Goal: Task Accomplishment & Management: Use online tool/utility

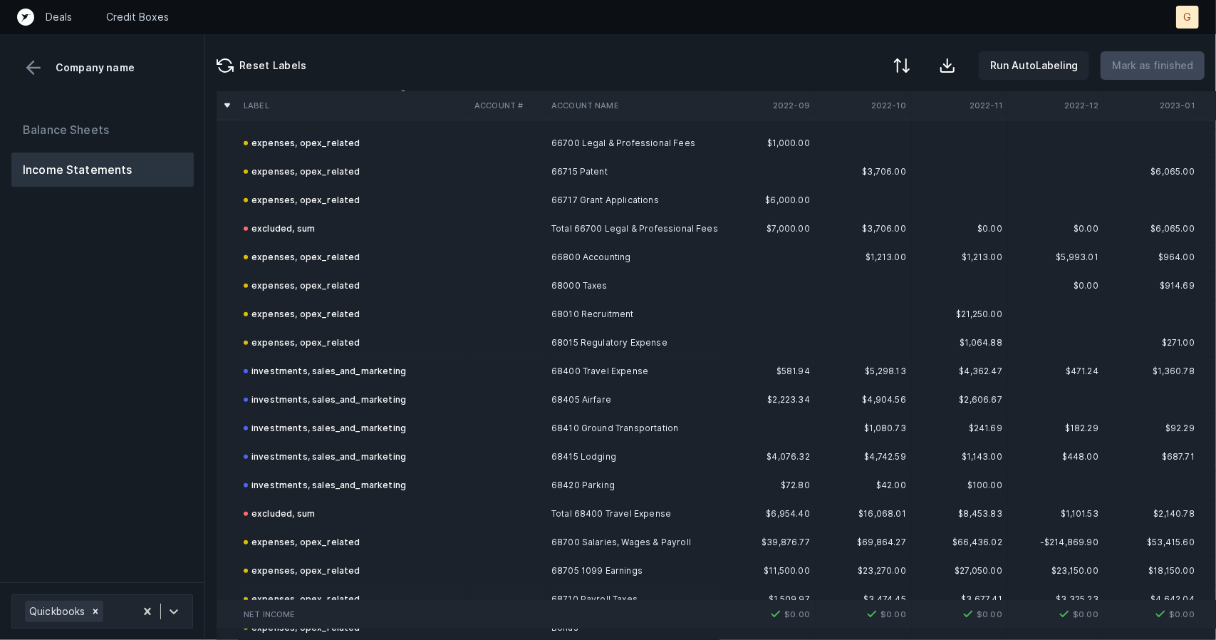
scroll to position [771, 0]
click at [131, 138] on button "Balance Sheets" at bounding box center [102, 130] width 182 height 34
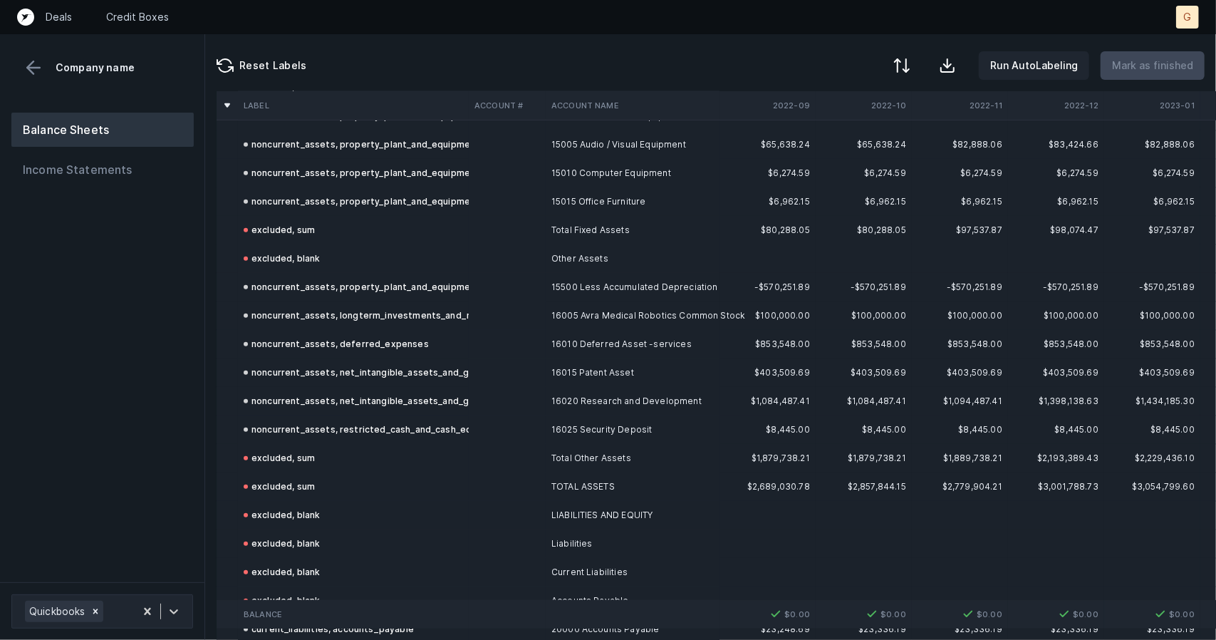
click at [131, 138] on button "Balance Sheets" at bounding box center [102, 130] width 182 height 34
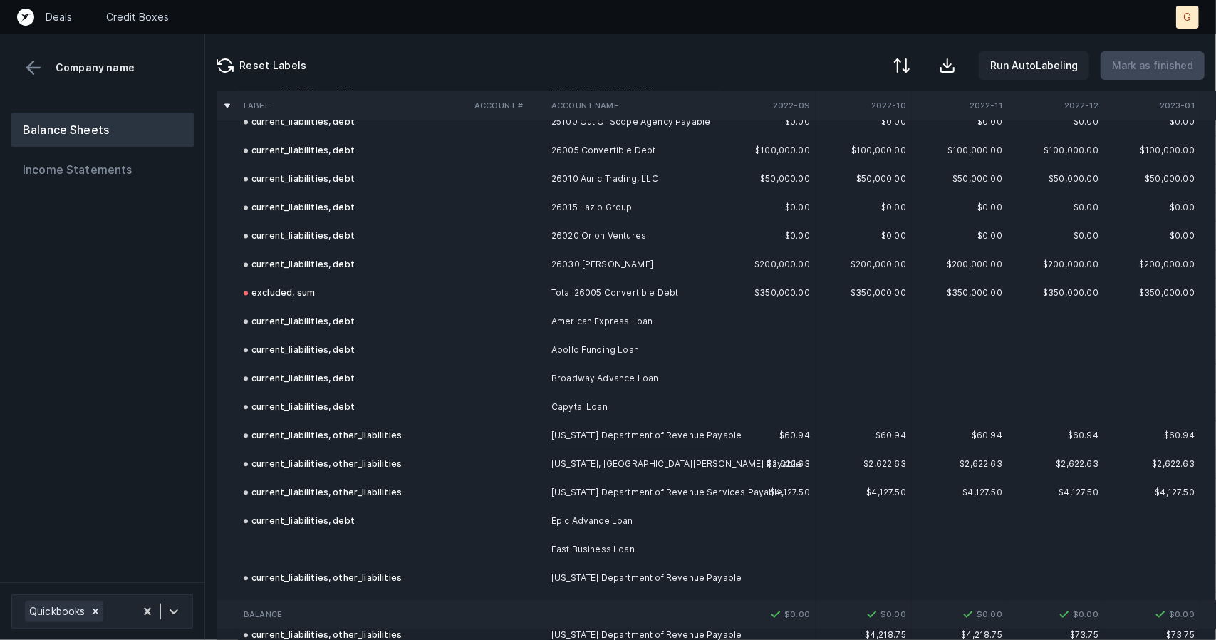
scroll to position [2380, 0]
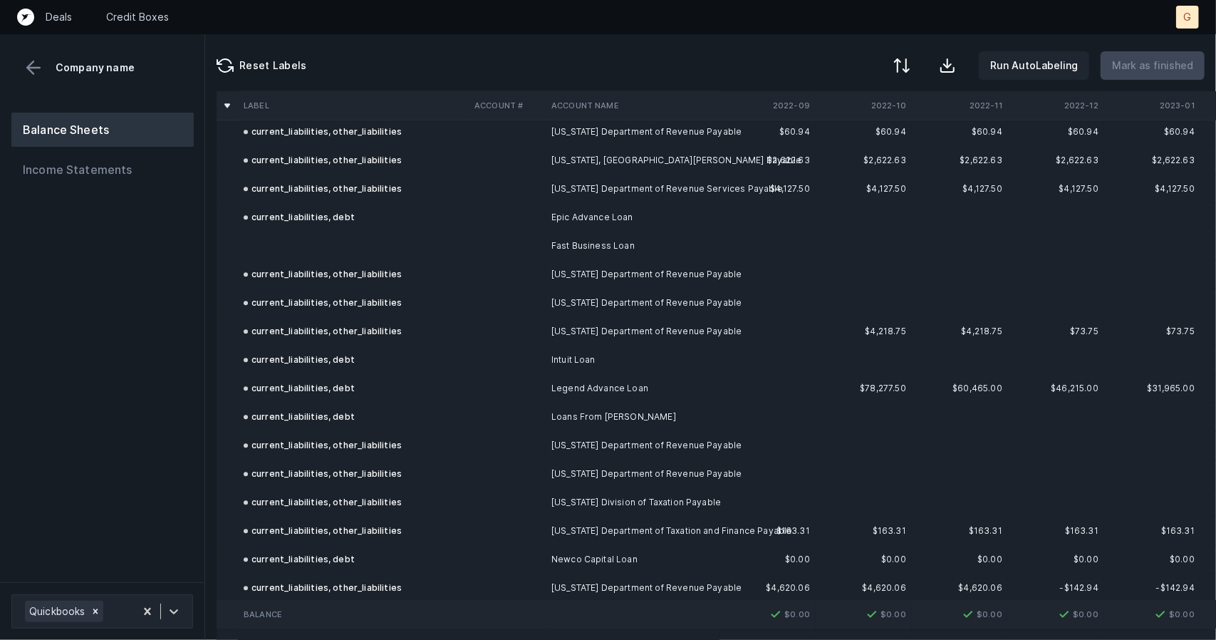
click at [286, 236] on td at bounding box center [353, 246] width 231 height 28
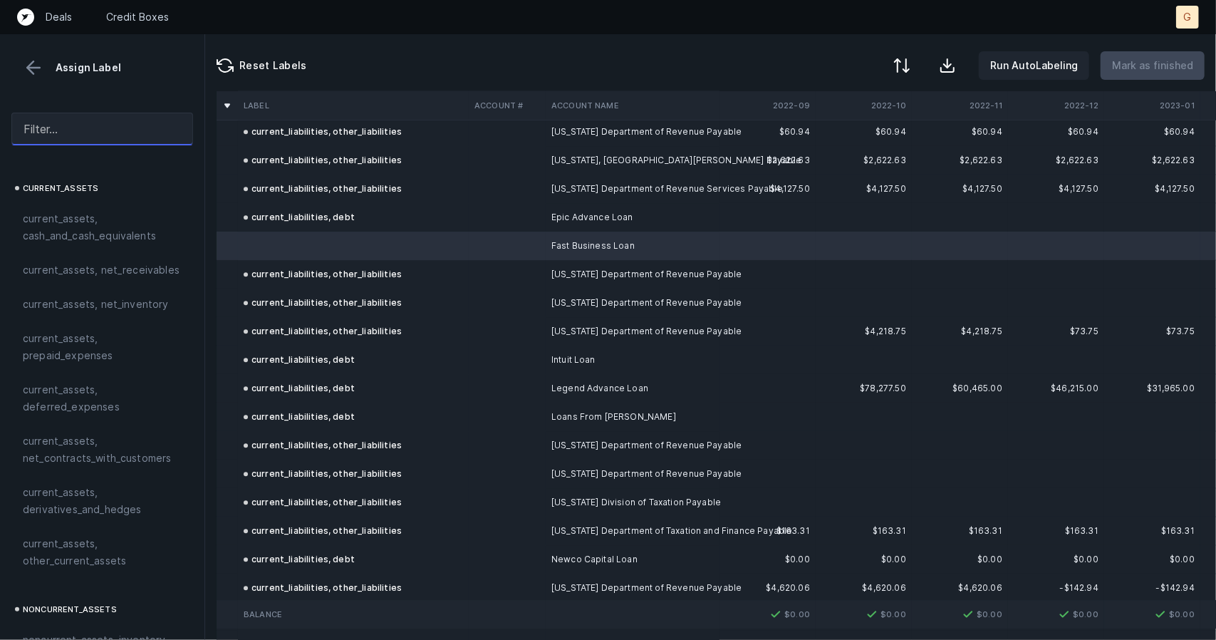
click at [63, 130] on input "text" at bounding box center [102, 129] width 182 height 33
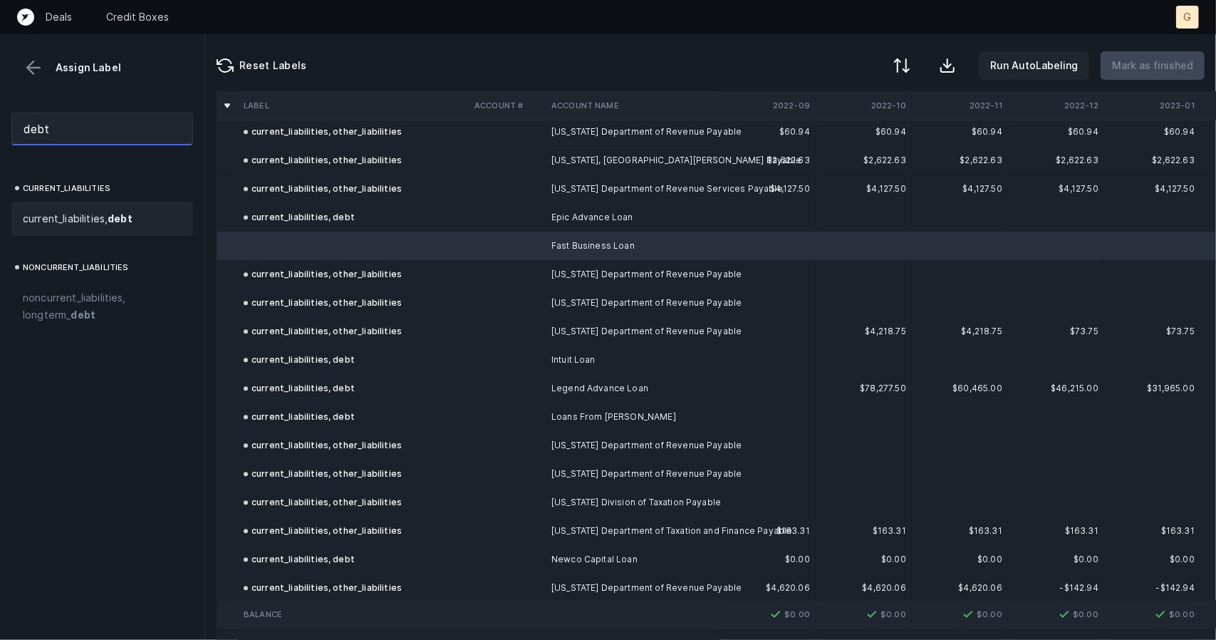
type input "debt"
click at [82, 222] on span "current_liabilities, debt" at bounding box center [78, 218] width 110 height 17
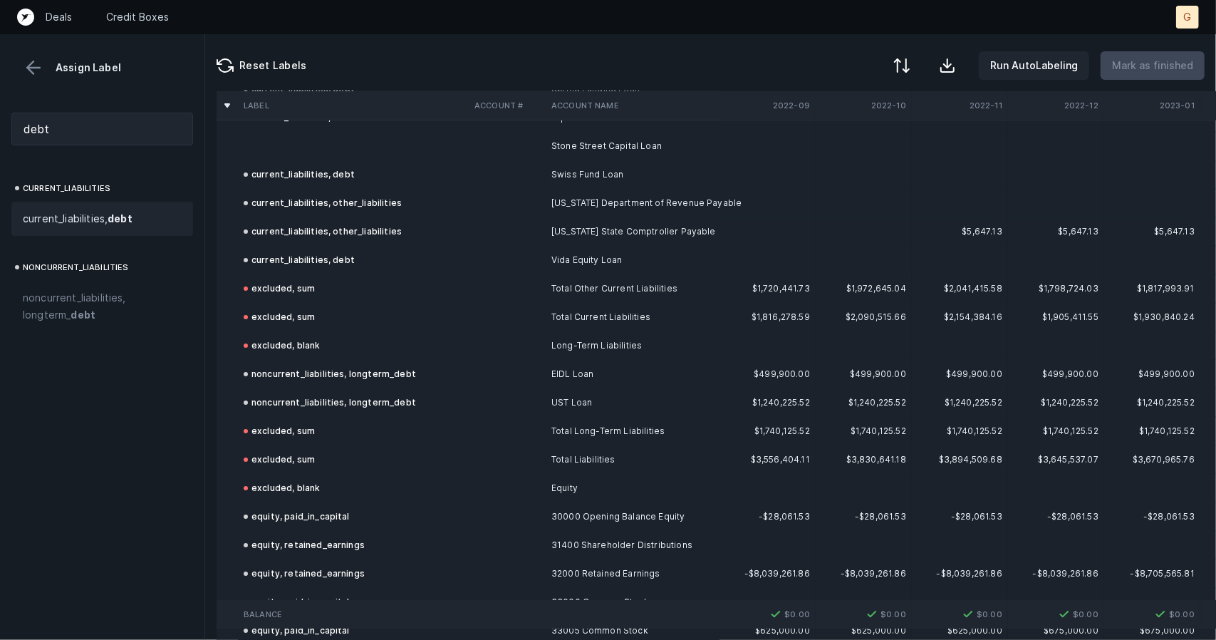
scroll to position [3066, 0]
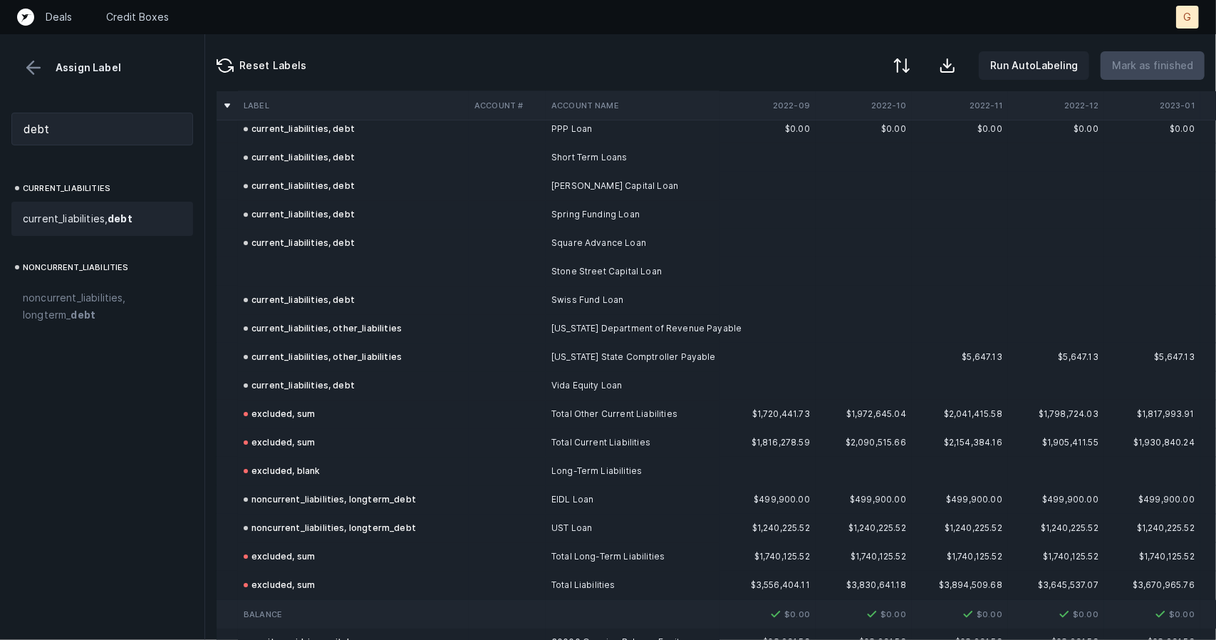
click at [297, 267] on td at bounding box center [353, 271] width 231 height 28
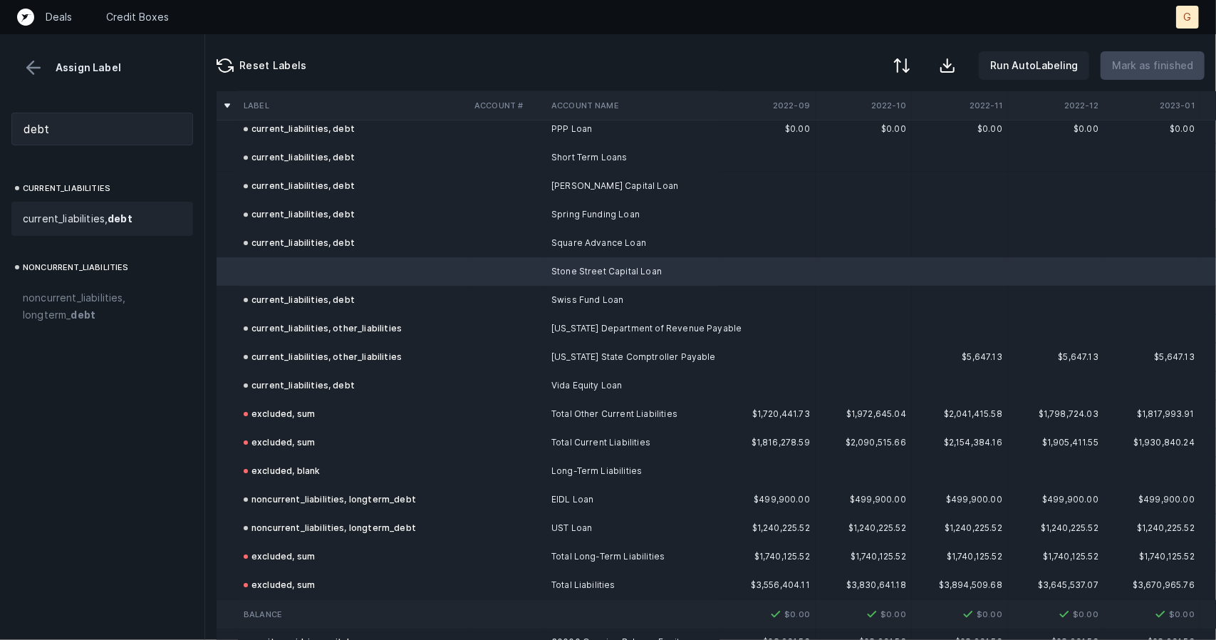
click at [77, 214] on span "current_liabilities, debt" at bounding box center [78, 218] width 110 height 17
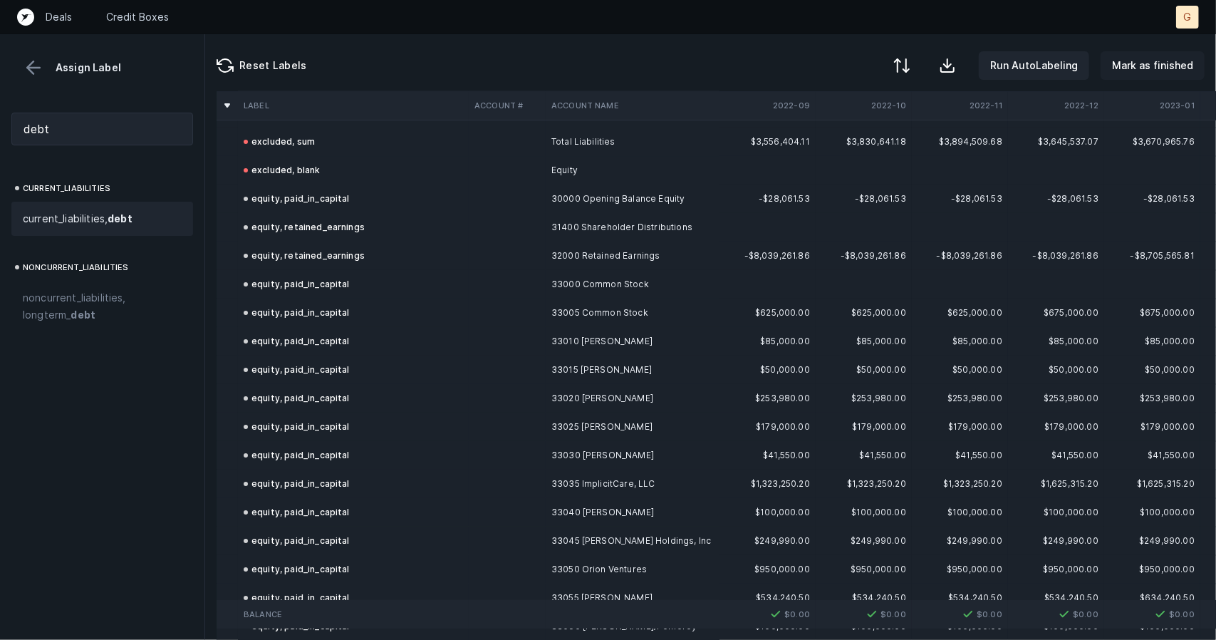
click at [1146, 63] on p "Mark as finished" at bounding box center [1152, 65] width 81 height 17
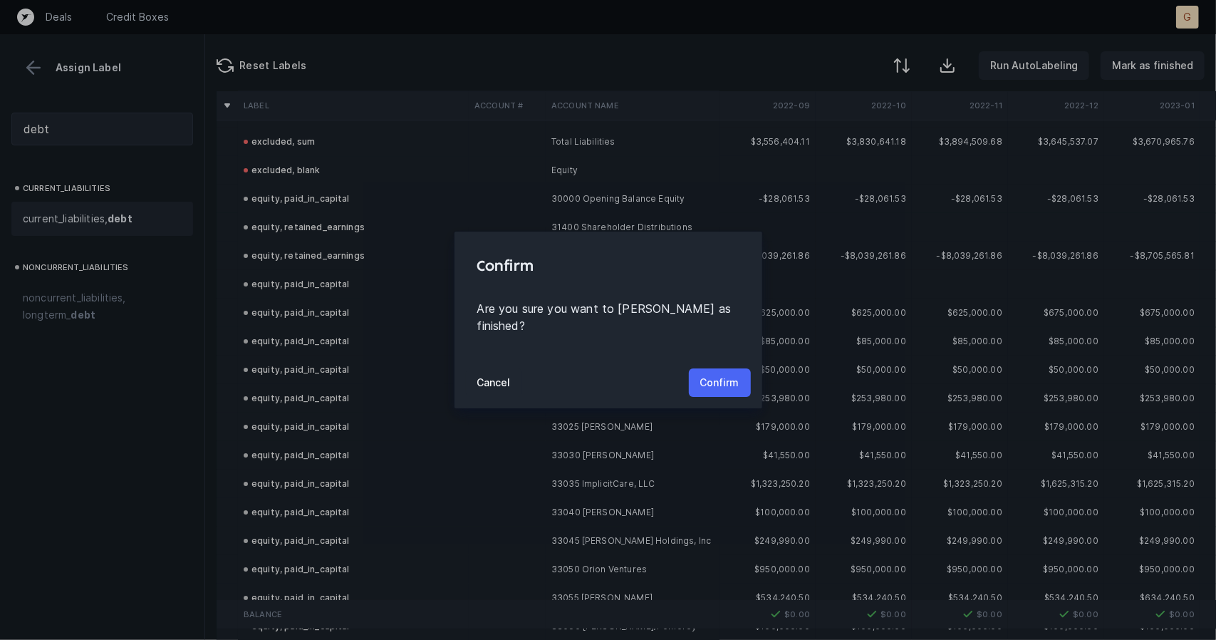
click at [719, 374] on p "Confirm" at bounding box center [719, 382] width 39 height 17
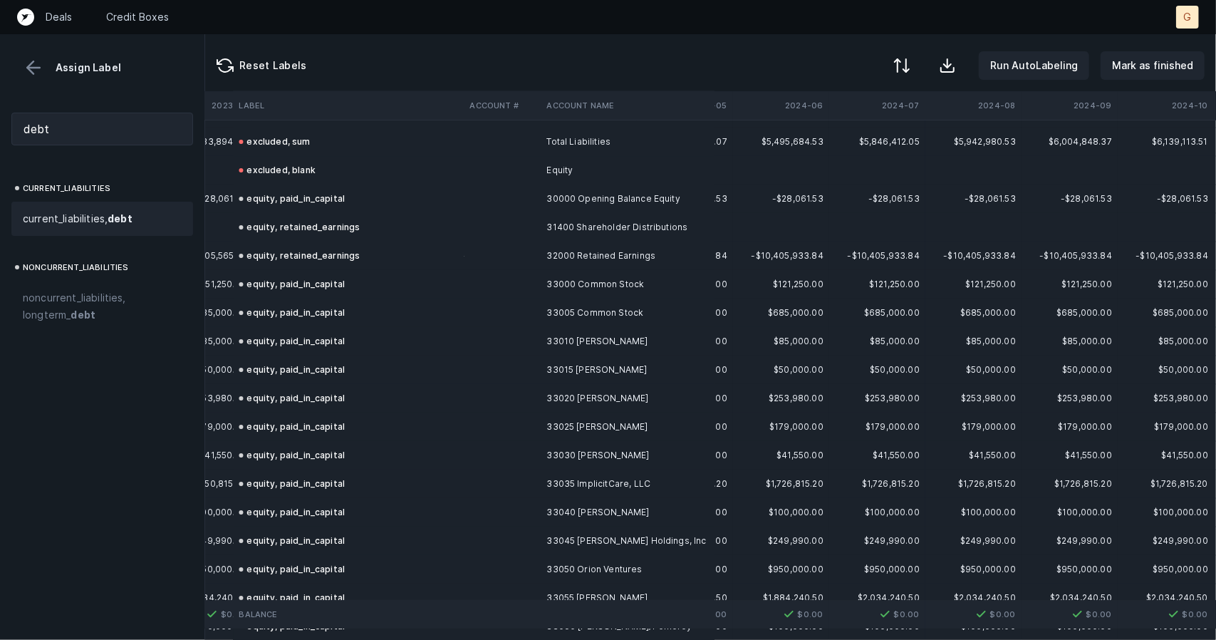
scroll to position [3510, 2192]
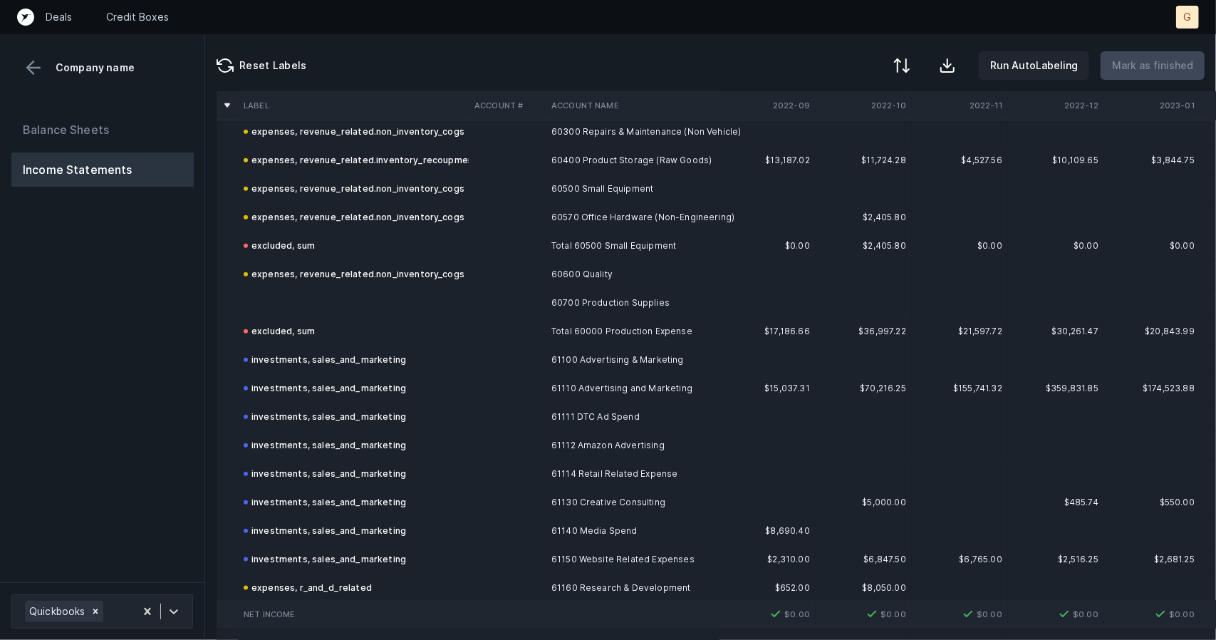
scroll to position [909, 0]
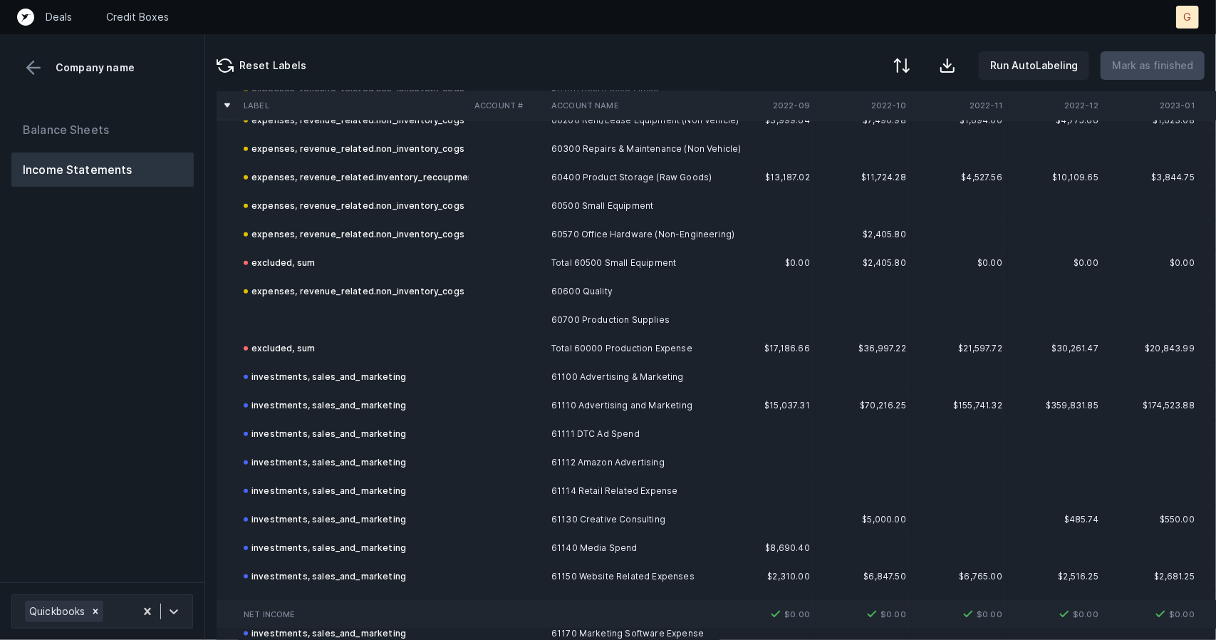
click at [276, 307] on td at bounding box center [353, 320] width 231 height 28
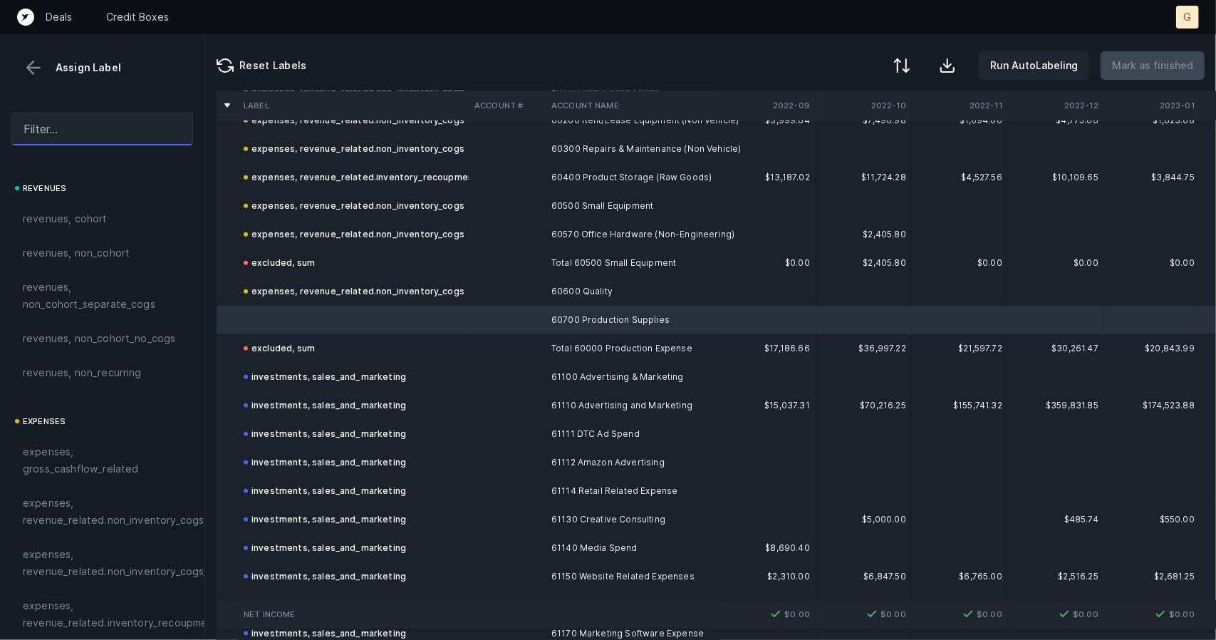
click at [78, 133] on input "text" at bounding box center [102, 129] width 182 height 33
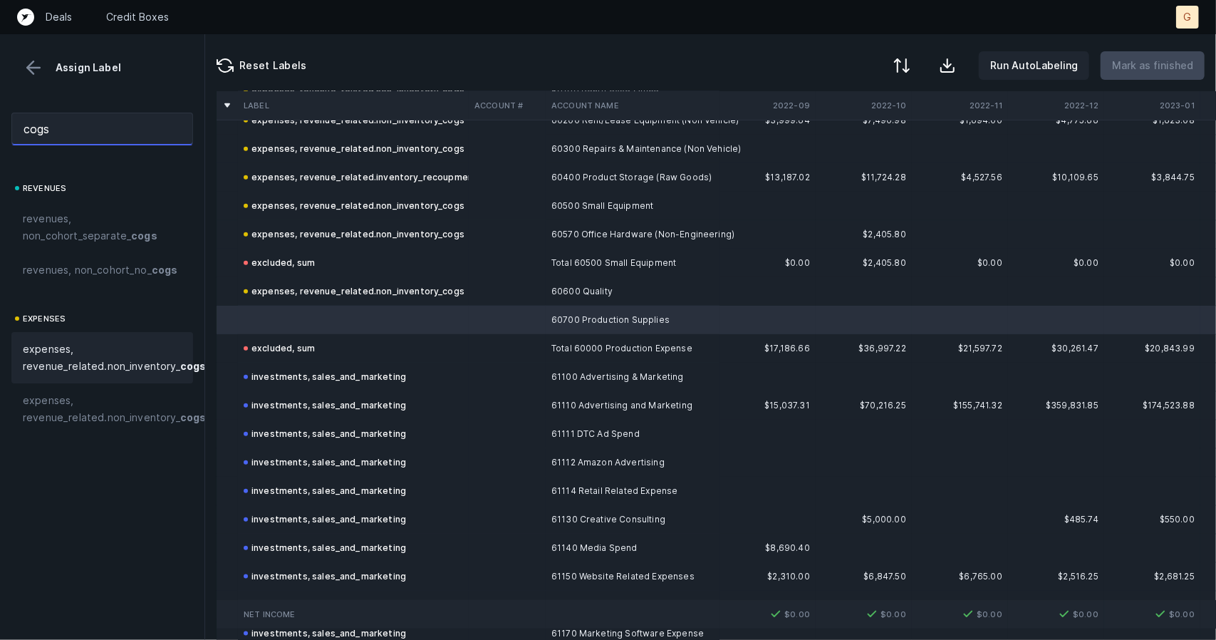
type input "cogs"
click at [83, 375] on span "expenses, revenue_related.non_inventory_ cogs" at bounding box center [114, 358] width 183 height 34
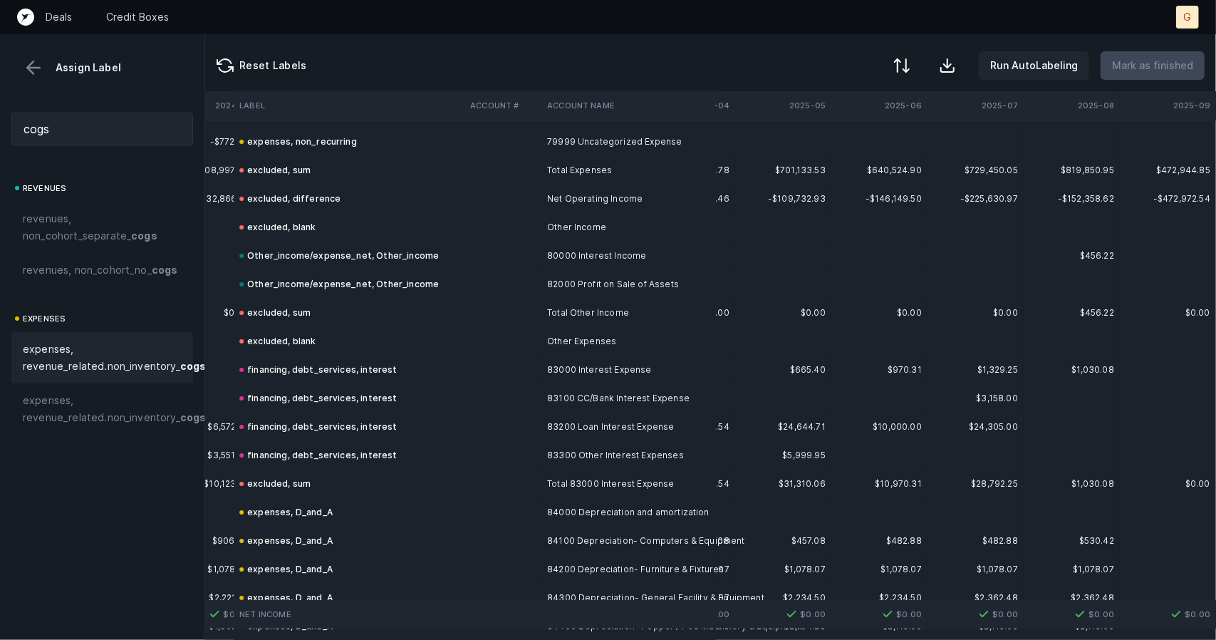
scroll to position [3498, 3073]
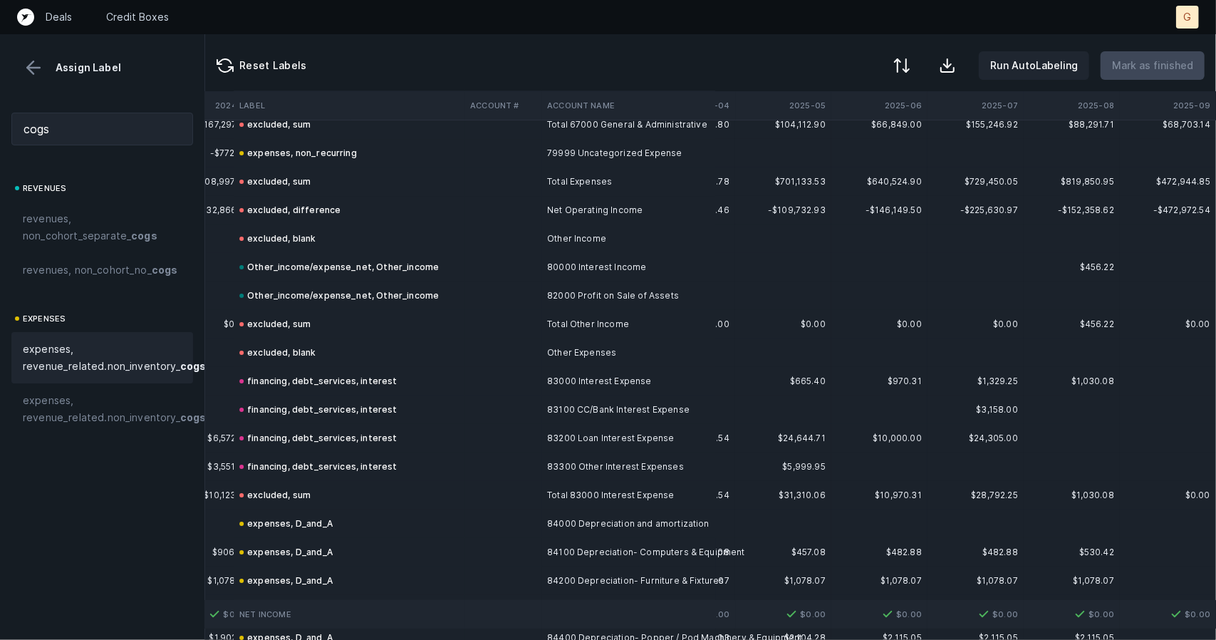
click at [33, 70] on button at bounding box center [33, 67] width 21 height 21
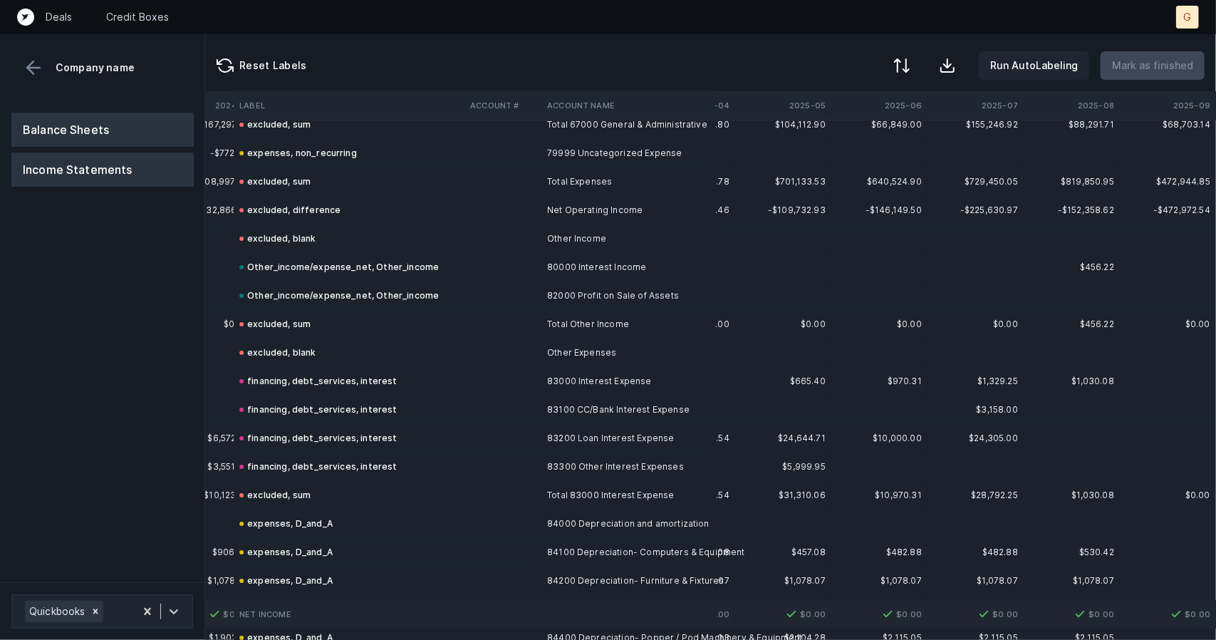
click at [123, 133] on button "Balance Sheets" at bounding box center [102, 130] width 182 height 34
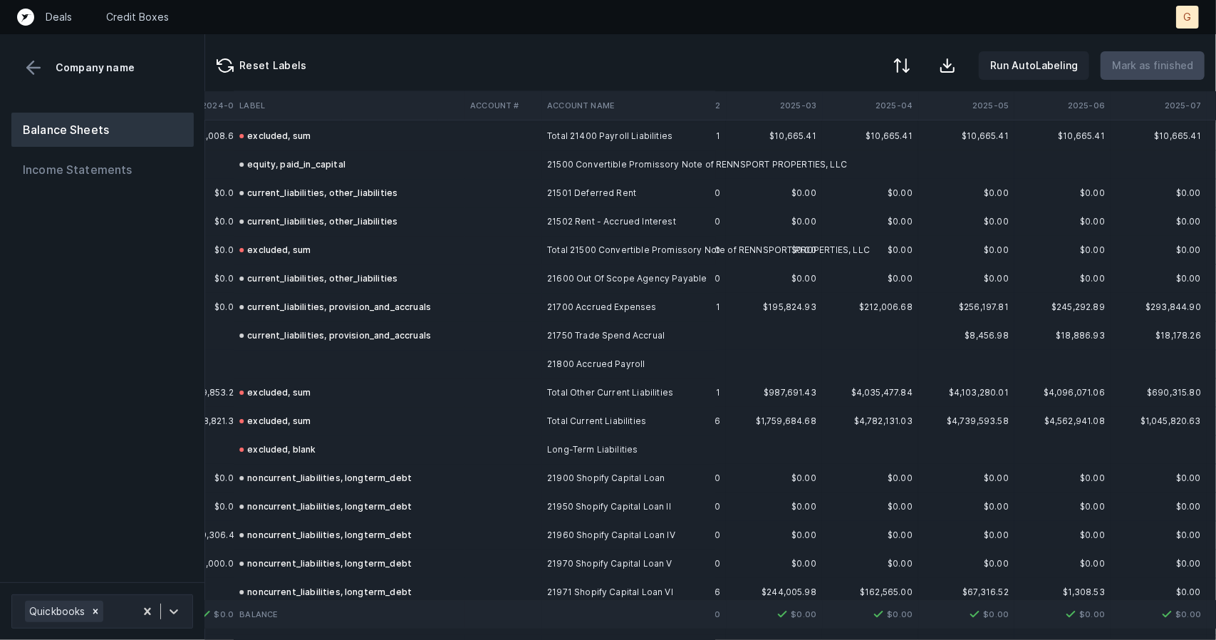
scroll to position [3200, 2879]
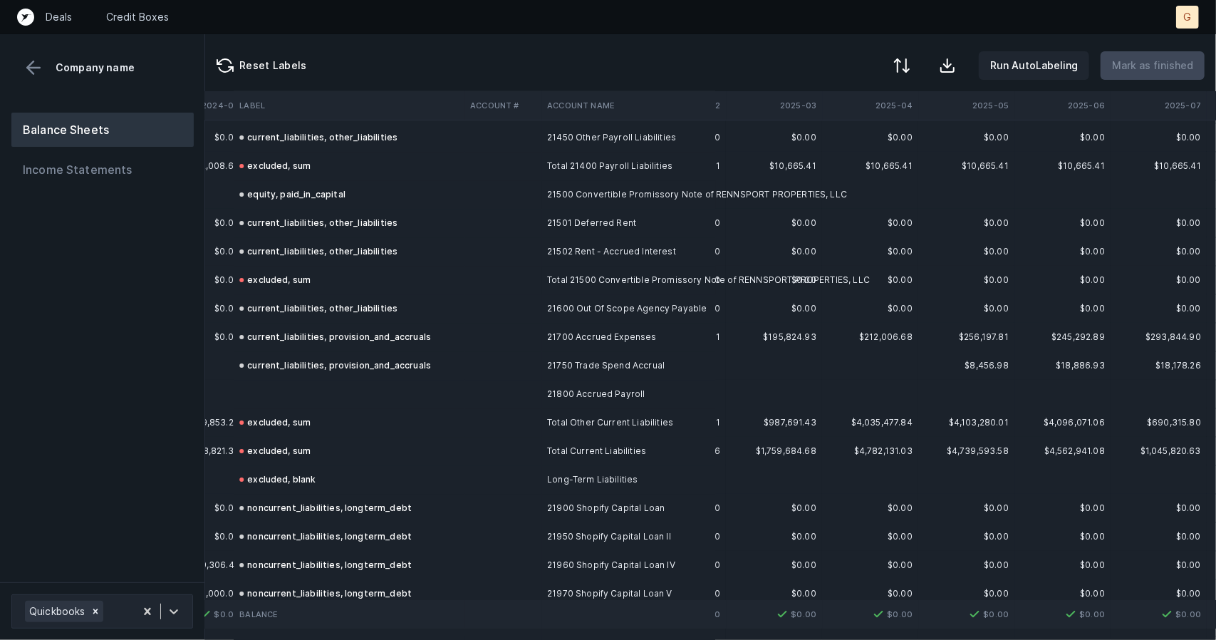
click at [266, 409] on td "excluded, sum" at bounding box center [349, 422] width 231 height 28
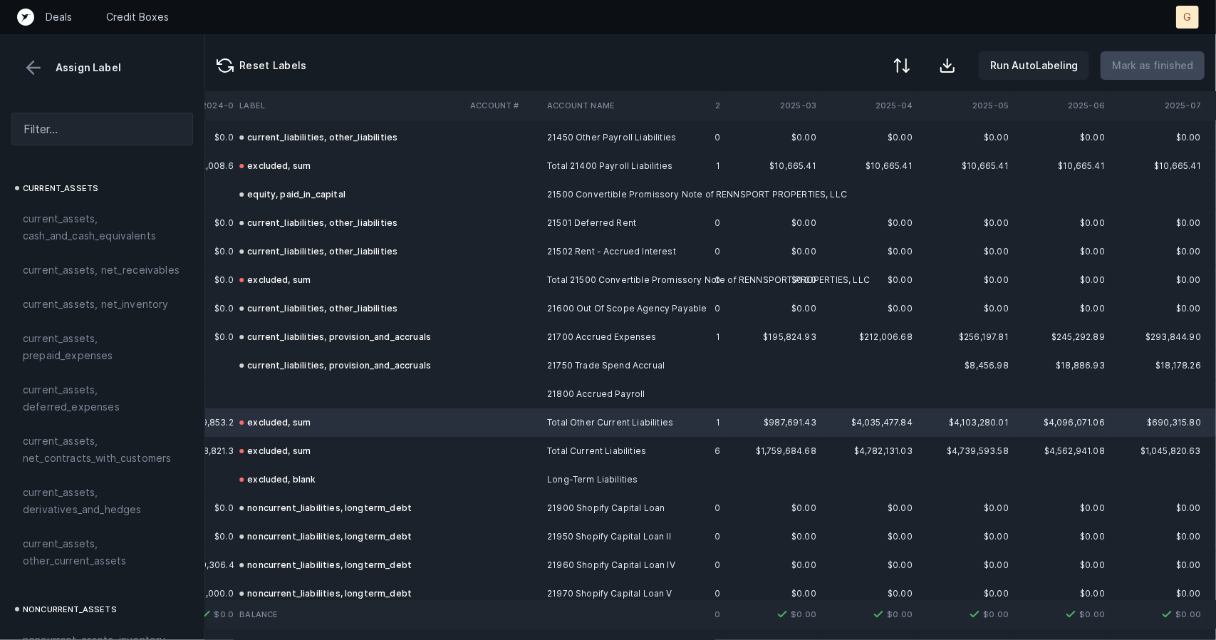
click at [279, 393] on td at bounding box center [349, 394] width 231 height 28
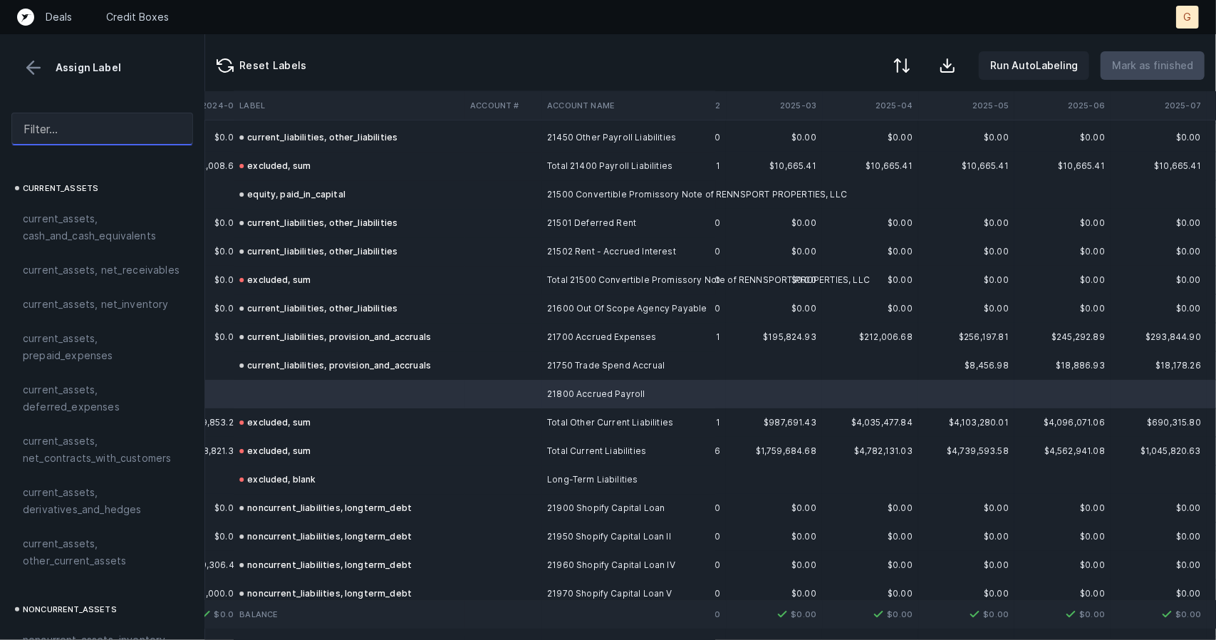
click at [95, 135] on input "text" at bounding box center [102, 129] width 182 height 33
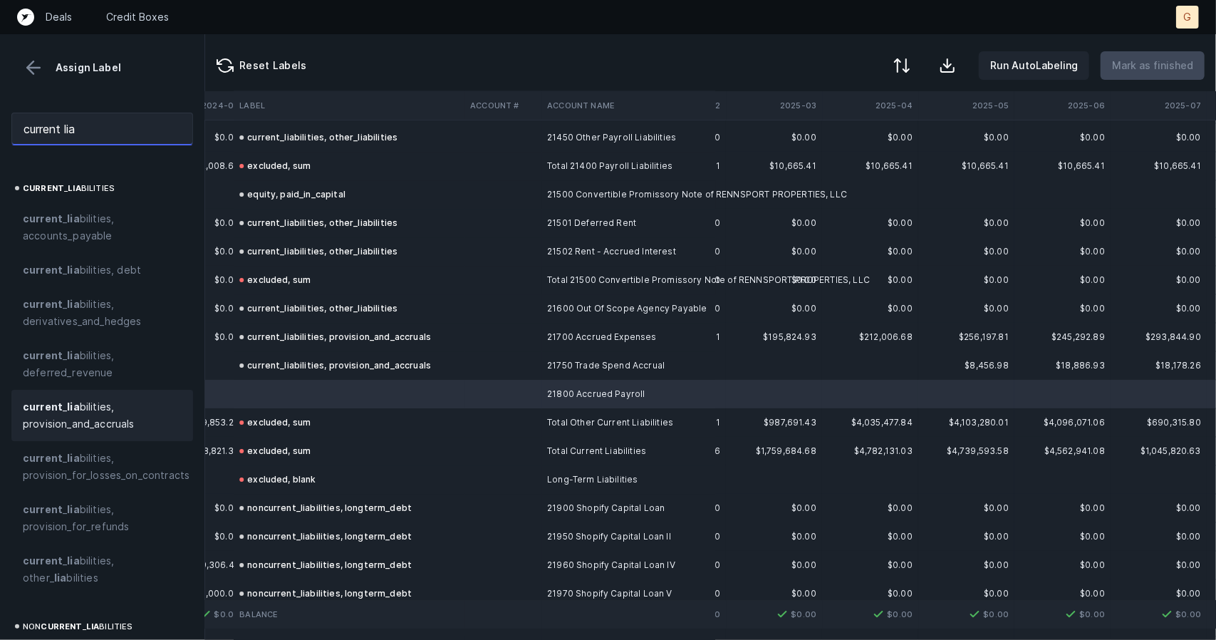
type input "current lia"
click at [73, 412] on strong "lia" at bounding box center [73, 406] width 12 height 12
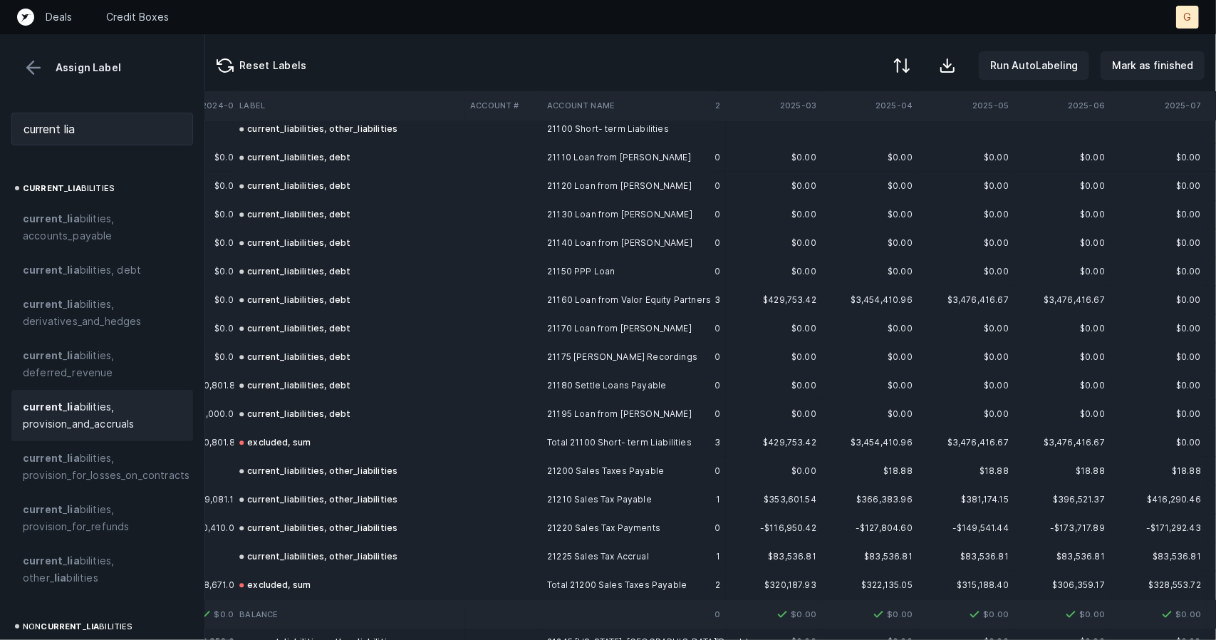
scroll to position [2152, 3073]
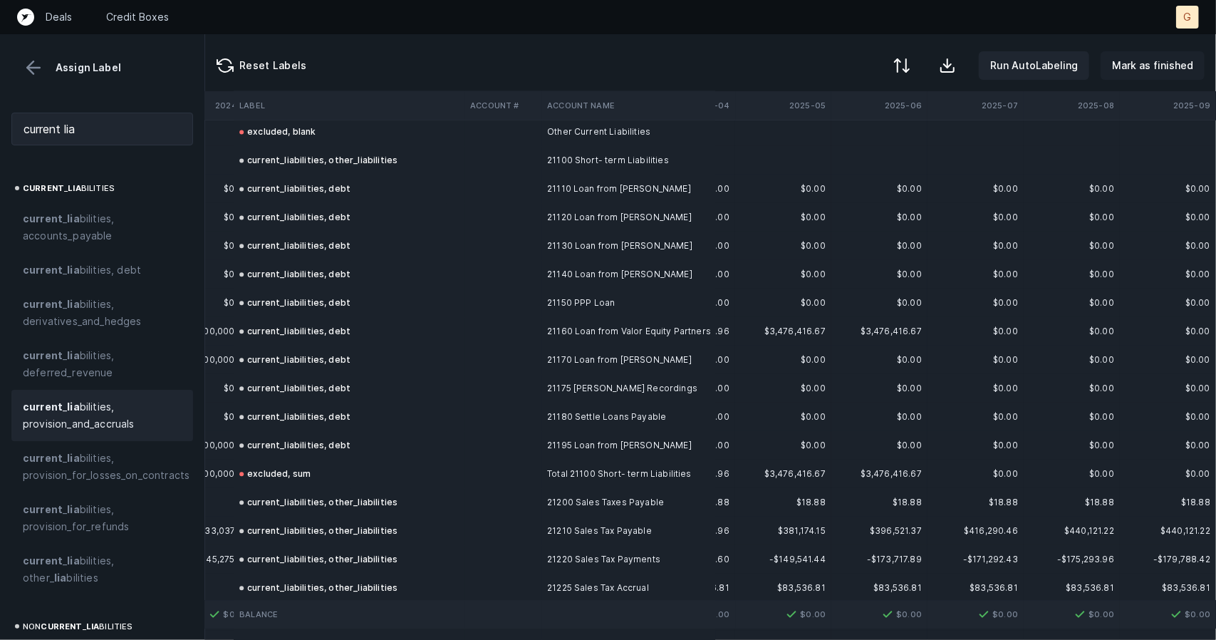
click at [1166, 52] on button "Mark as finished" at bounding box center [1153, 65] width 104 height 28
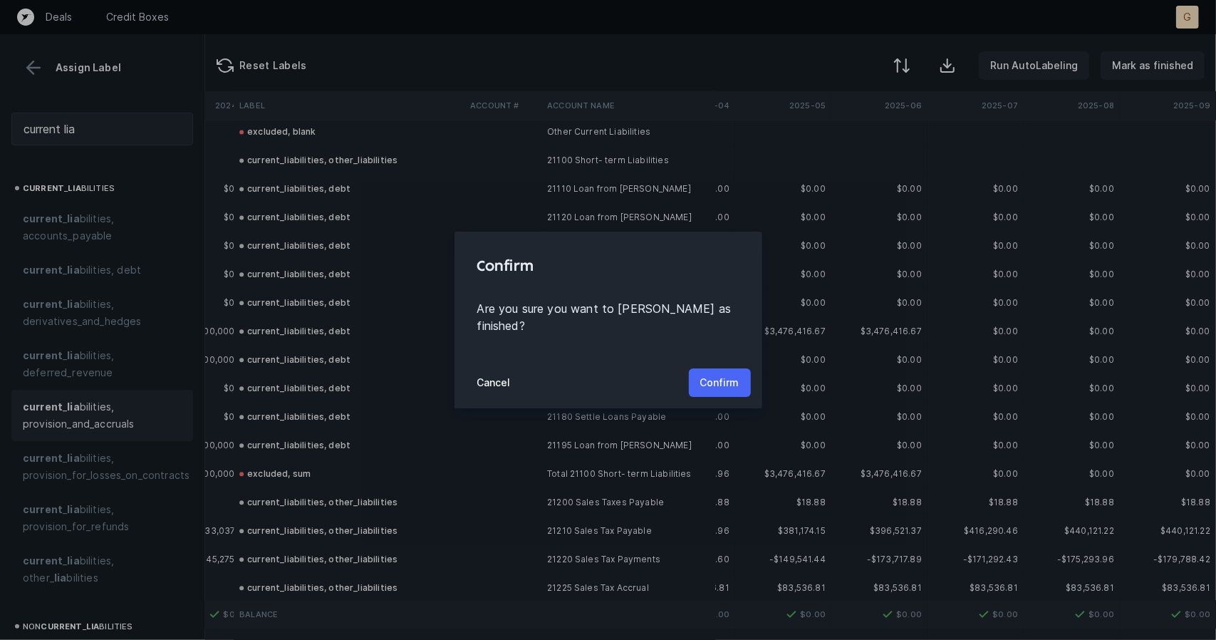
click at [734, 374] on p "Confirm" at bounding box center [719, 382] width 39 height 17
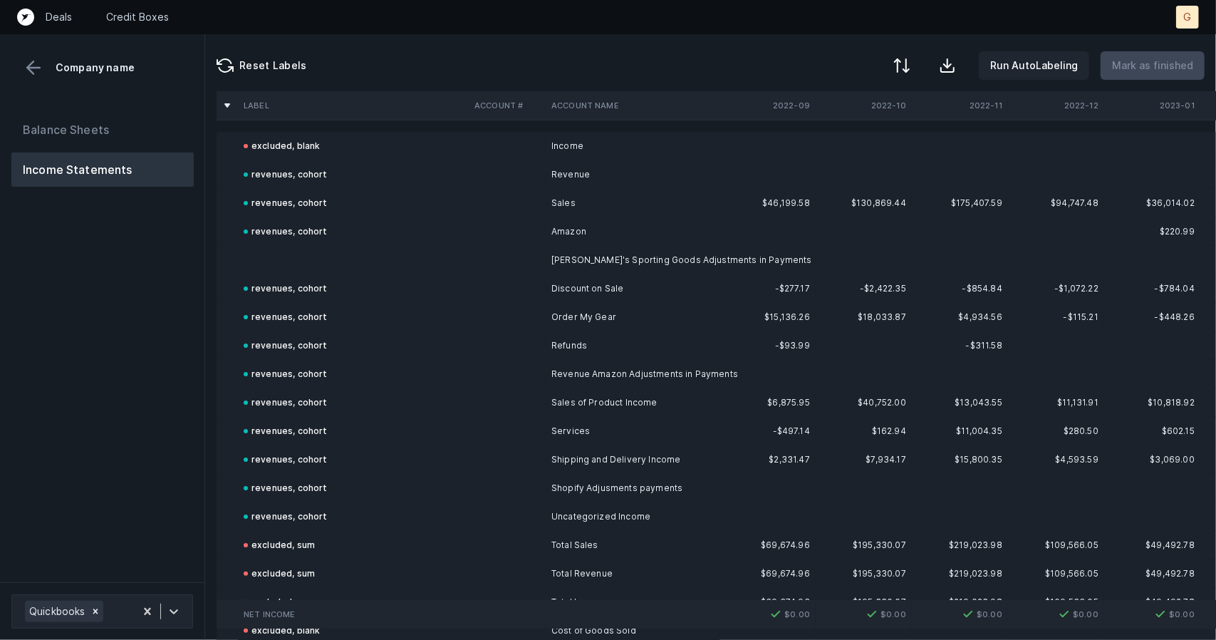
click at [301, 254] on td at bounding box center [353, 260] width 231 height 28
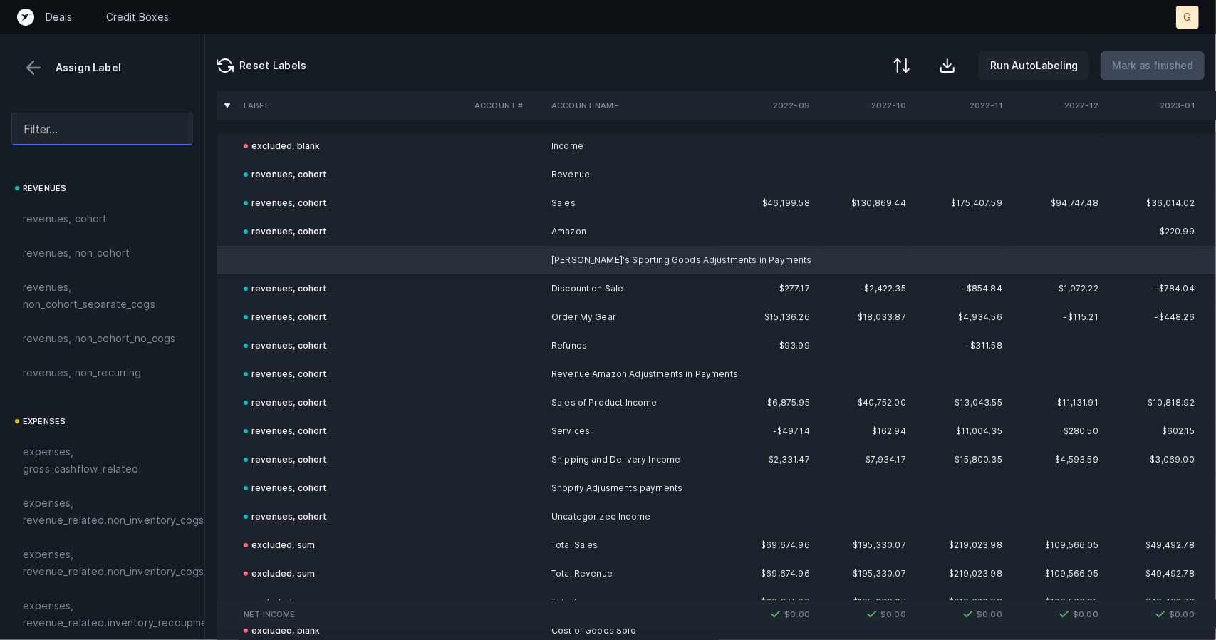
click at [83, 135] on input "text" at bounding box center [102, 129] width 182 height 33
click at [80, 227] on div "revenues, cohort" at bounding box center [102, 219] width 182 height 34
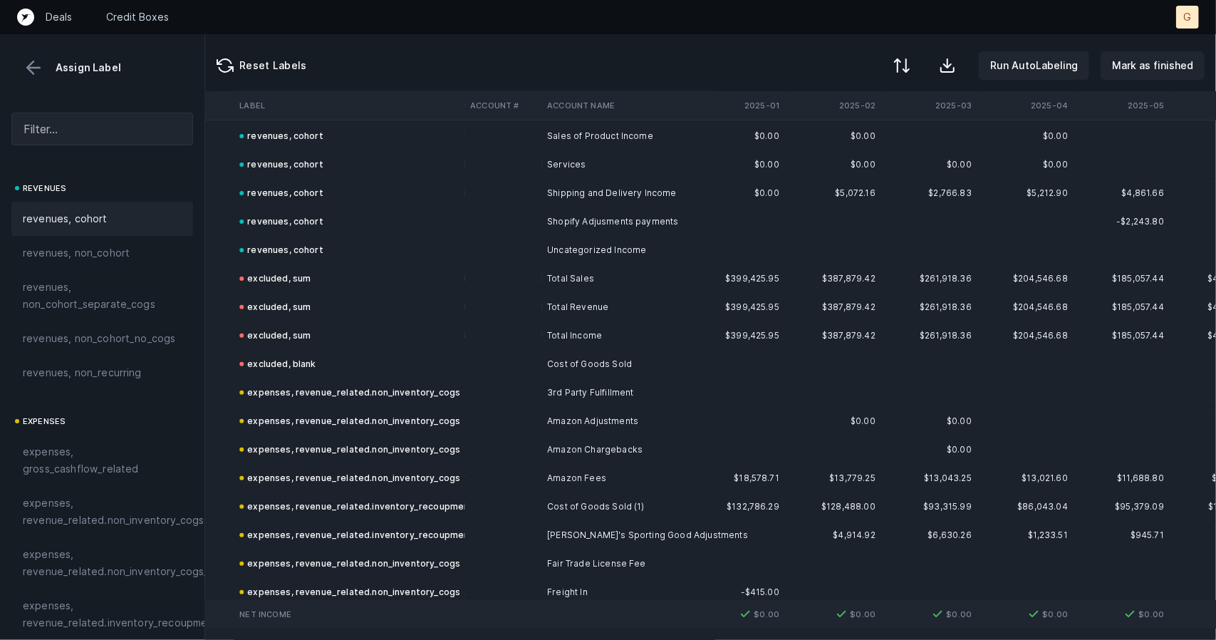
scroll to position [266, 3073]
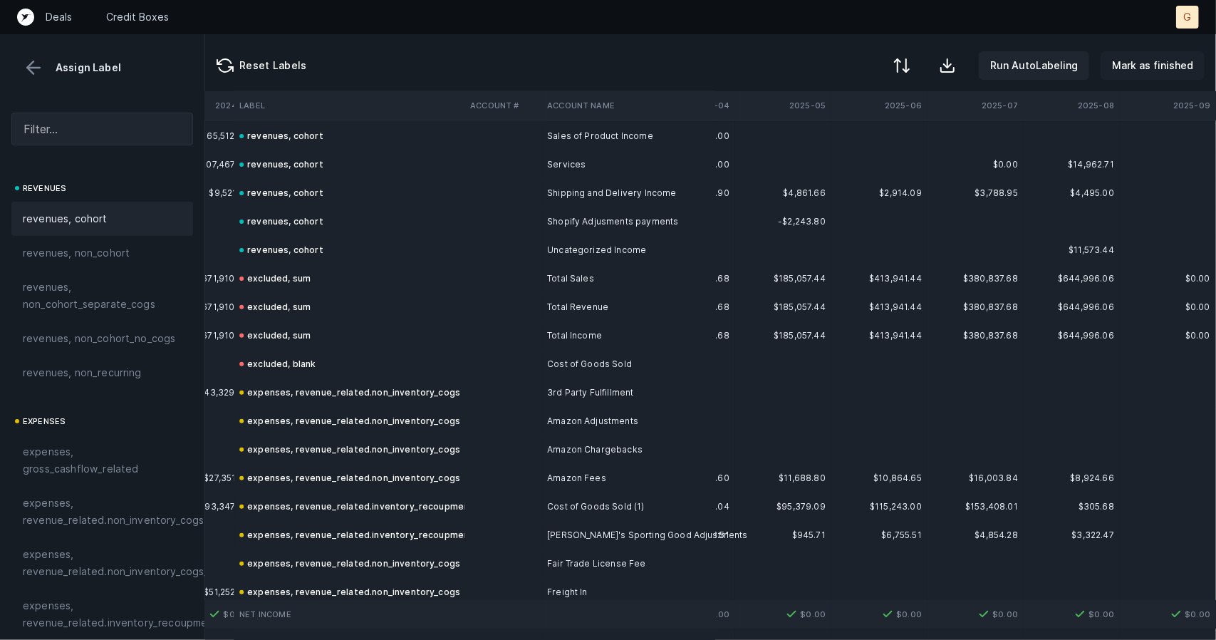
click at [1126, 62] on p "Mark as finished" at bounding box center [1152, 65] width 81 height 17
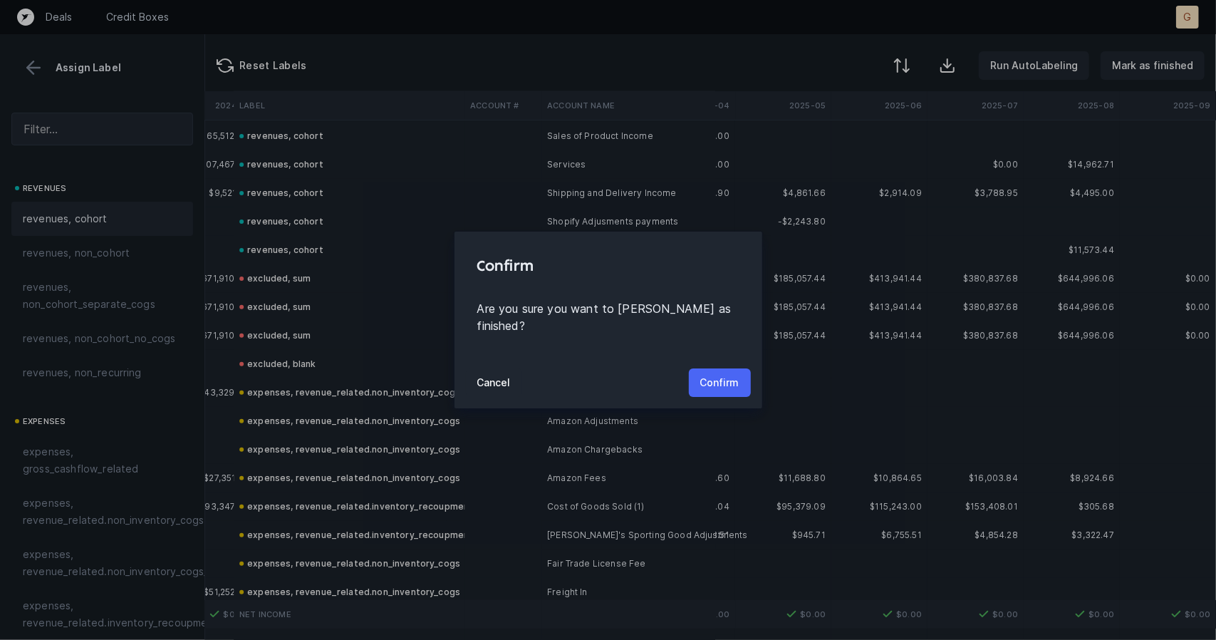
click at [702, 368] on button "Confirm" at bounding box center [720, 382] width 62 height 28
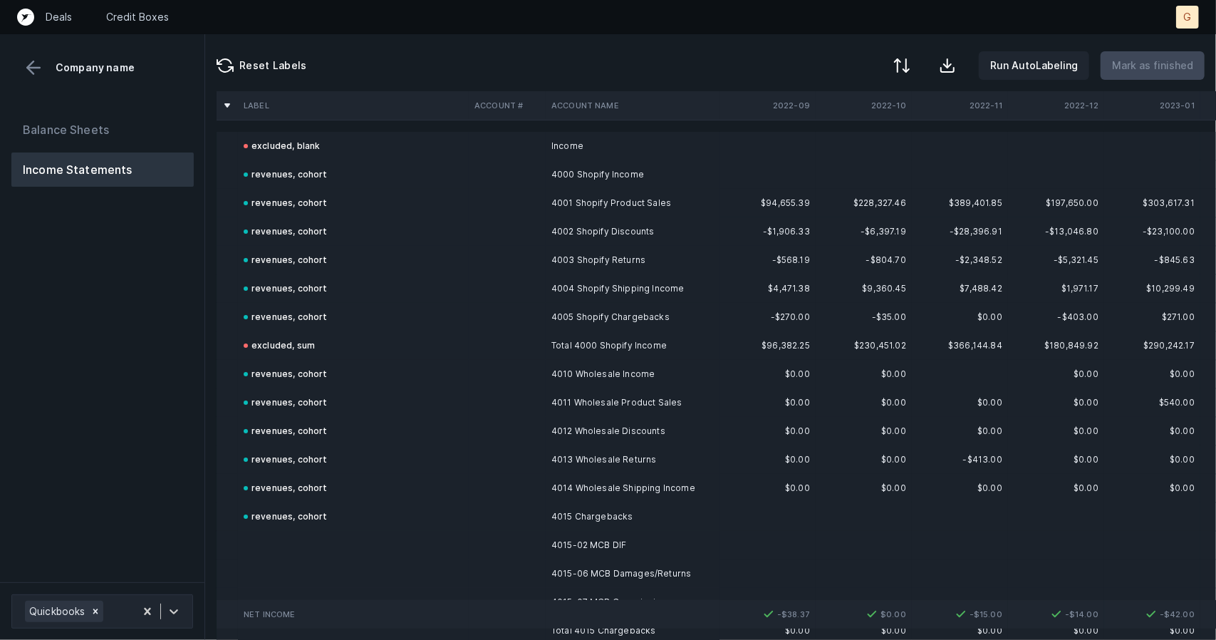
scroll to position [182, 0]
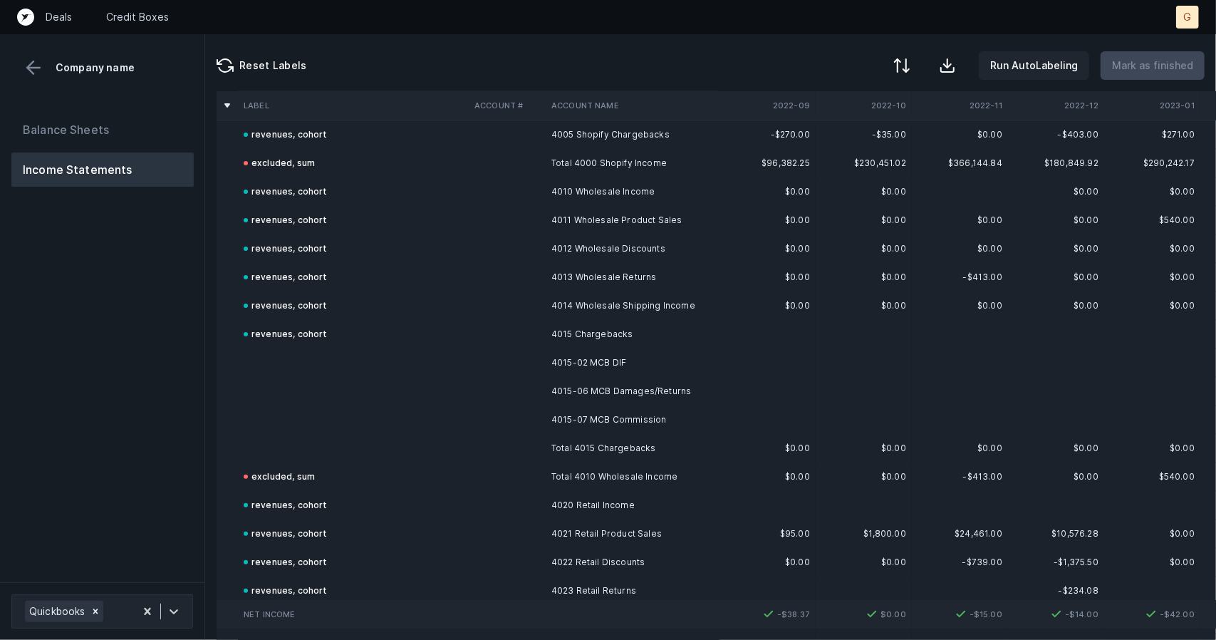
click at [321, 367] on td at bounding box center [353, 362] width 231 height 28
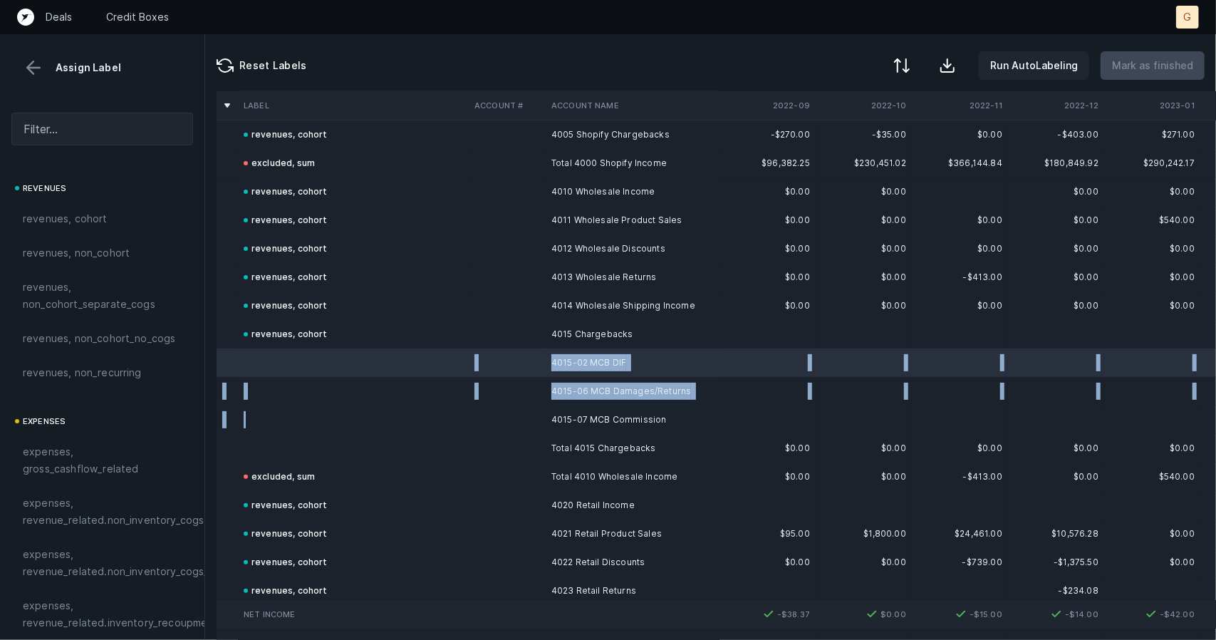
click at [311, 428] on td at bounding box center [353, 419] width 231 height 28
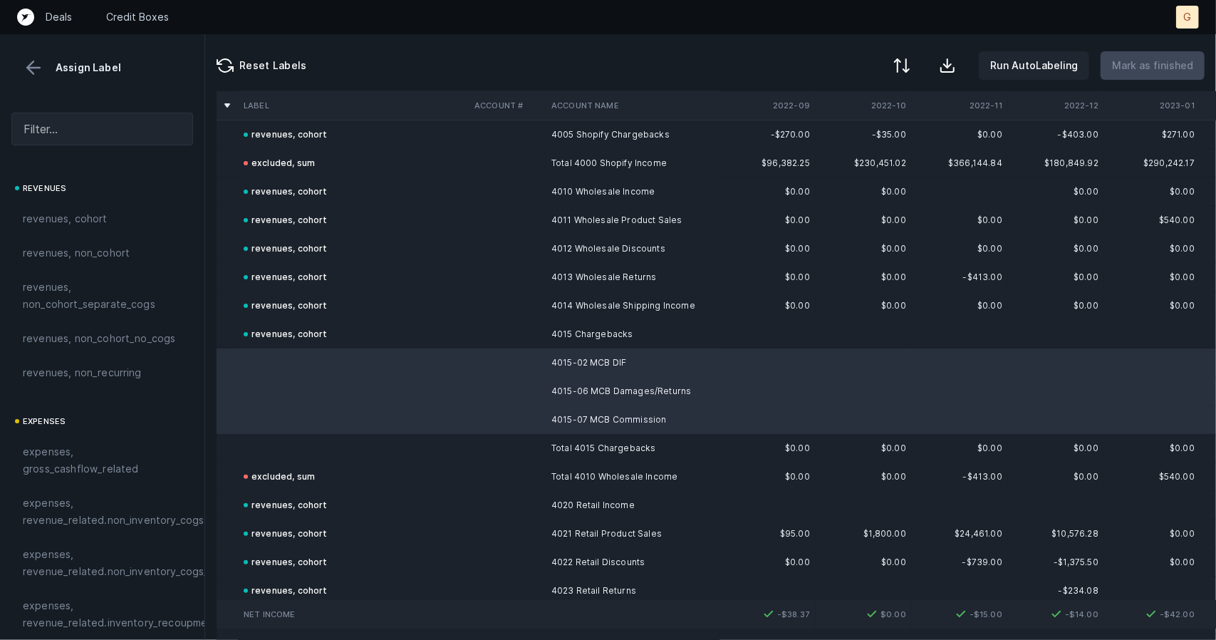
click at [309, 438] on td at bounding box center [353, 448] width 231 height 28
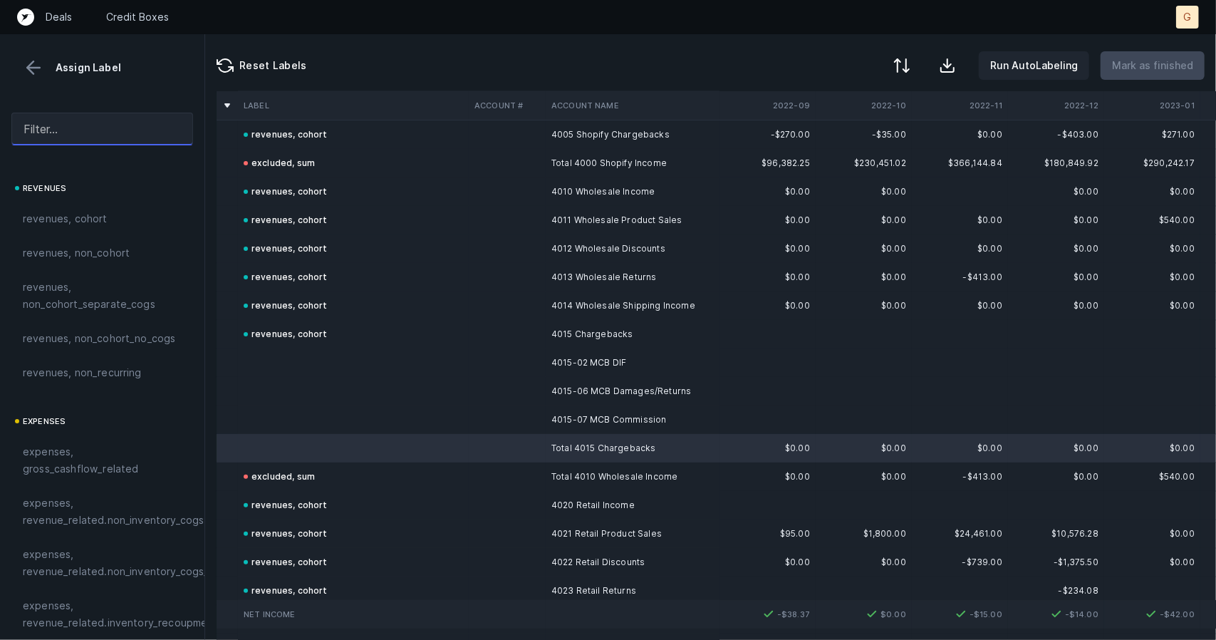
click at [100, 119] on input "text" at bounding box center [102, 129] width 182 height 33
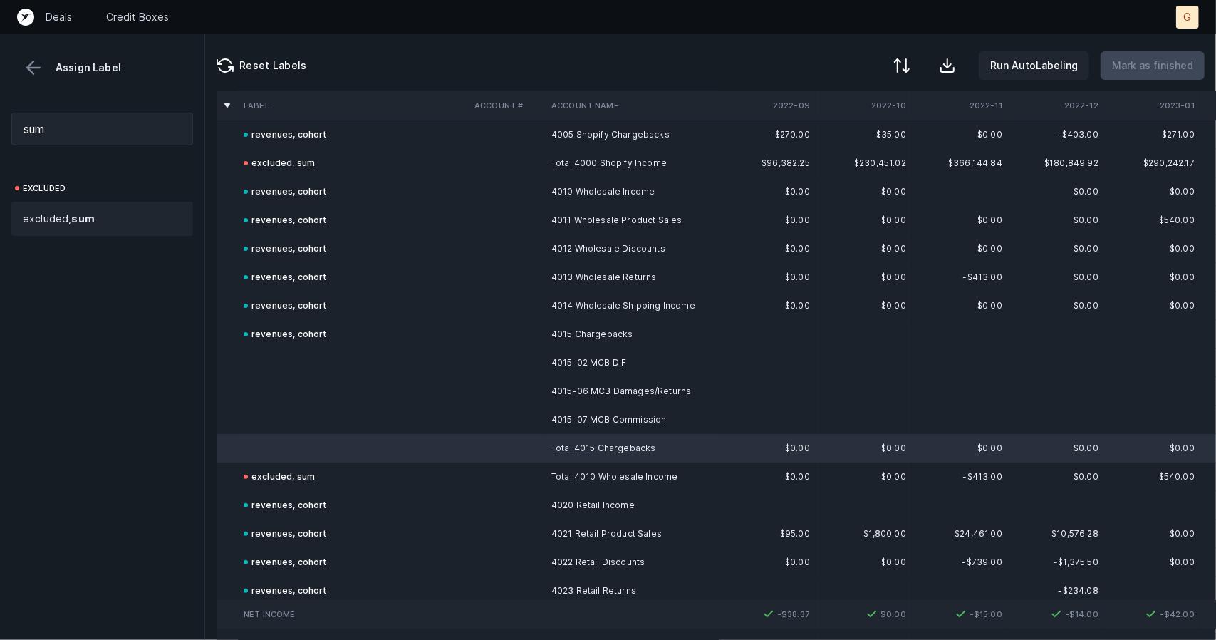
click at [61, 210] on span "excluded, sum" at bounding box center [59, 218] width 72 height 17
click at [351, 405] on td at bounding box center [353, 419] width 231 height 28
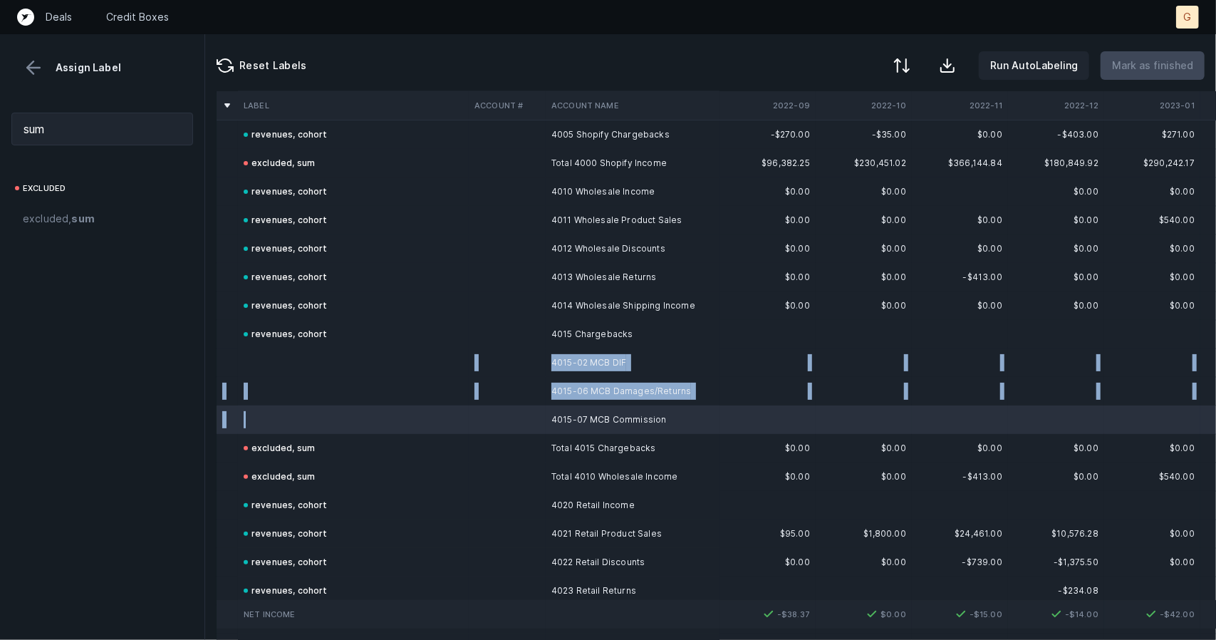
click at [344, 363] on td at bounding box center [353, 362] width 231 height 28
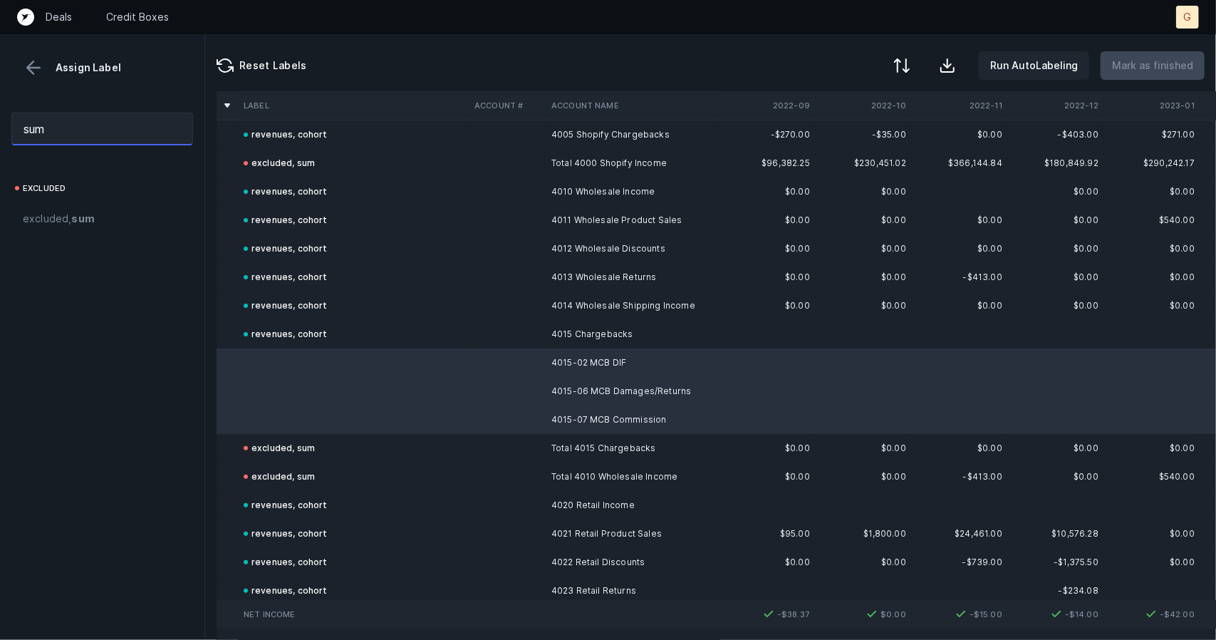
click at [147, 140] on input "sum" at bounding box center [102, 129] width 182 height 33
type input "s"
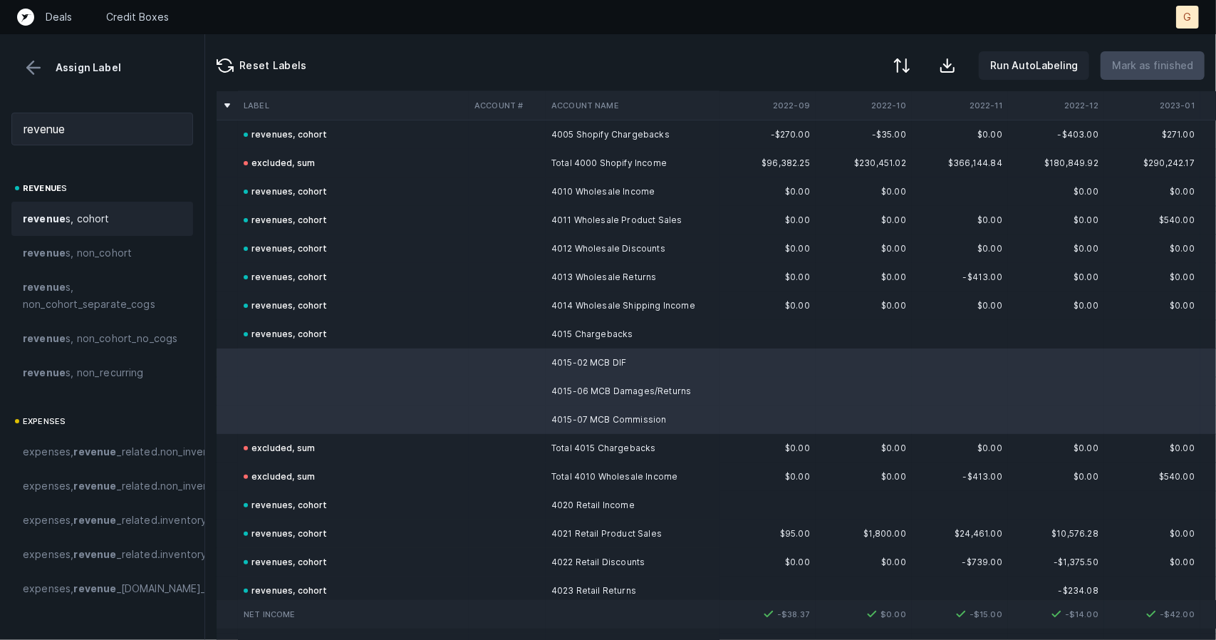
click at [85, 229] on div "revenue s, cohort" at bounding box center [102, 219] width 182 height 34
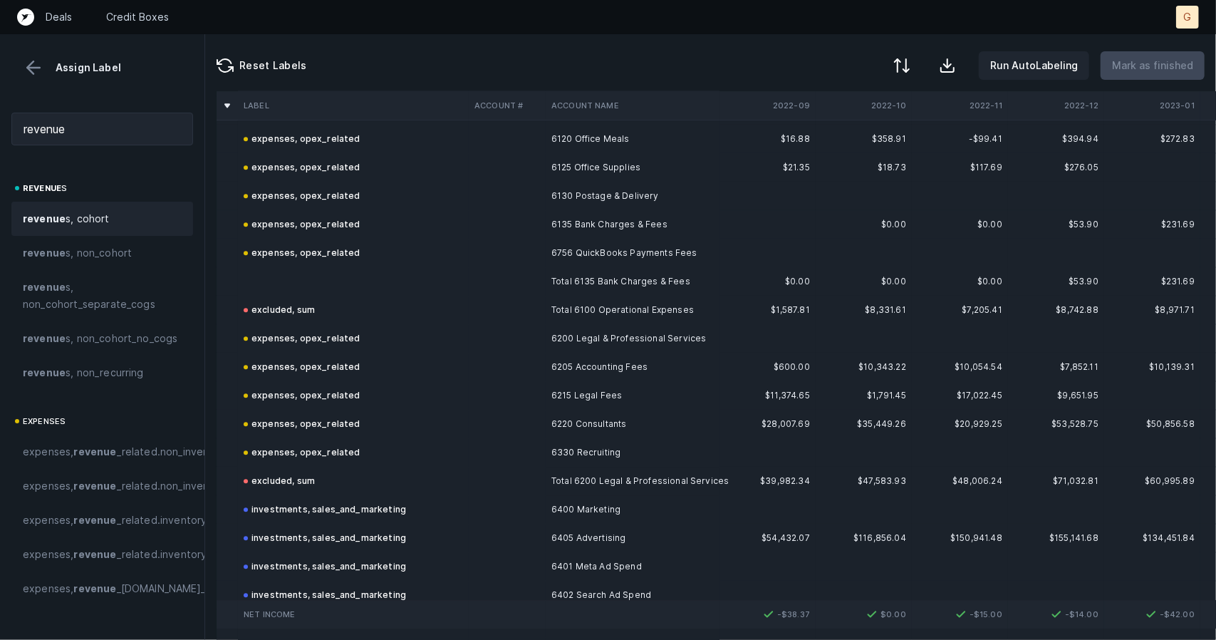
scroll to position [2349, 0]
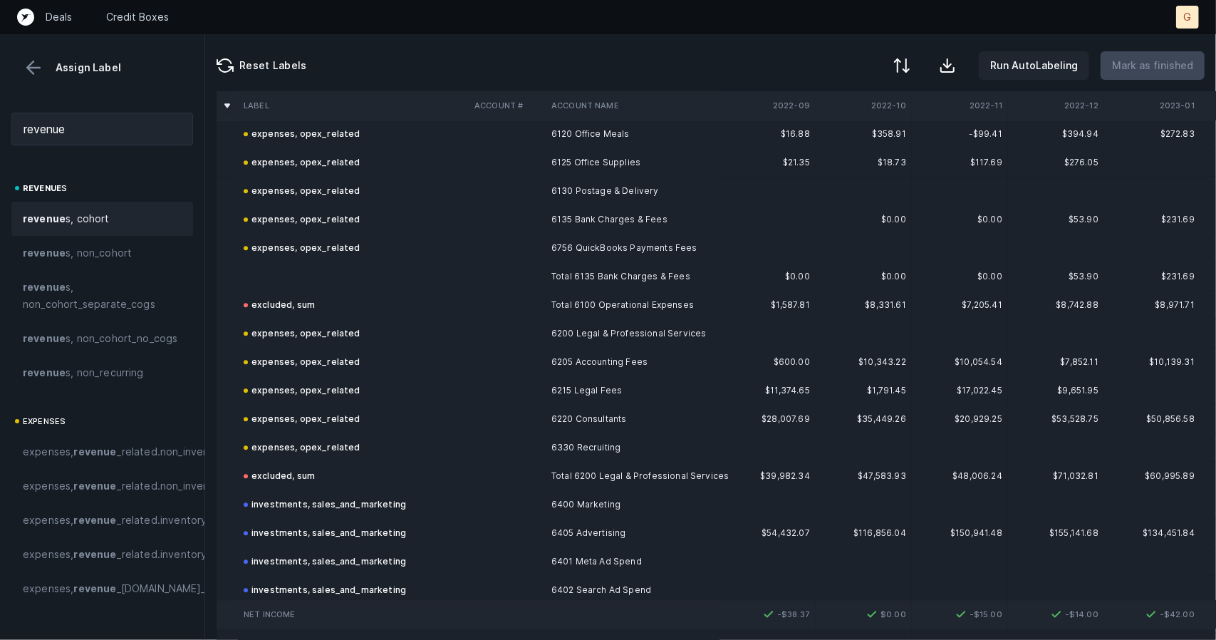
click at [276, 269] on td at bounding box center [353, 276] width 231 height 28
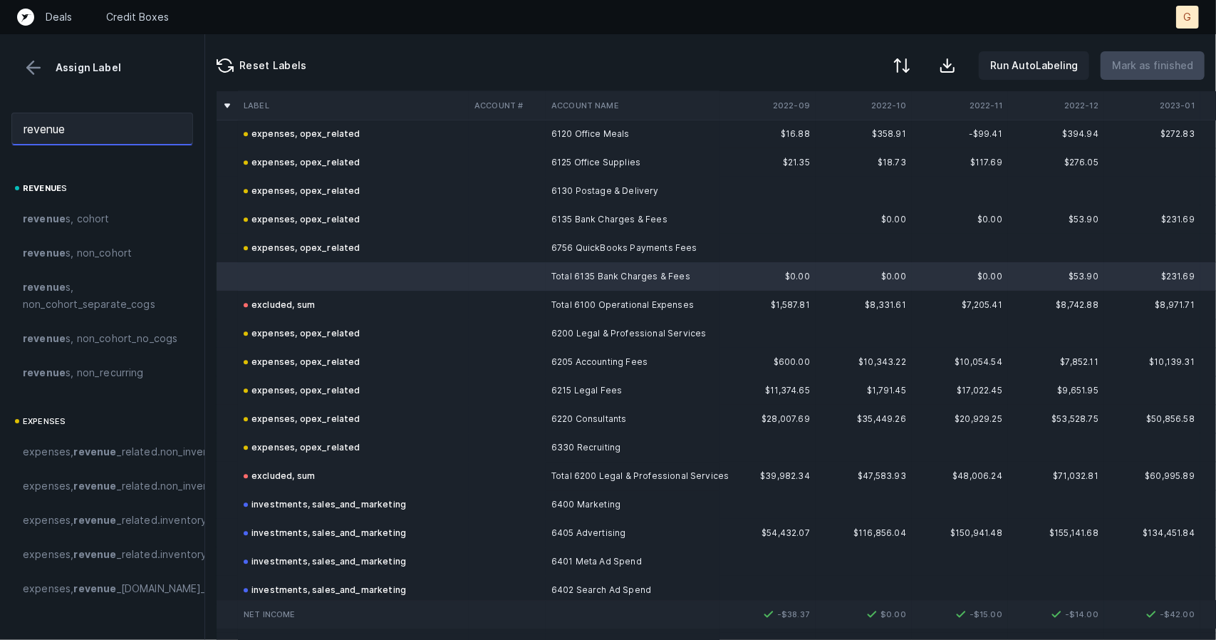
click at [118, 135] on input "revenue" at bounding box center [102, 129] width 182 height 33
type input "r"
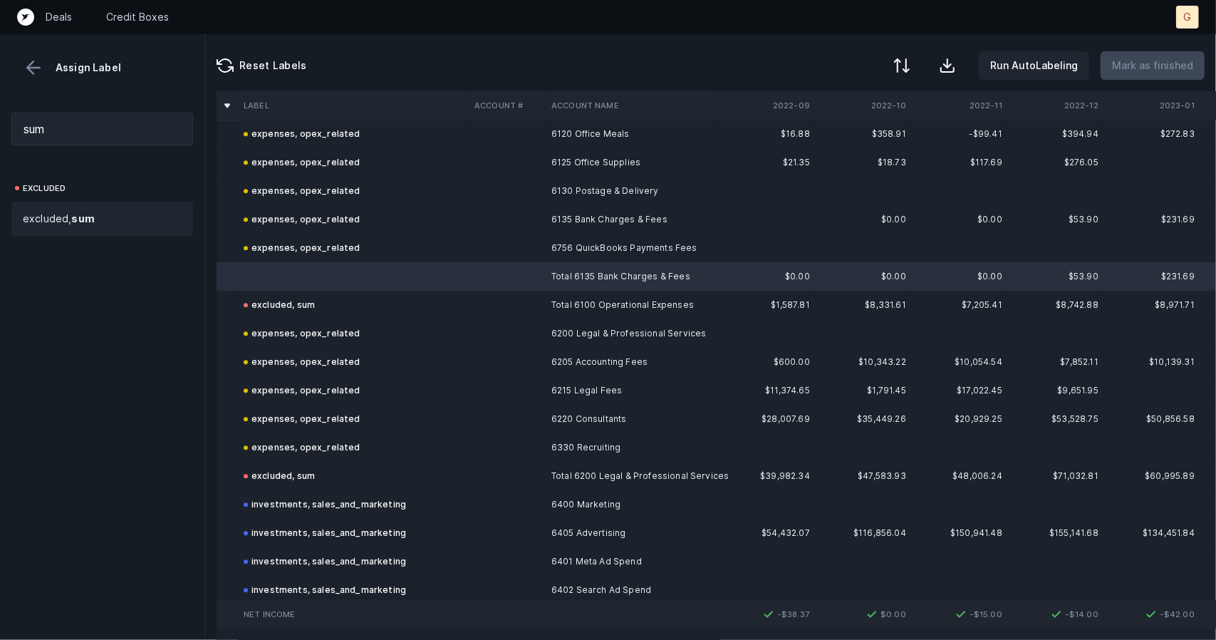
click at [81, 216] on strong "sum" at bounding box center [82, 218] width 23 height 12
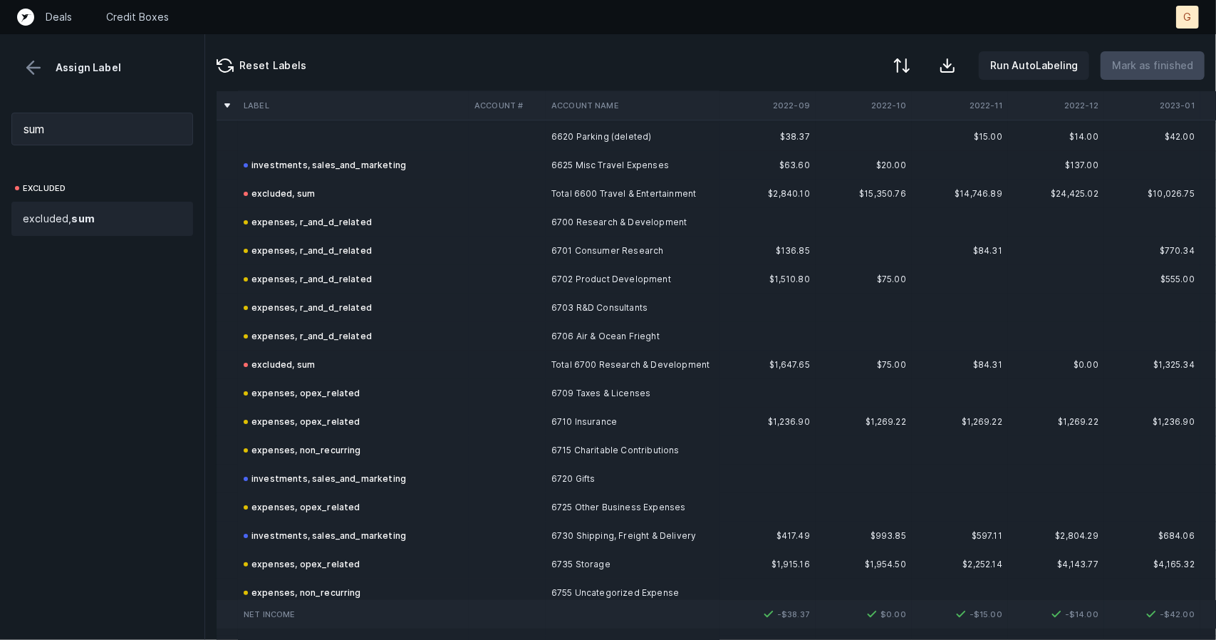
scroll to position [3597, 0]
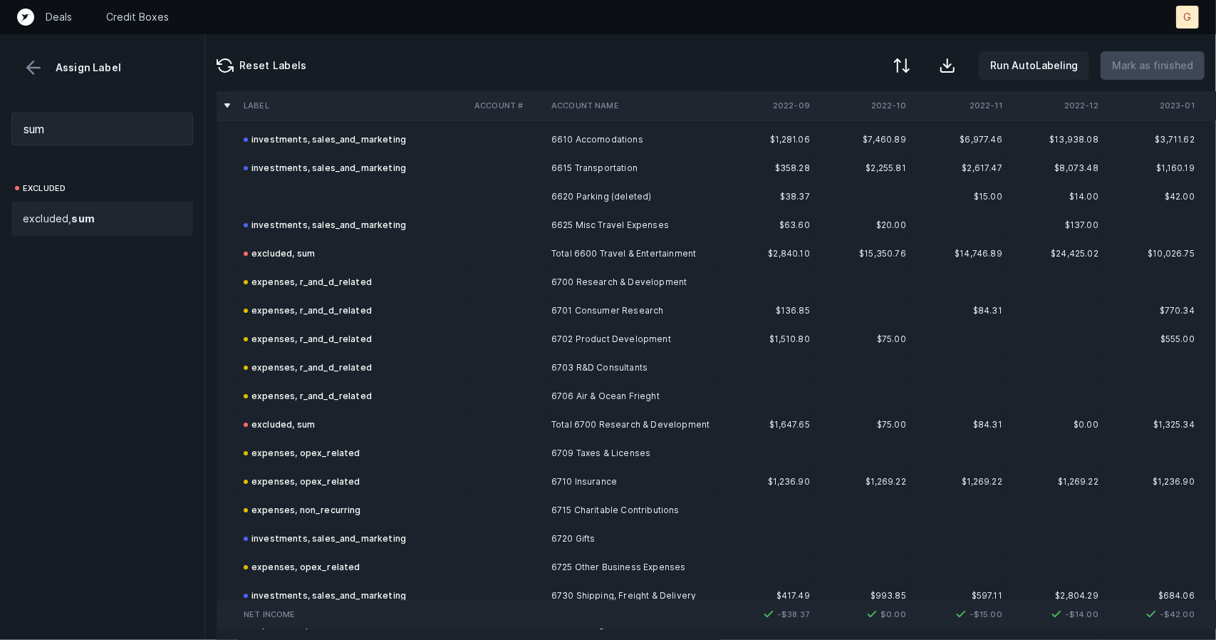
click at [319, 197] on td at bounding box center [353, 196] width 231 height 28
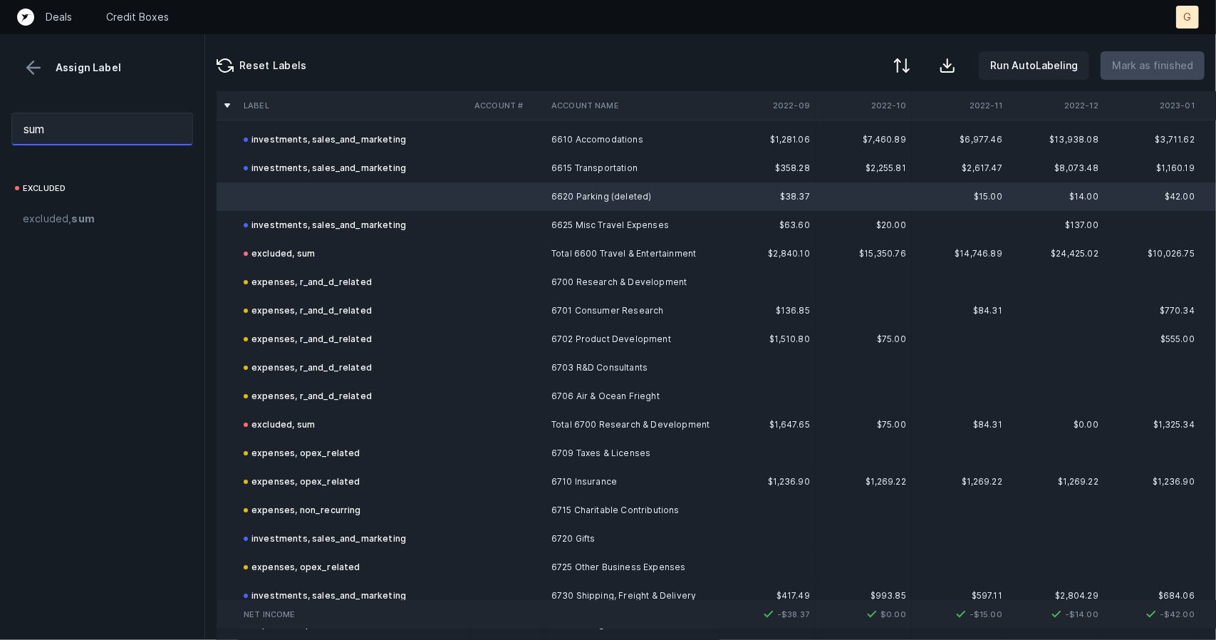
drag, startPoint x: 94, startPoint y: 118, endPoint x: 0, endPoint y: 115, distance: 94.1
click at [0, 115] on div "sum" at bounding box center [102, 129] width 204 height 56
type input "sales"
click at [50, 227] on span "investments, sales _and_marketing" at bounding box center [106, 218] width 167 height 17
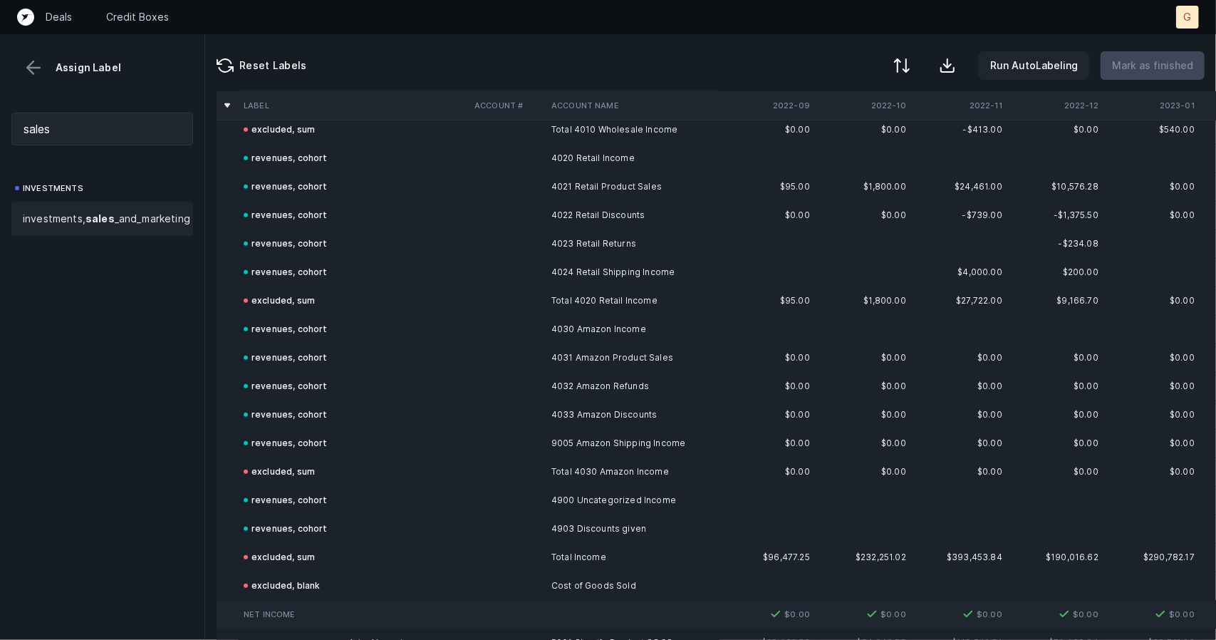
scroll to position [532, 0]
click at [35, 72] on button at bounding box center [33, 67] width 21 height 21
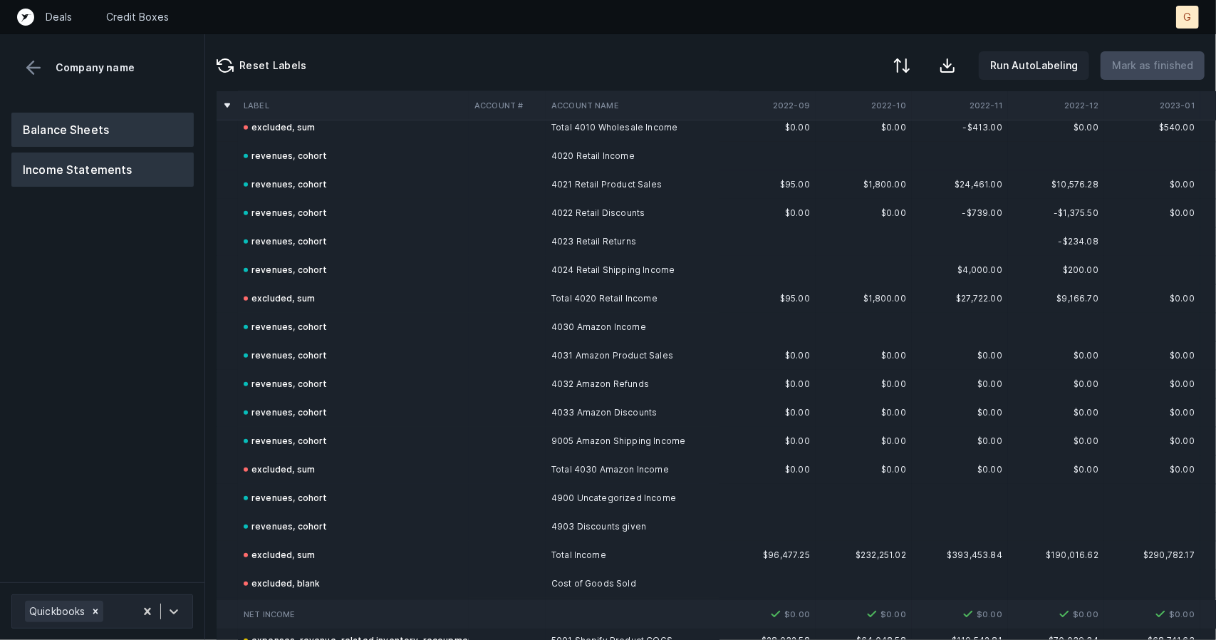
click at [108, 120] on button "Balance Sheets" at bounding box center [102, 130] width 182 height 34
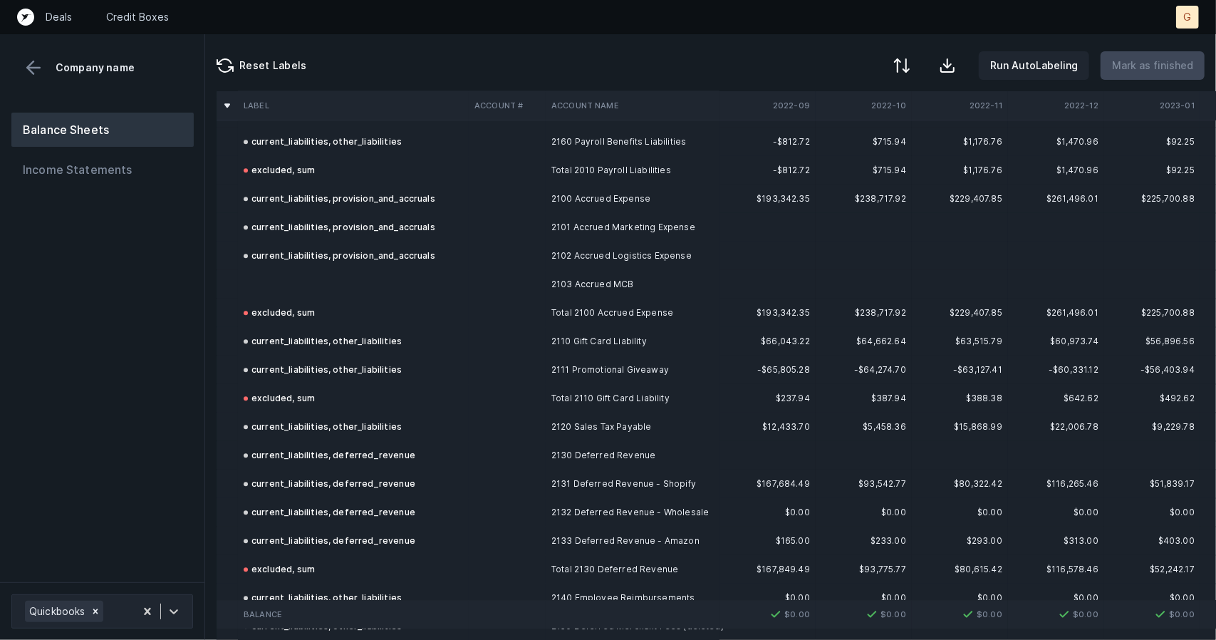
scroll to position [2573, 0]
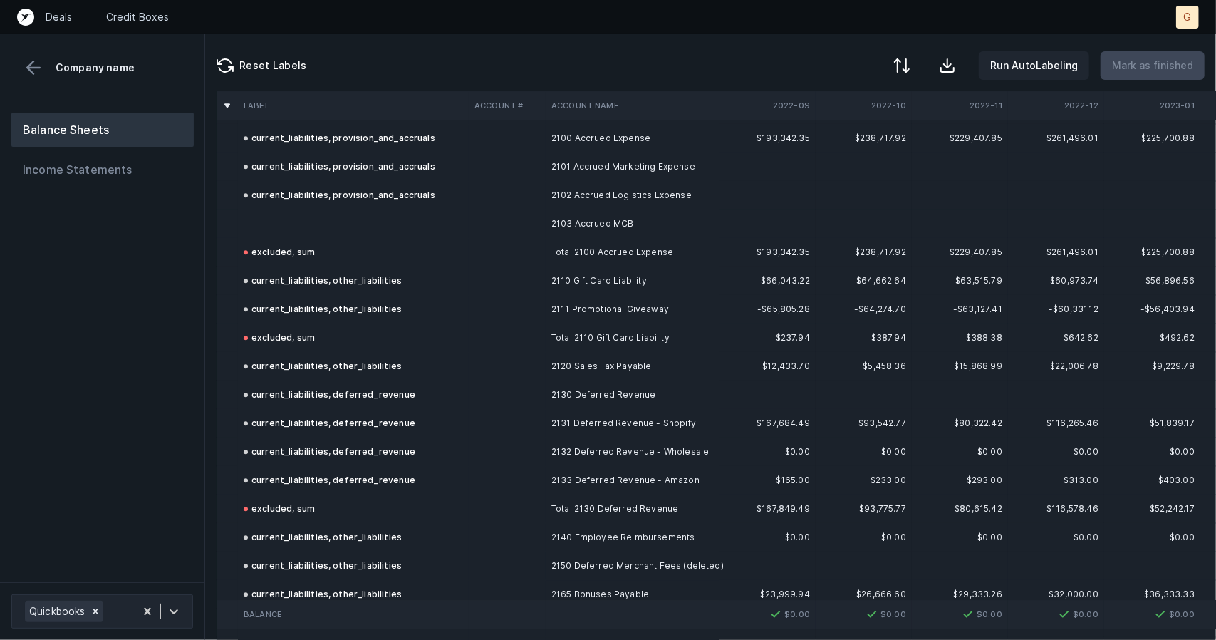
click at [268, 223] on td at bounding box center [353, 223] width 231 height 28
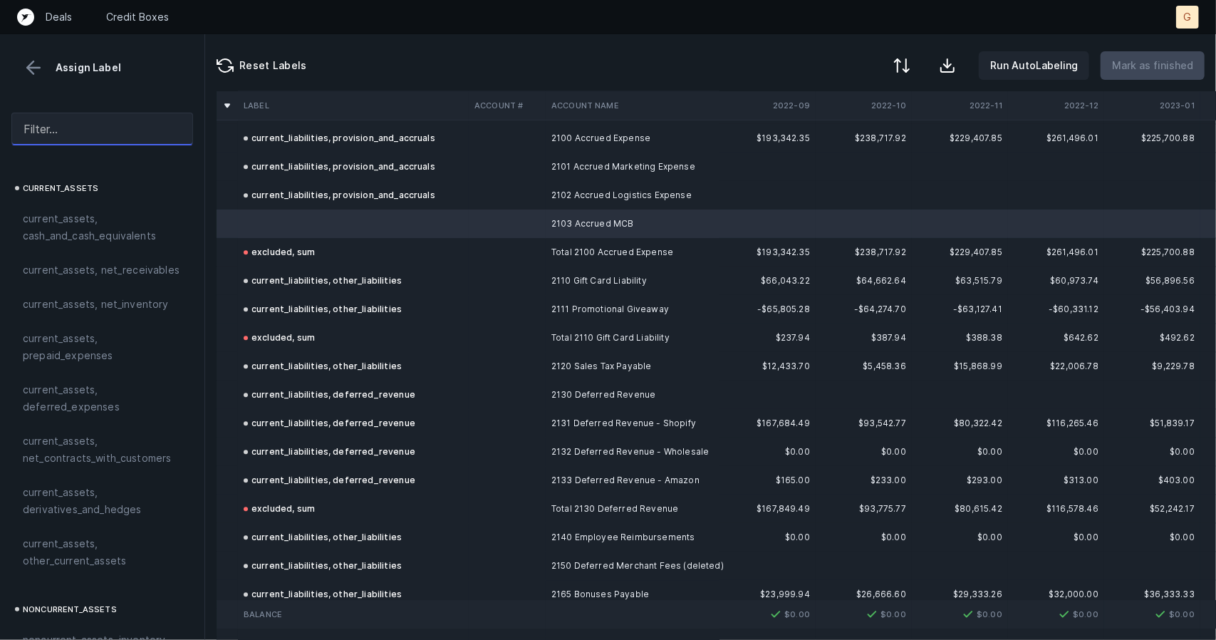
click at [117, 121] on input "text" at bounding box center [102, 129] width 182 height 33
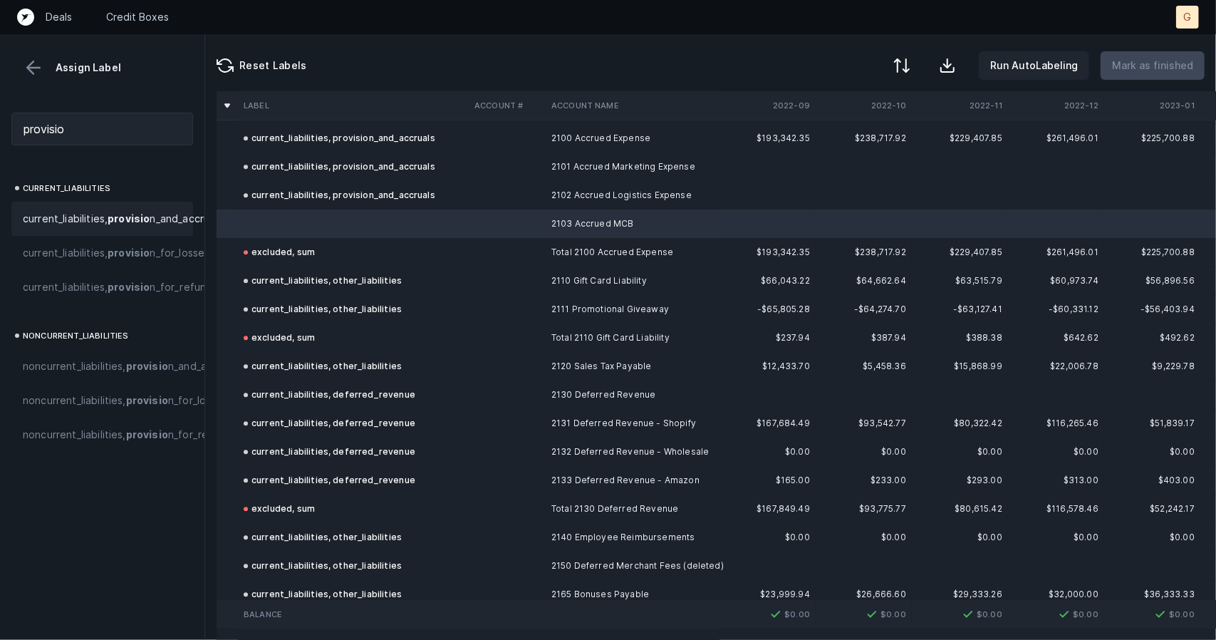
click at [92, 219] on span "current_liabilities, provisio n_and_accruals" at bounding box center [123, 218] width 200 height 17
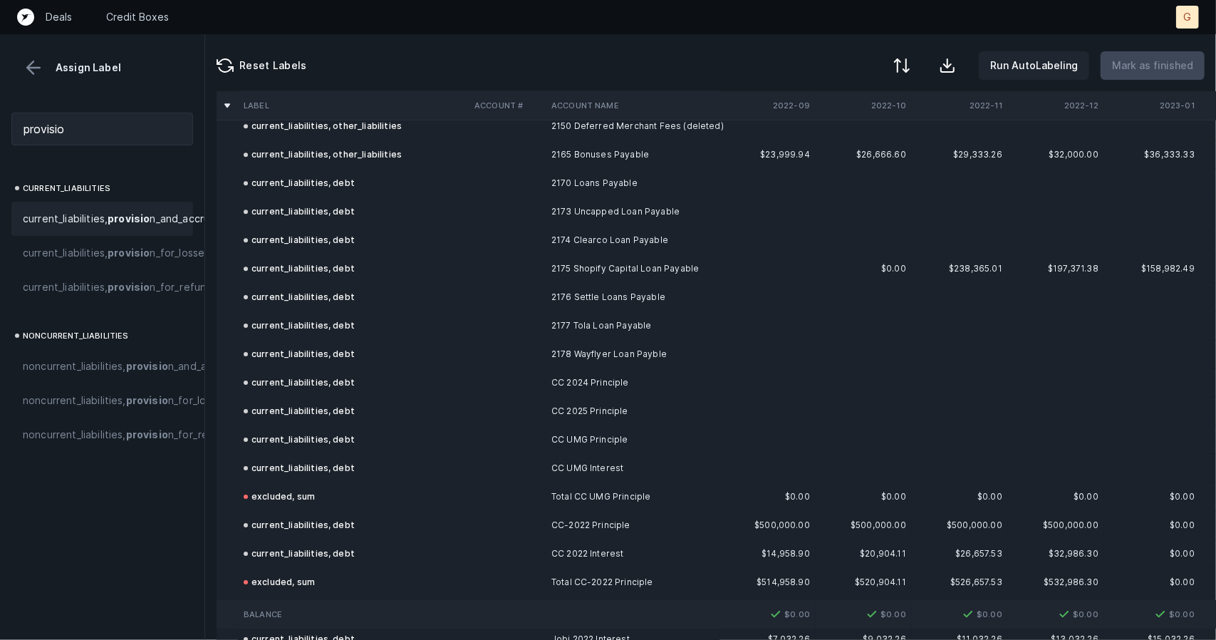
scroll to position [3629, 0]
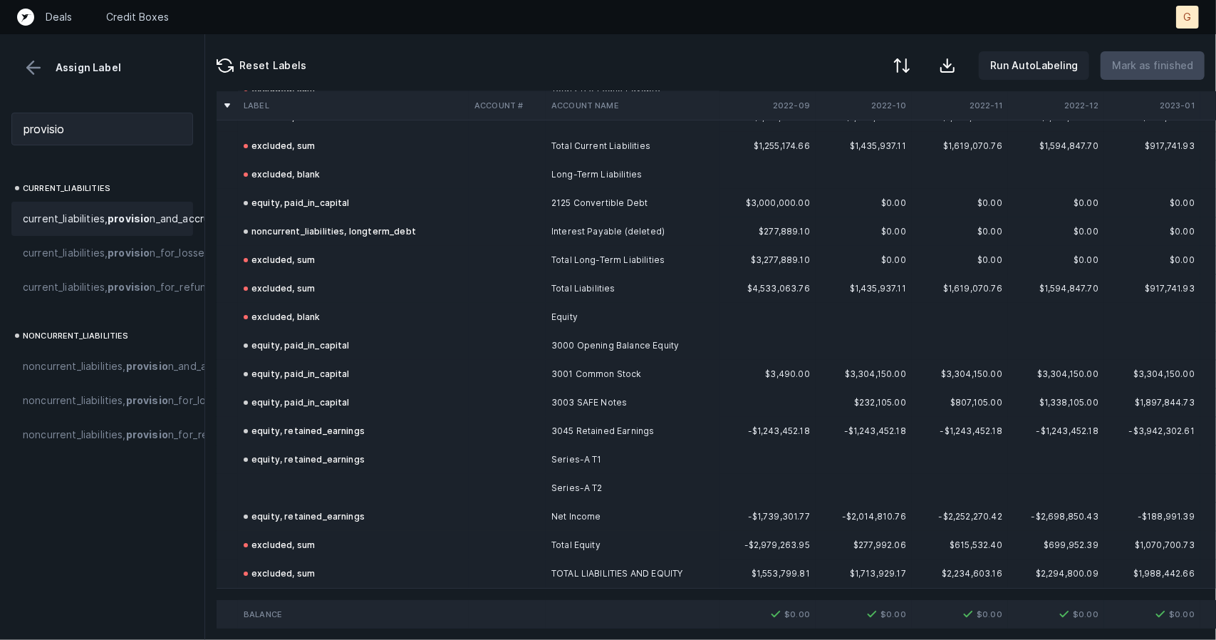
click at [312, 474] on td at bounding box center [353, 488] width 231 height 28
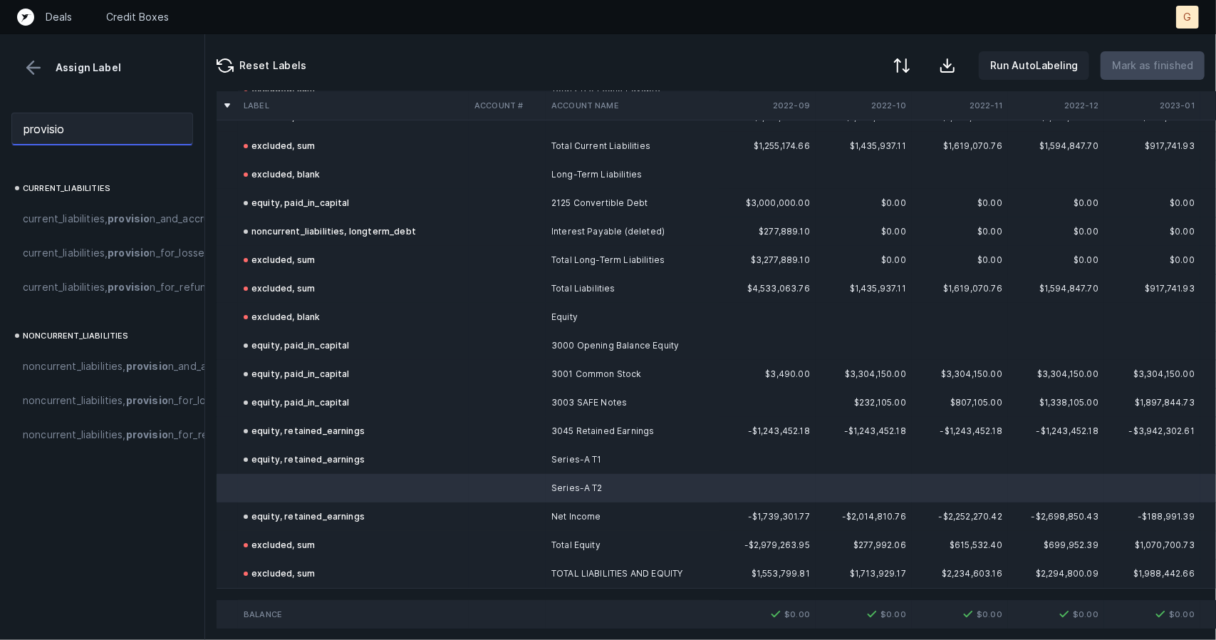
click at [104, 133] on input "provisio" at bounding box center [102, 129] width 182 height 33
type input "p"
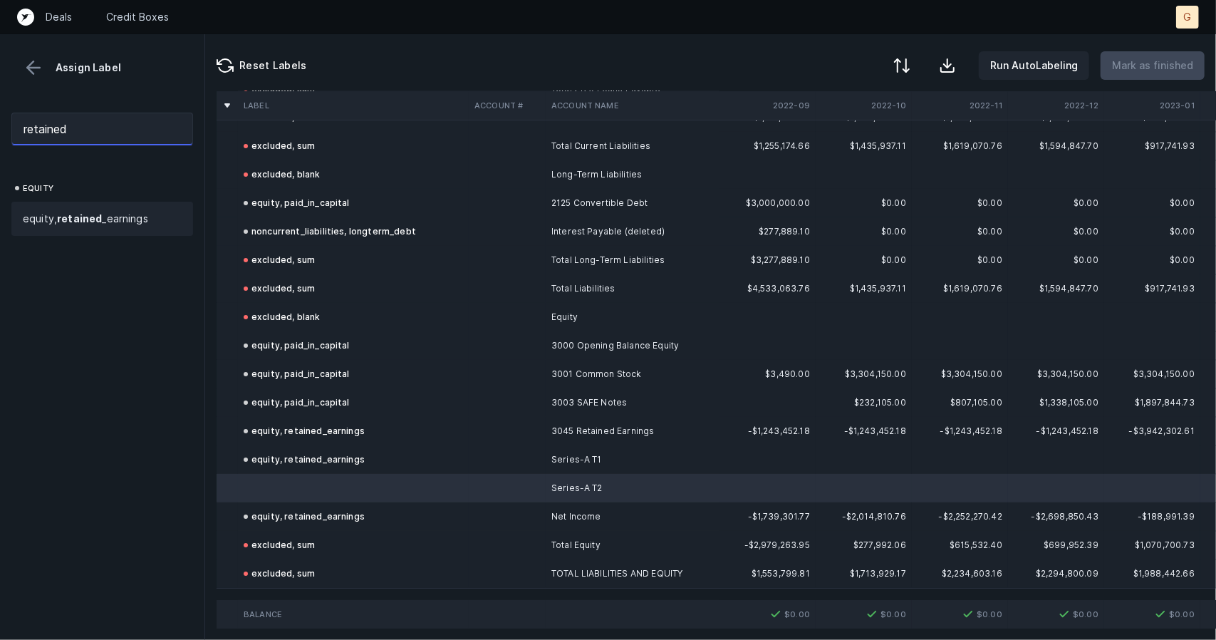
type input "retained"
click at [103, 212] on span "equity, retained _earnings" at bounding box center [85, 218] width 125 height 17
click at [1183, 65] on p "Mark as finished" at bounding box center [1152, 65] width 81 height 17
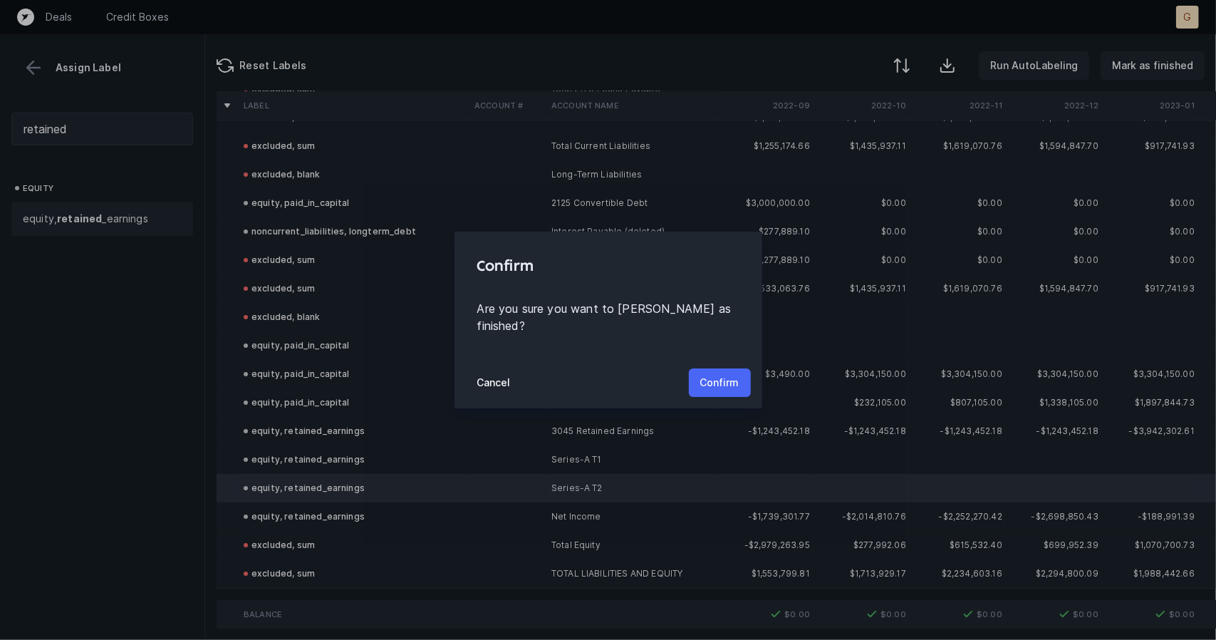
click at [730, 374] on p "Confirm" at bounding box center [719, 382] width 39 height 17
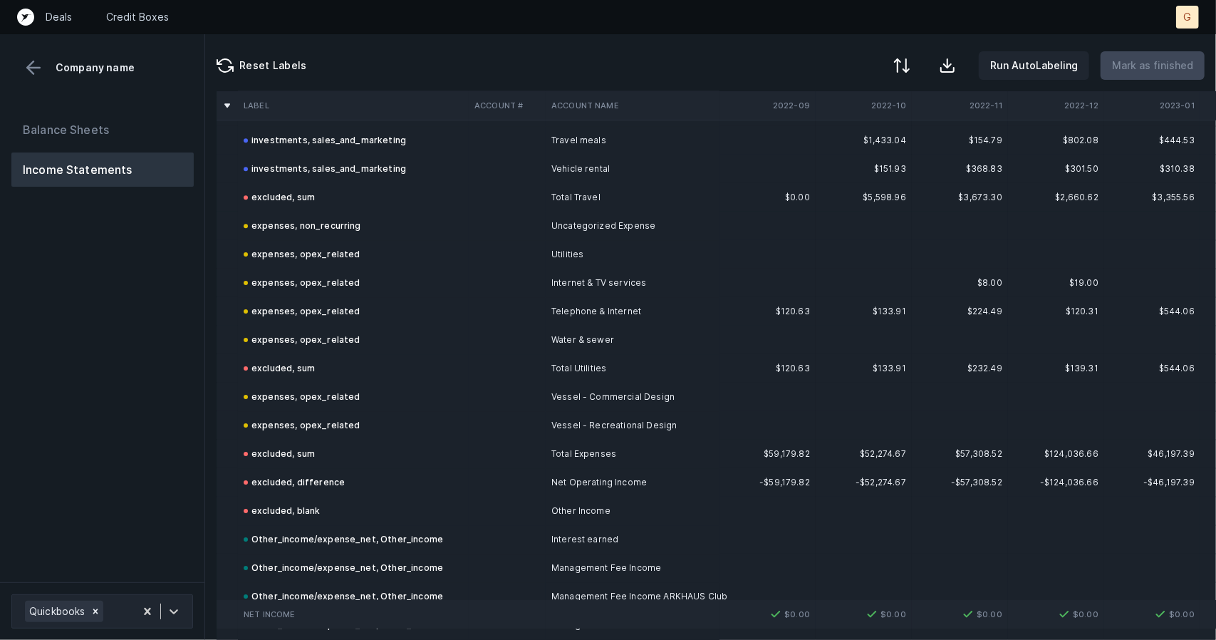
scroll to position [3401, 0]
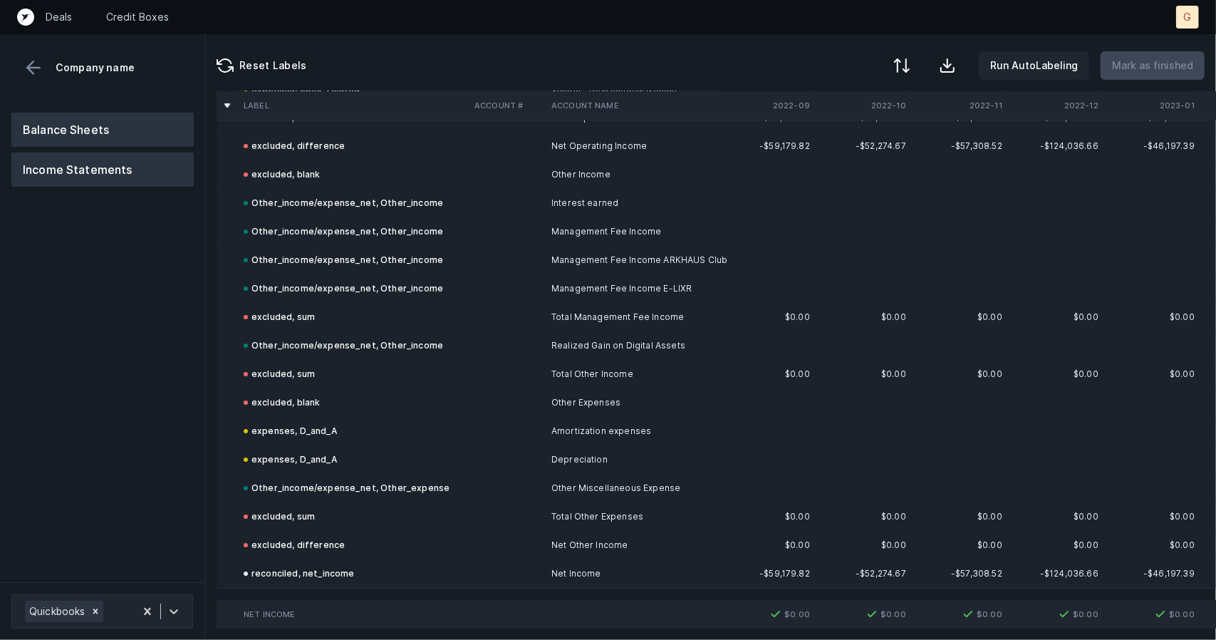
click at [138, 130] on button "Balance Sheets" at bounding box center [102, 130] width 182 height 34
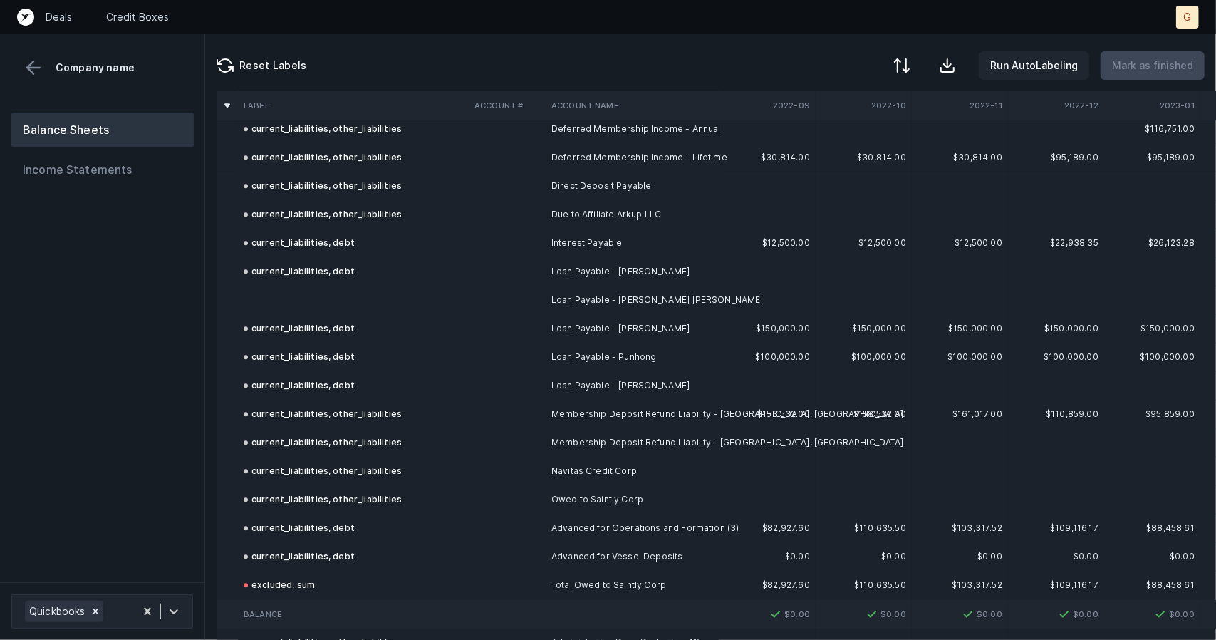
scroll to position [2541, 0]
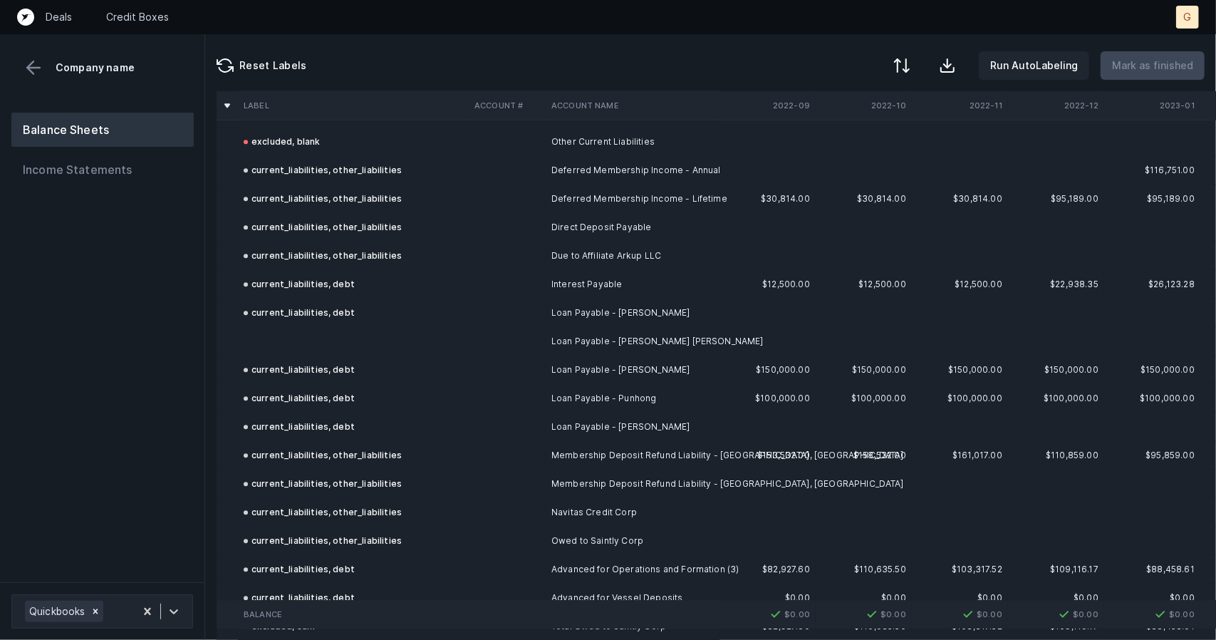
click at [303, 336] on td at bounding box center [353, 341] width 231 height 28
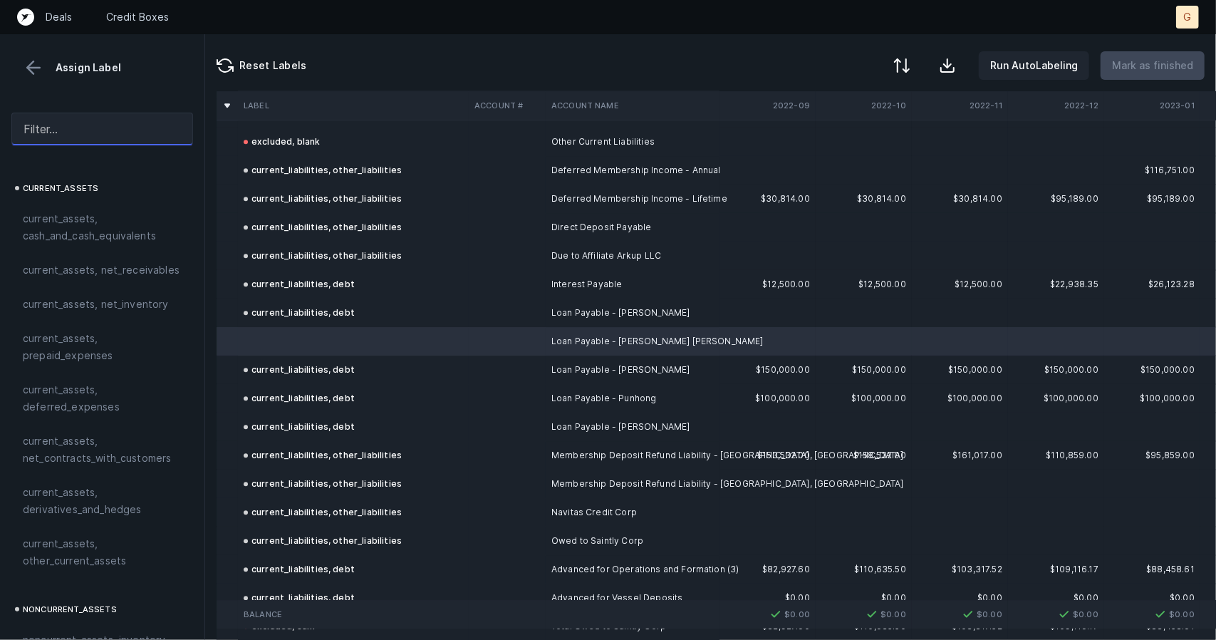
drag, startPoint x: 81, startPoint y: 129, endPoint x: 73, endPoint y: 114, distance: 17.2
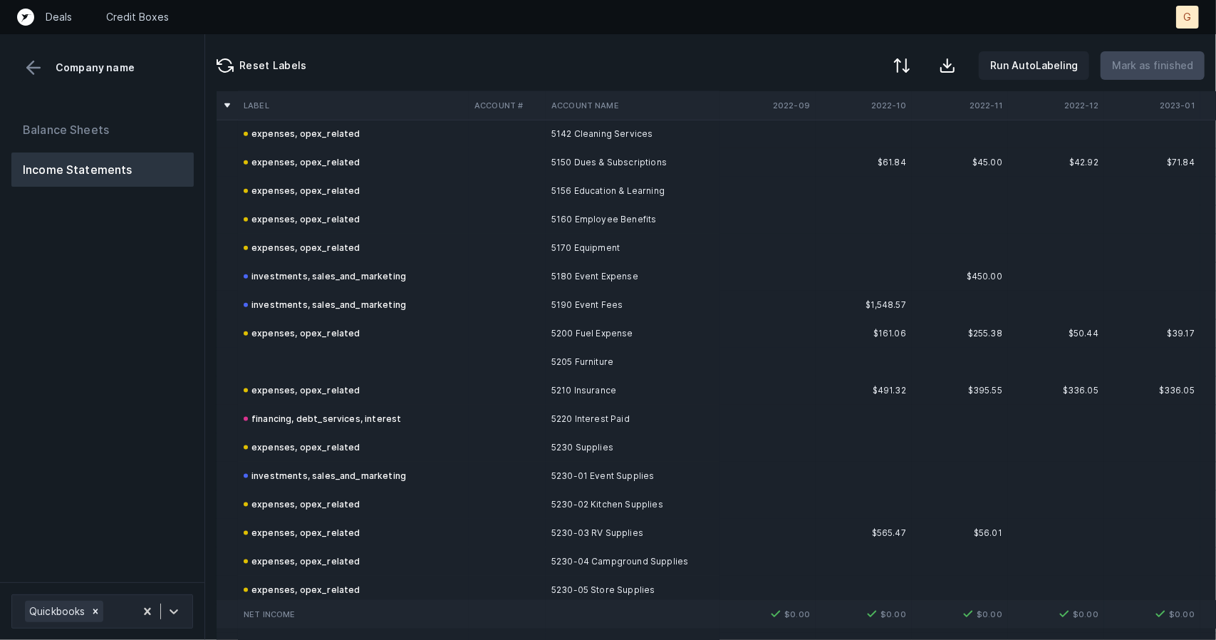
scroll to position [1125, 0]
click at [329, 343] on td "expenses, opex_related" at bounding box center [353, 332] width 231 height 28
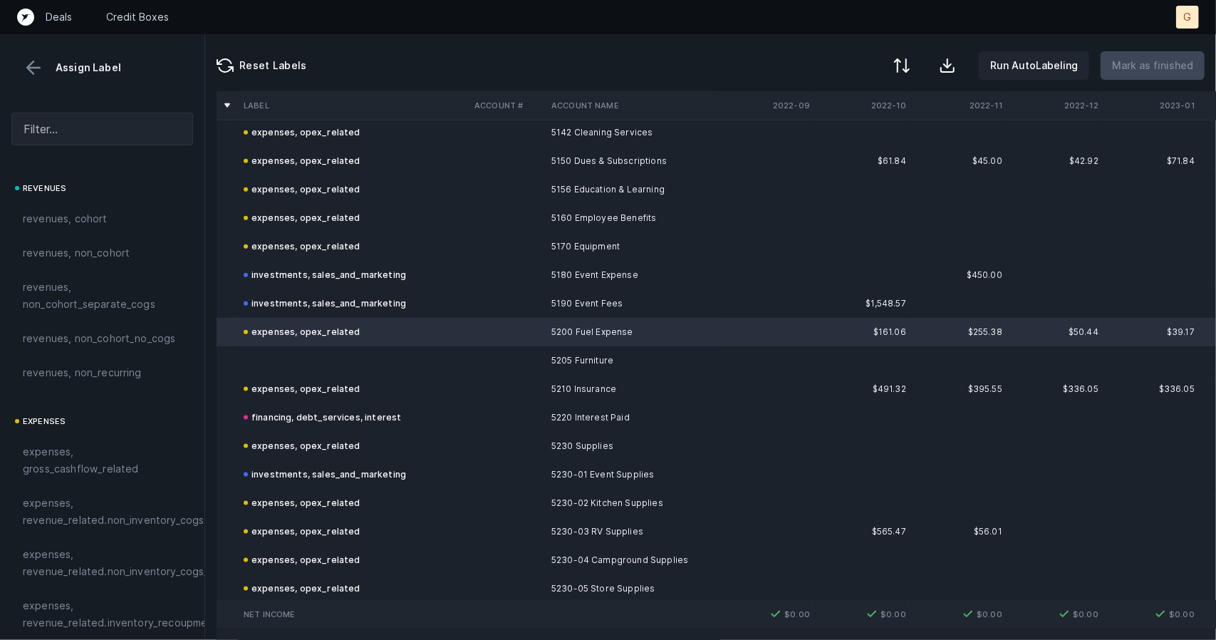
click at [341, 360] on td at bounding box center [353, 360] width 231 height 28
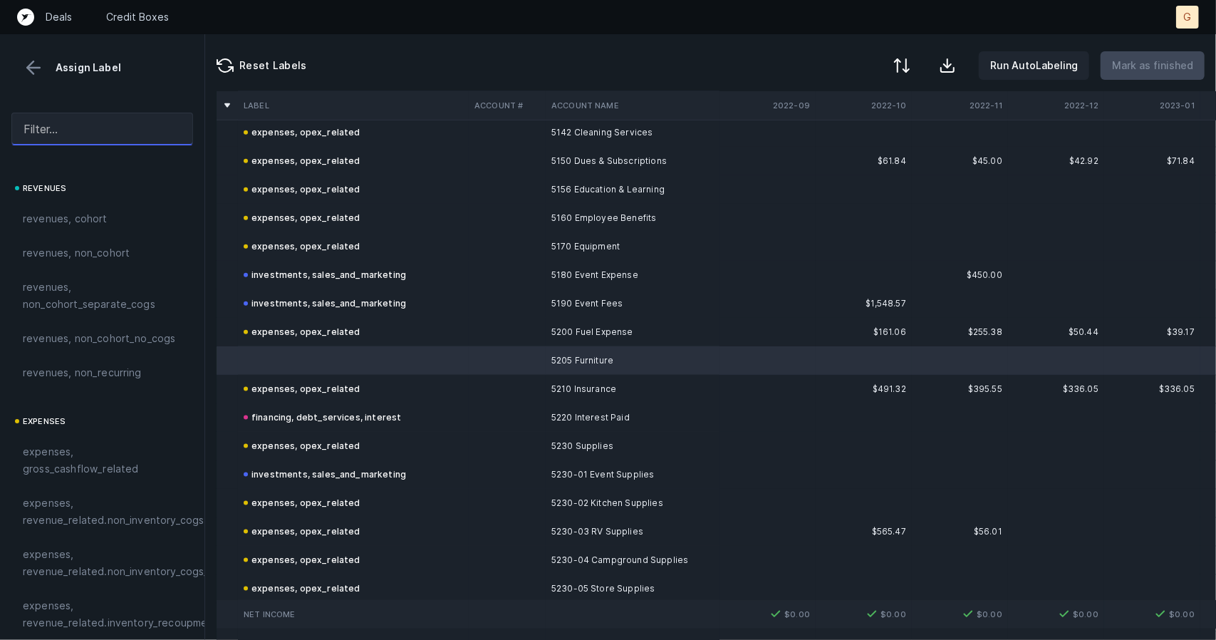
click at [74, 122] on input "text" at bounding box center [102, 129] width 182 height 33
type input "p"
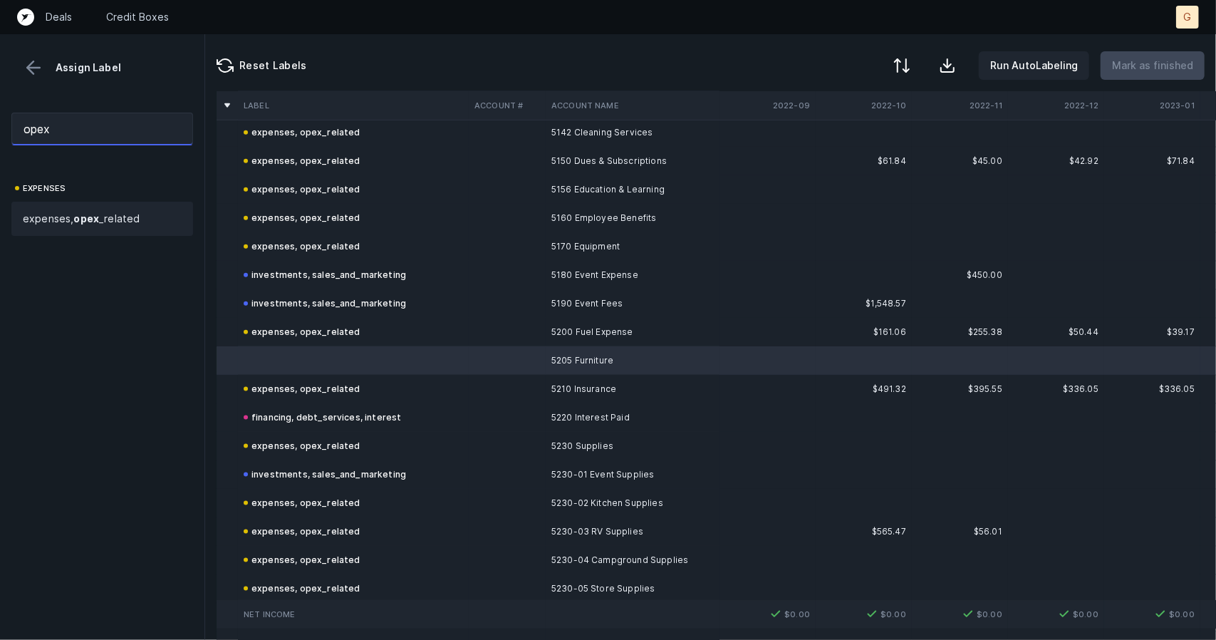
type input "opex"
click at [83, 210] on span "expenses, opex _related" at bounding box center [81, 218] width 117 height 17
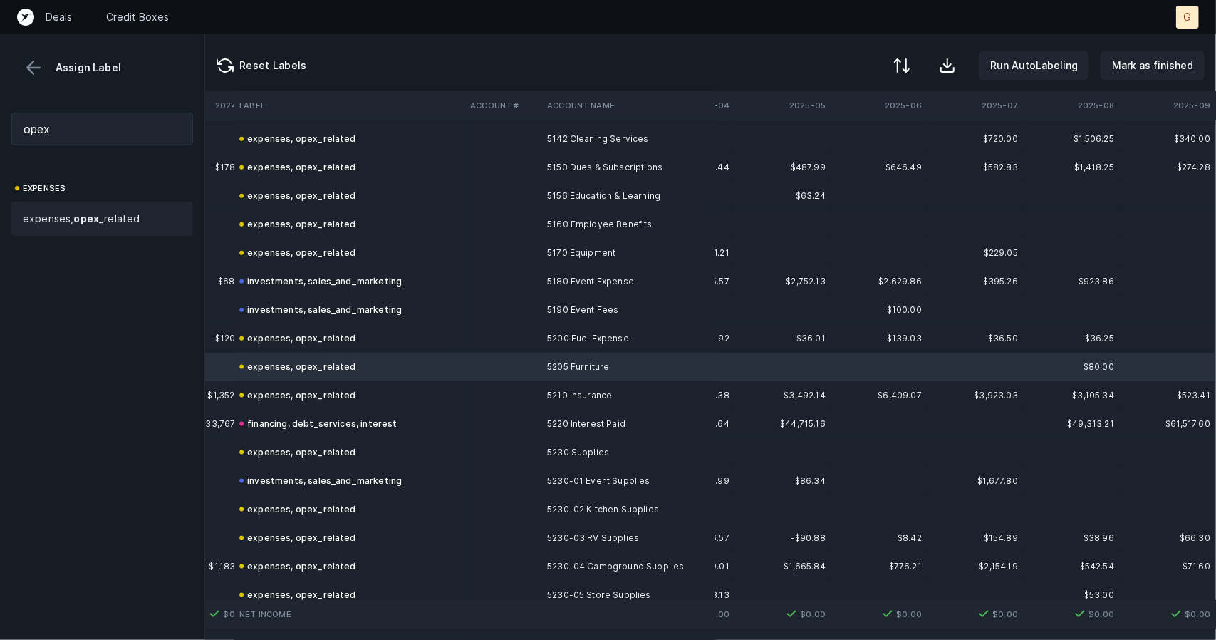
scroll to position [1118, 3073]
click at [1153, 65] on p "Mark as finished" at bounding box center [1152, 65] width 81 height 17
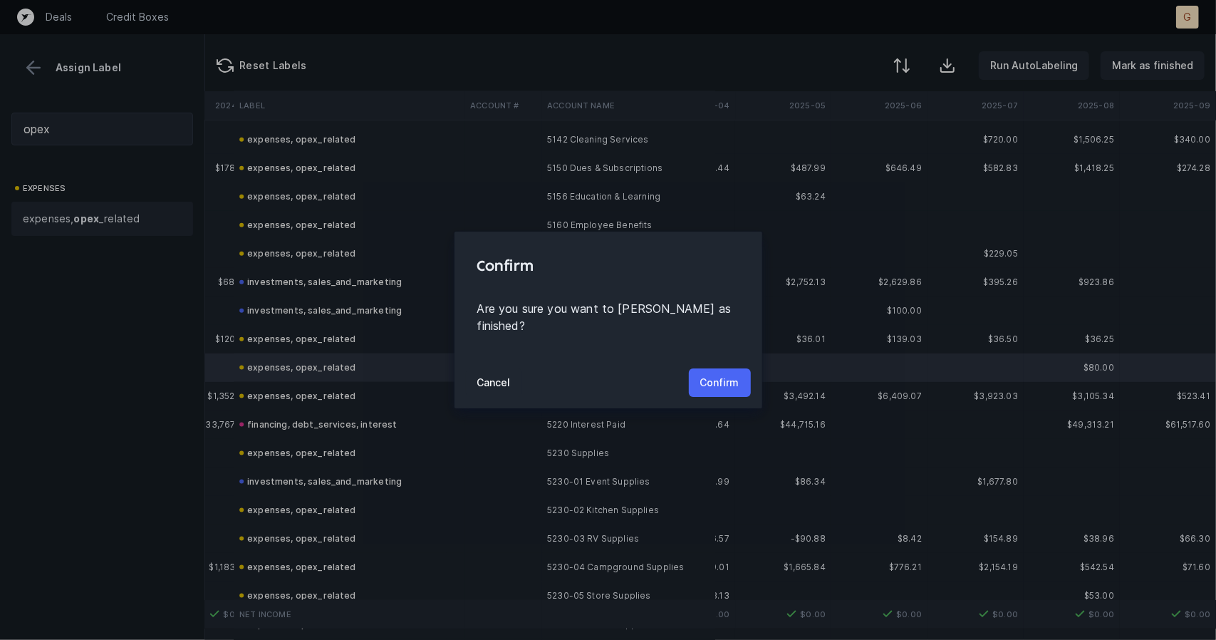
click at [725, 378] on p "Confirm" at bounding box center [719, 382] width 39 height 17
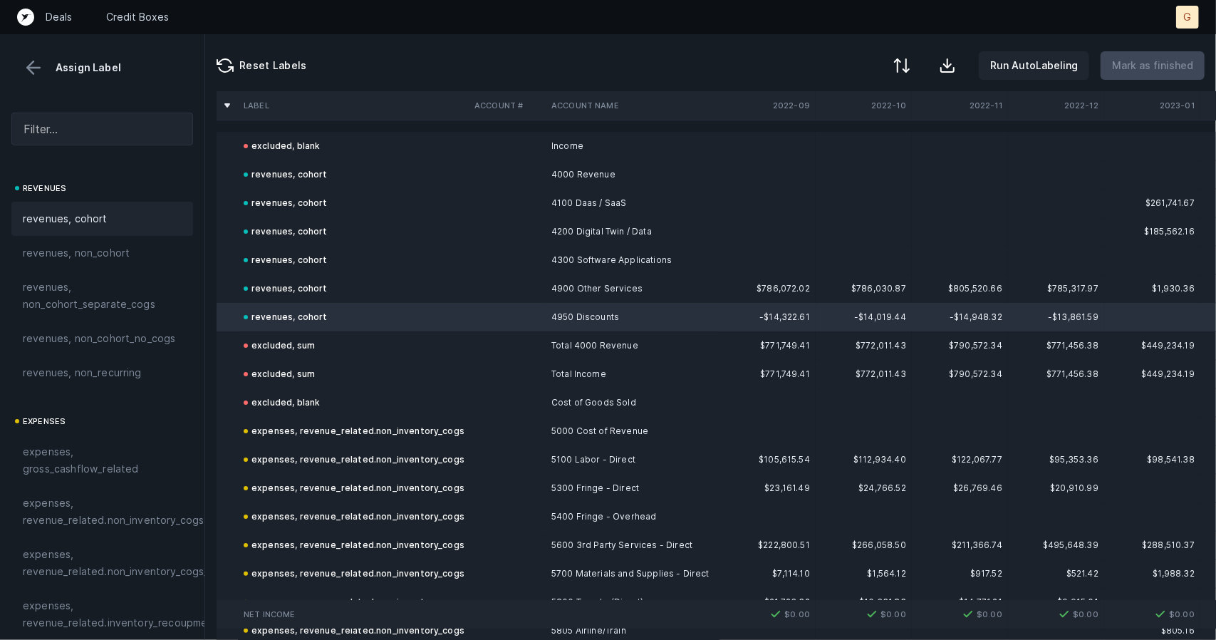
click at [26, 56] on div "Assign Label" at bounding box center [102, 56] width 204 height 44
click at [37, 66] on button at bounding box center [33, 67] width 21 height 21
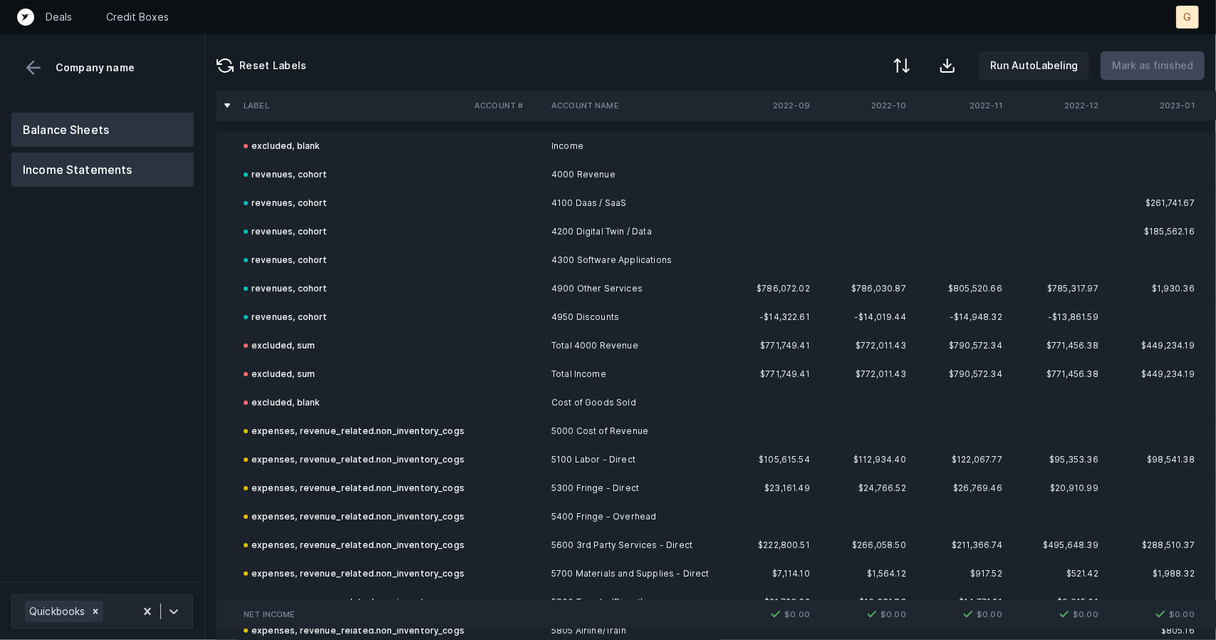
click at [90, 128] on button "Balance Sheets" at bounding box center [102, 130] width 182 height 34
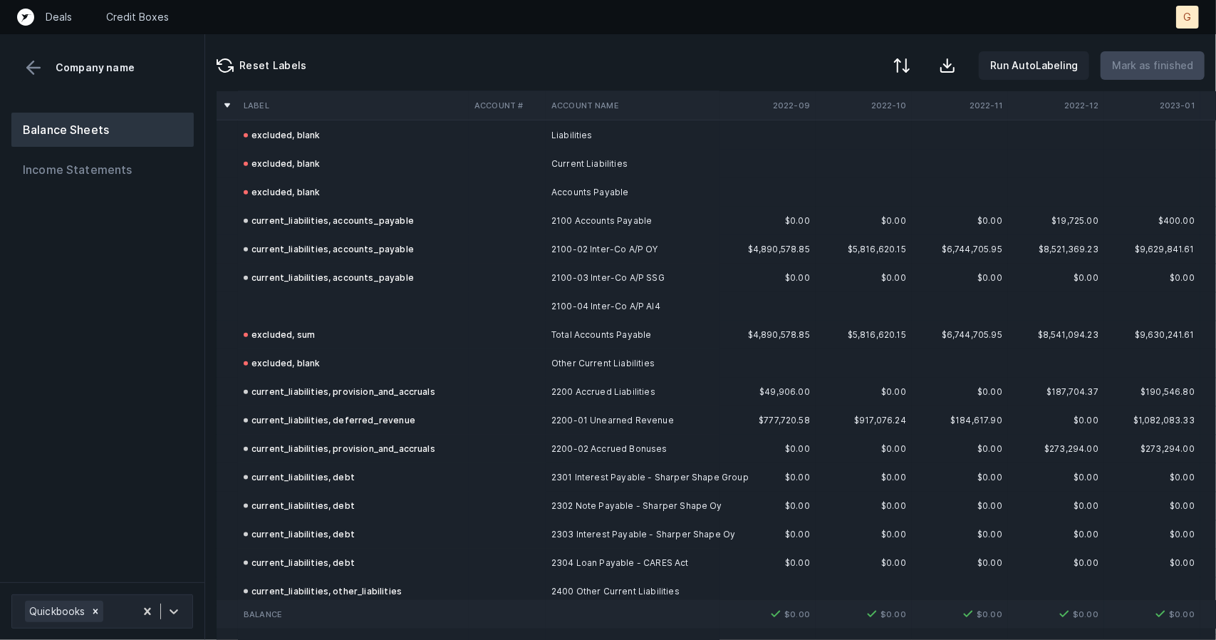
scroll to position [1007, 0]
click at [281, 308] on td at bounding box center [353, 307] width 231 height 28
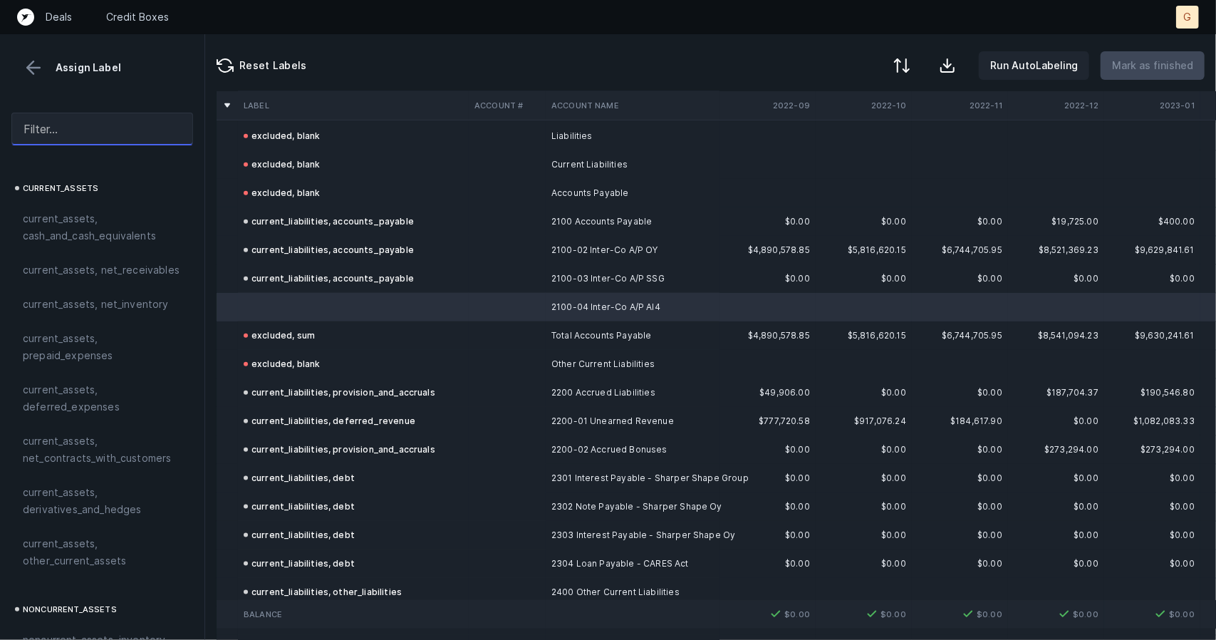
click at [105, 136] on input "text" at bounding box center [102, 129] width 182 height 33
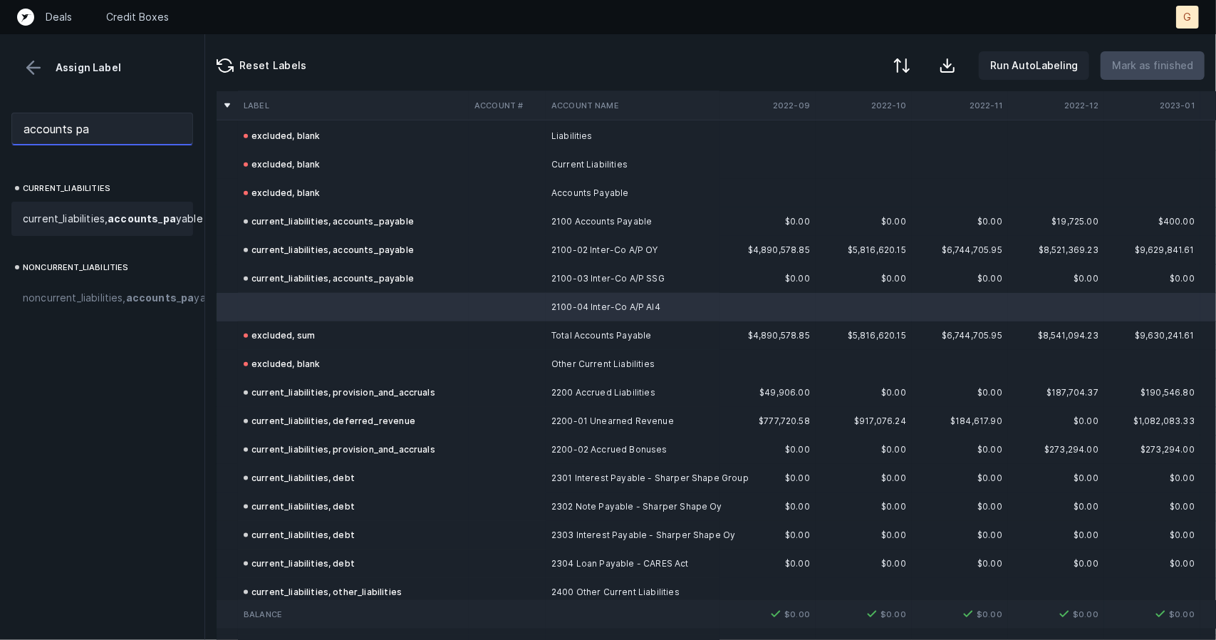
type input "accounts pa"
click at [163, 224] on strong "pa" at bounding box center [169, 218] width 13 height 12
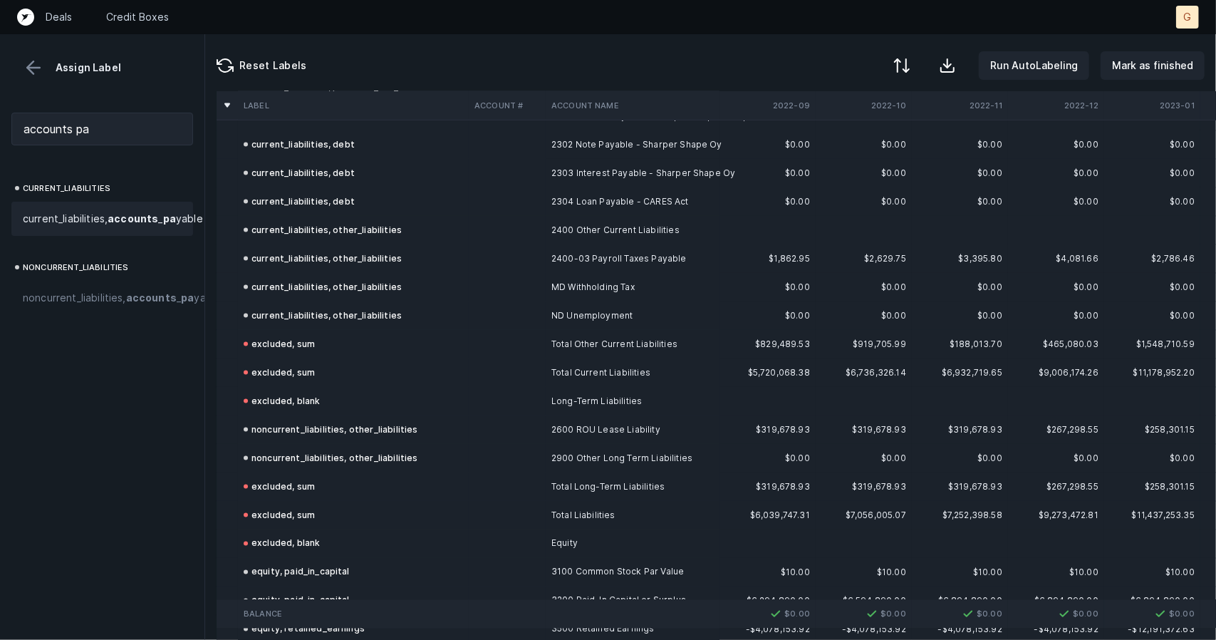
scroll to position [1520, 0]
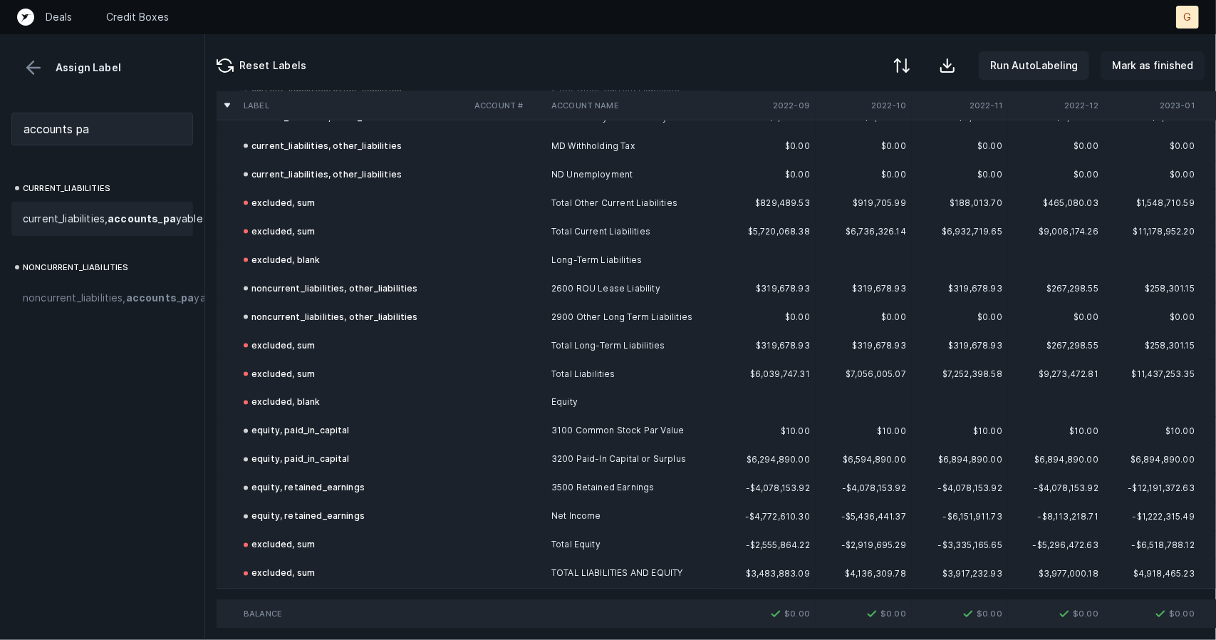
click at [1163, 55] on button "Mark as finished" at bounding box center [1153, 65] width 104 height 28
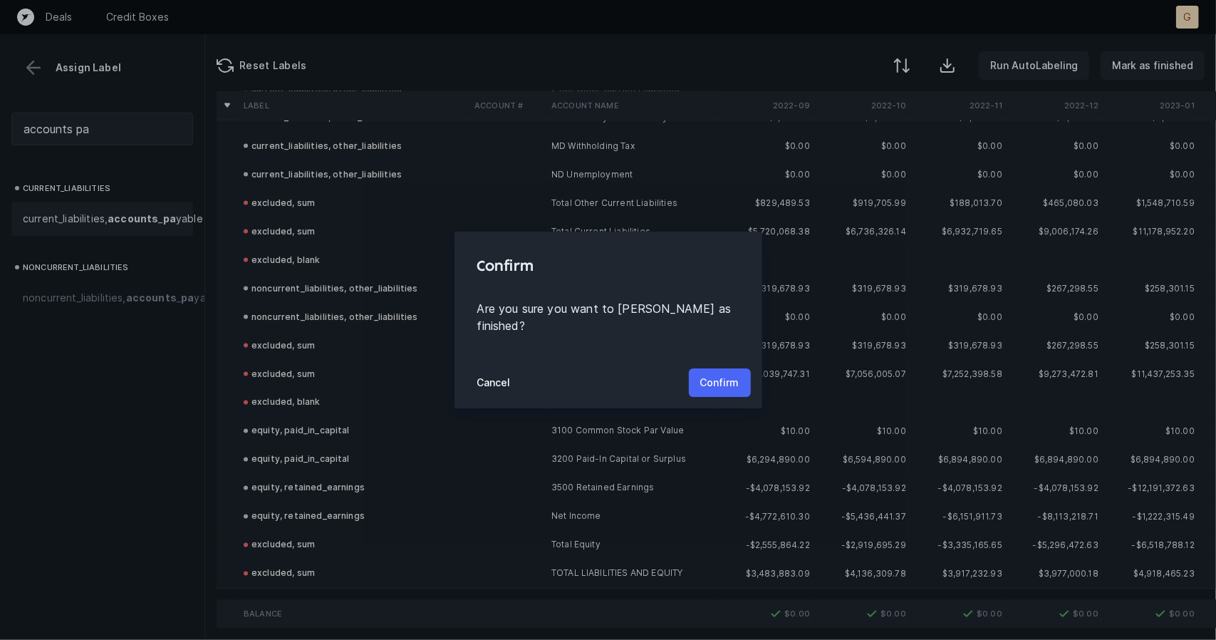
click at [742, 370] on button "Confirm" at bounding box center [720, 382] width 62 height 28
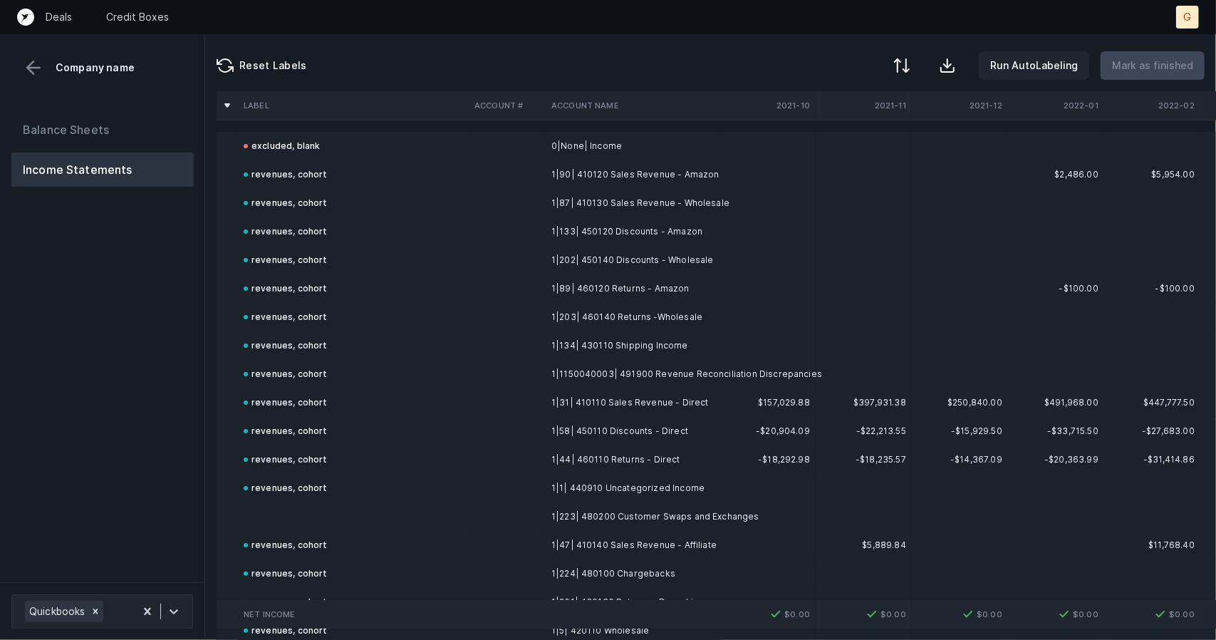
scroll to position [276, 0]
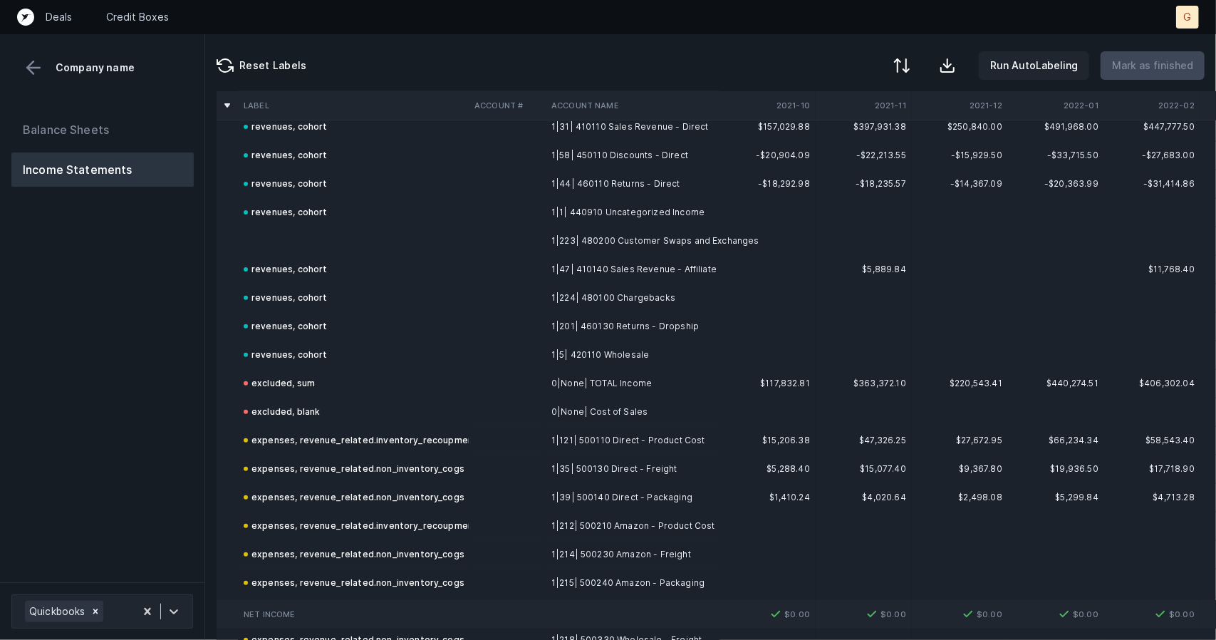
click at [259, 234] on td at bounding box center [353, 241] width 231 height 28
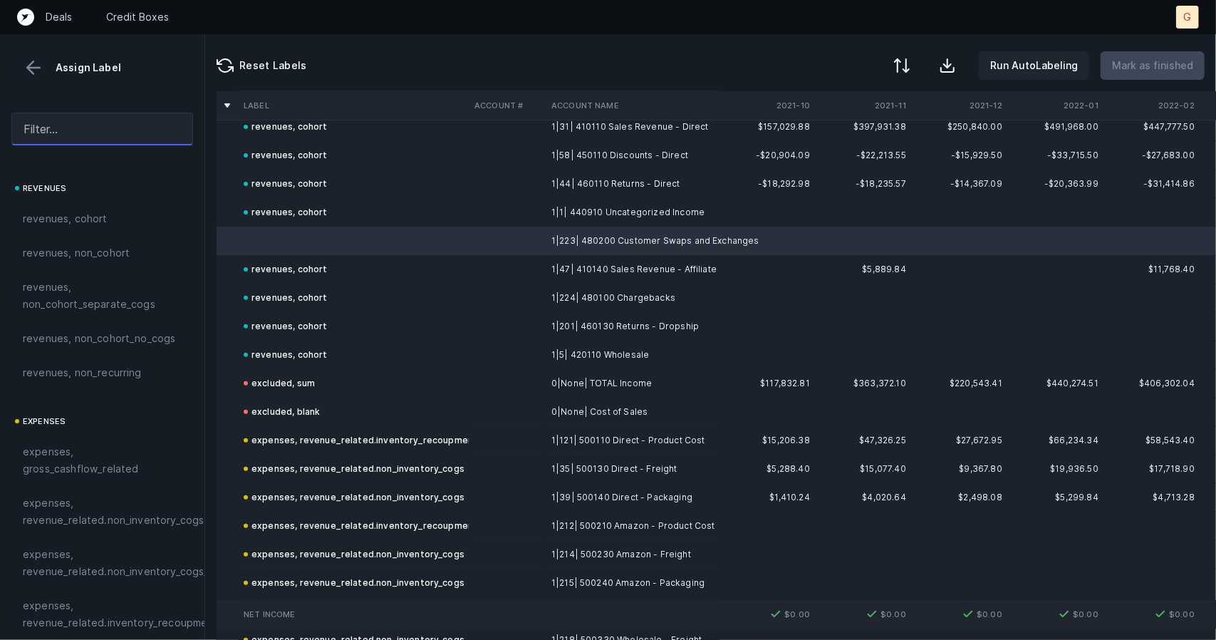
click at [76, 130] on input "text" at bounding box center [102, 129] width 182 height 33
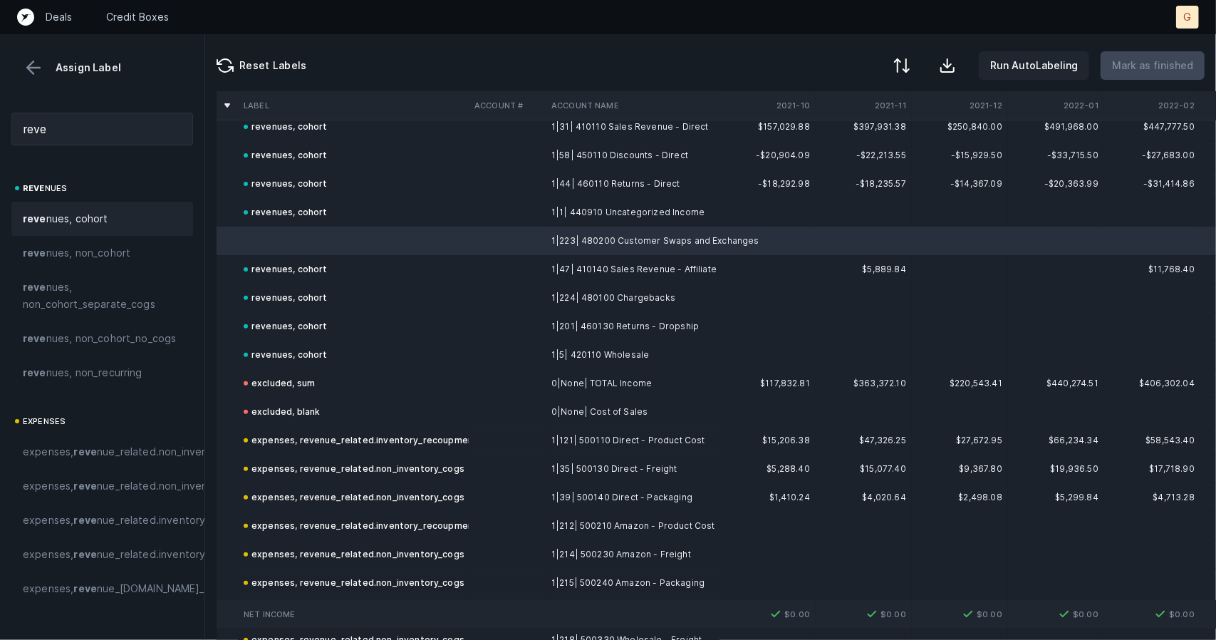
click at [82, 222] on span "reve nues, cohort" at bounding box center [65, 218] width 85 height 17
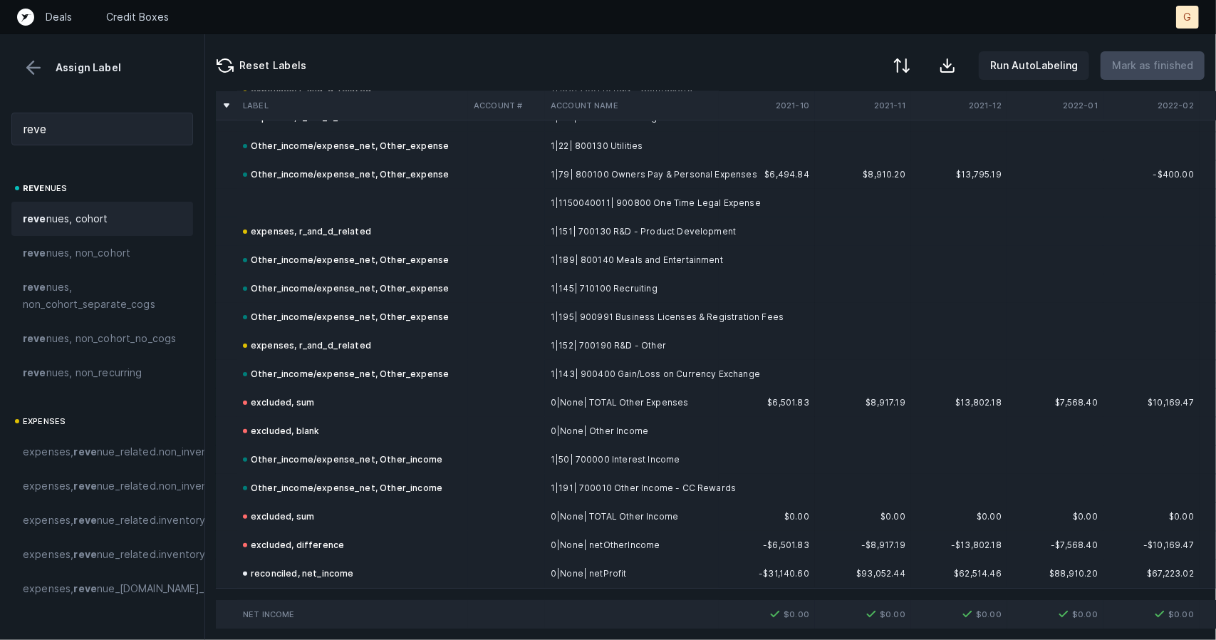
scroll to position [3729, 1]
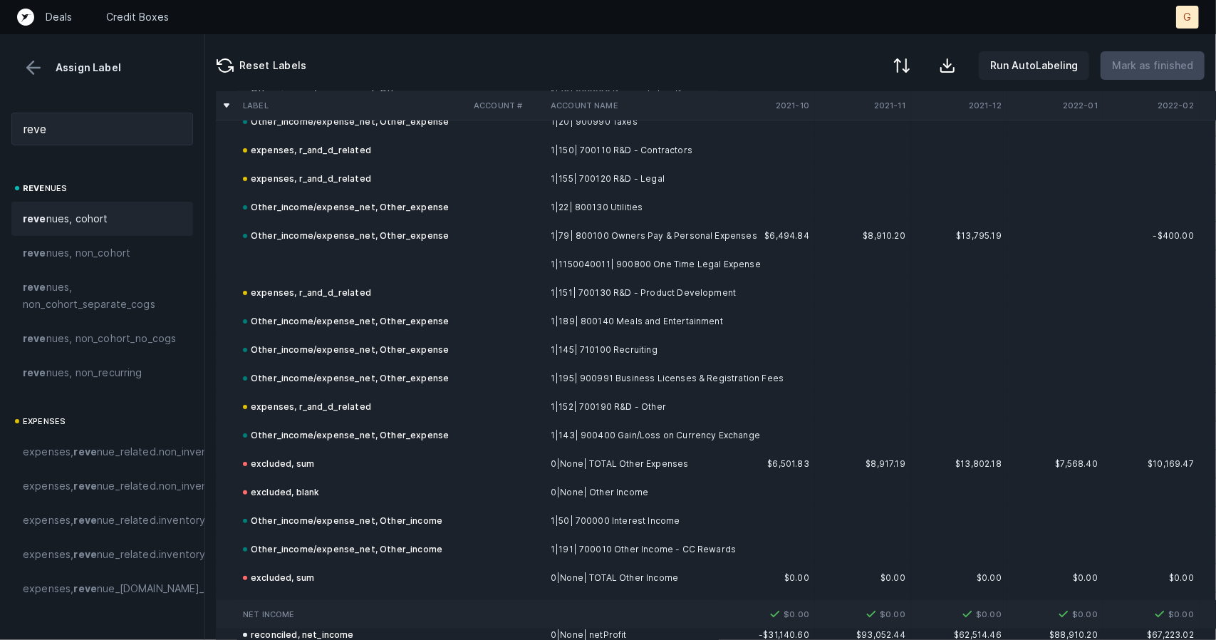
click at [353, 280] on td "expenses, r_and_d_related" at bounding box center [352, 293] width 231 height 28
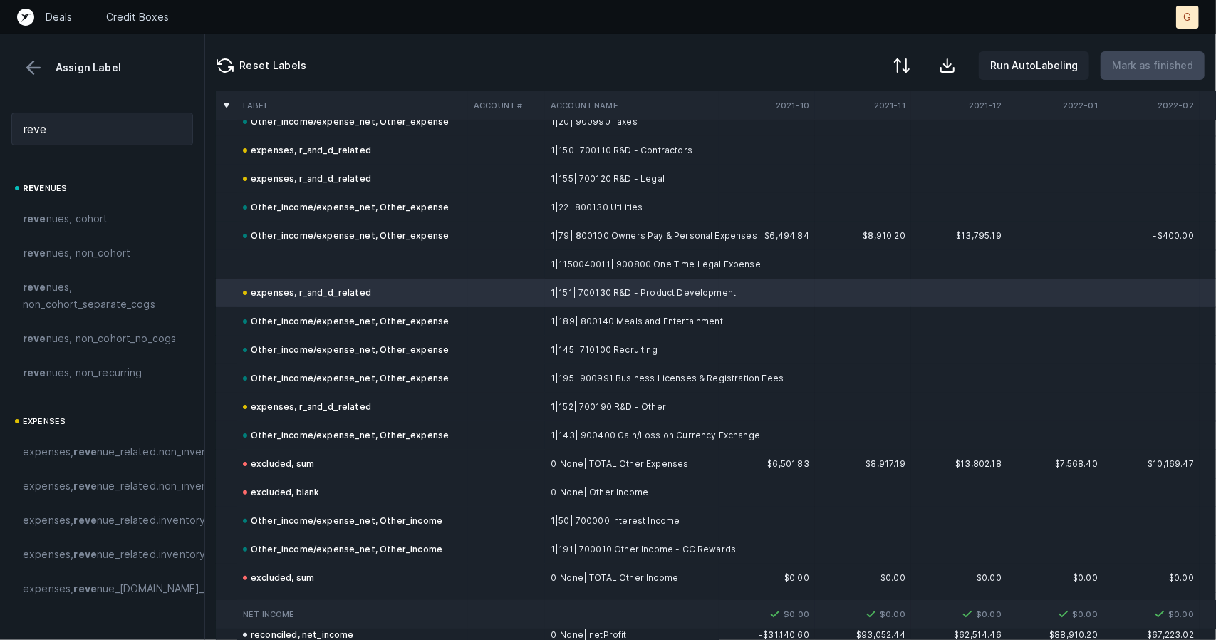
click at [343, 261] on td at bounding box center [352, 264] width 231 height 28
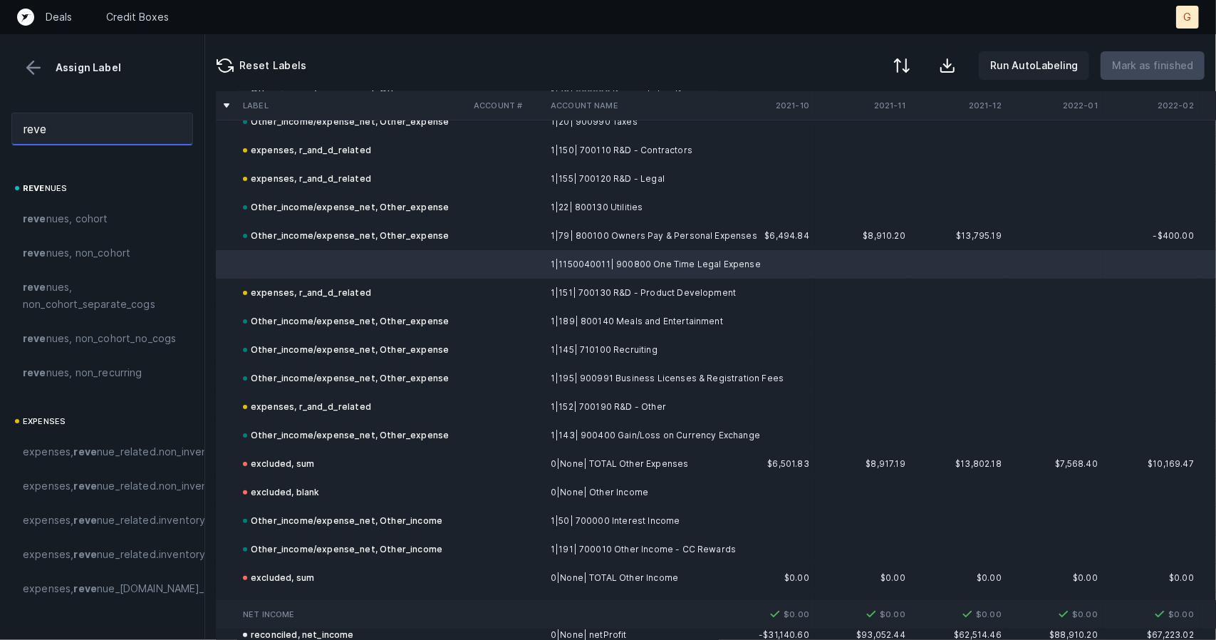
drag, startPoint x: 85, startPoint y: 134, endPoint x: 0, endPoint y: 87, distance: 97.6
click at [0, 87] on div "Assign Label reve reve nues reve nues, cohort reve nues, non_cohort reve nues, …" at bounding box center [102, 337] width 205 height 606
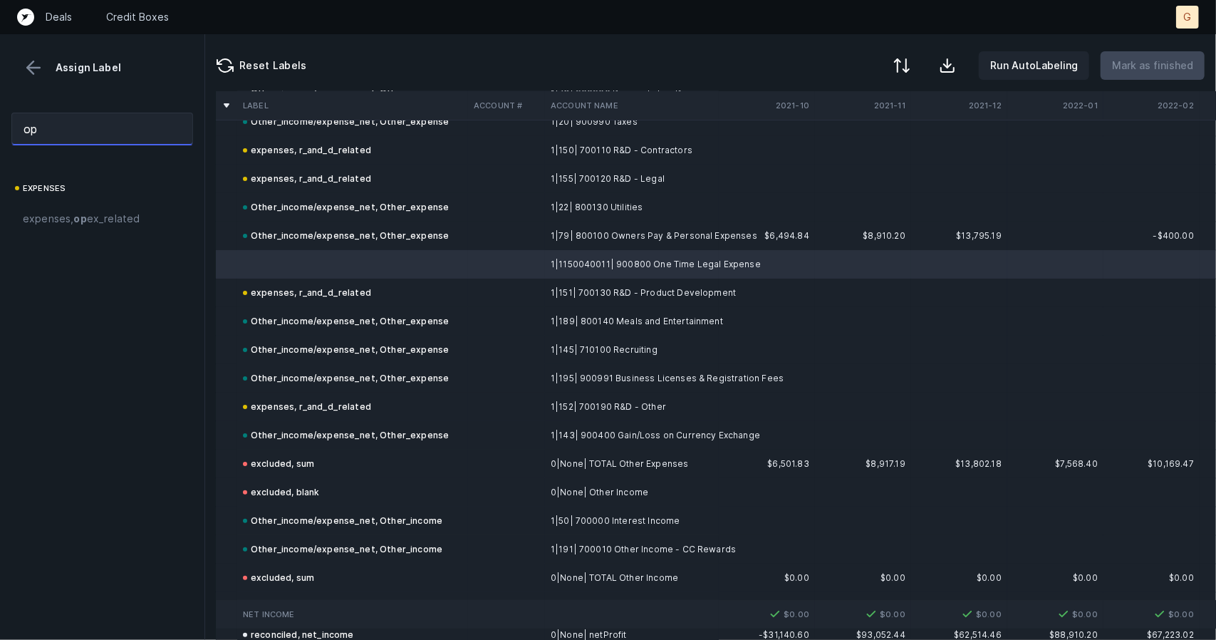
type input "o"
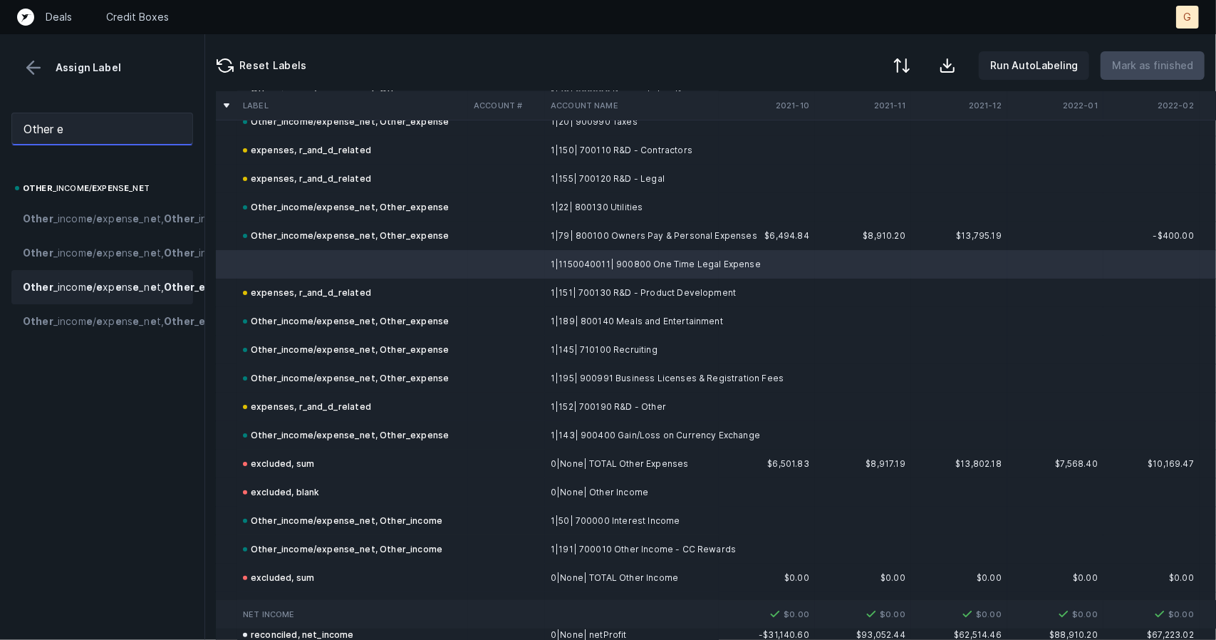
type input "Other e"
click at [84, 296] on span "Other _incom e / e xp e ns e _n e t, Other _ e xp e ns e" at bounding box center [132, 287] width 219 height 17
click at [1129, 66] on p "Mark as finished" at bounding box center [1152, 65] width 81 height 17
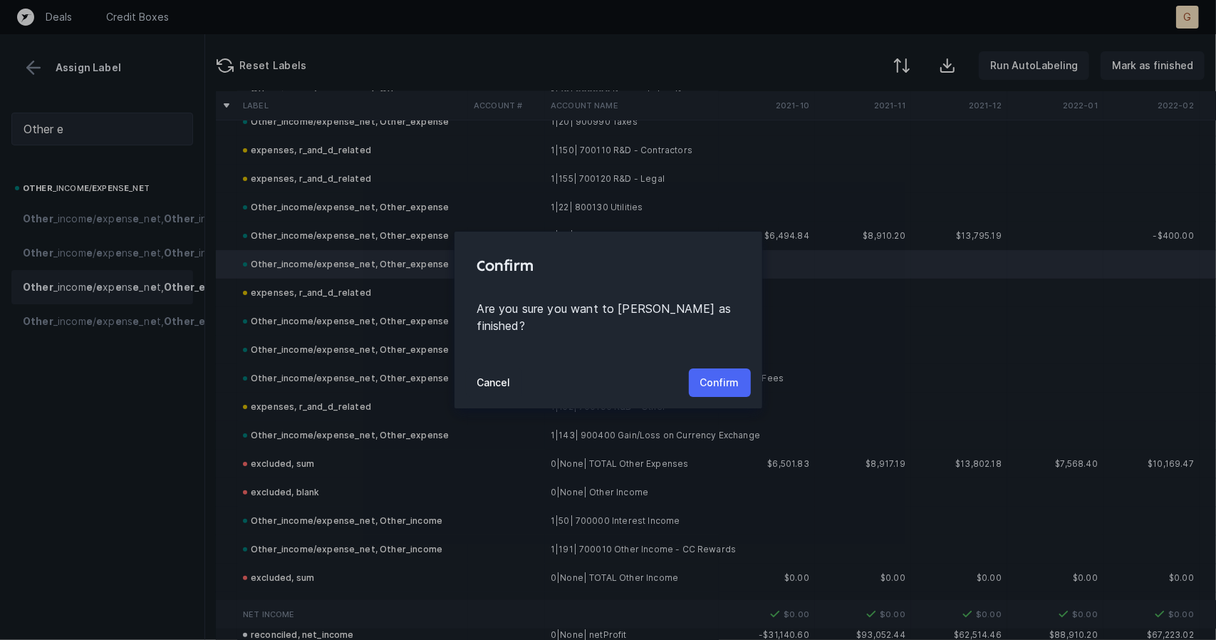
click at [720, 380] on p "Confirm" at bounding box center [719, 382] width 39 height 17
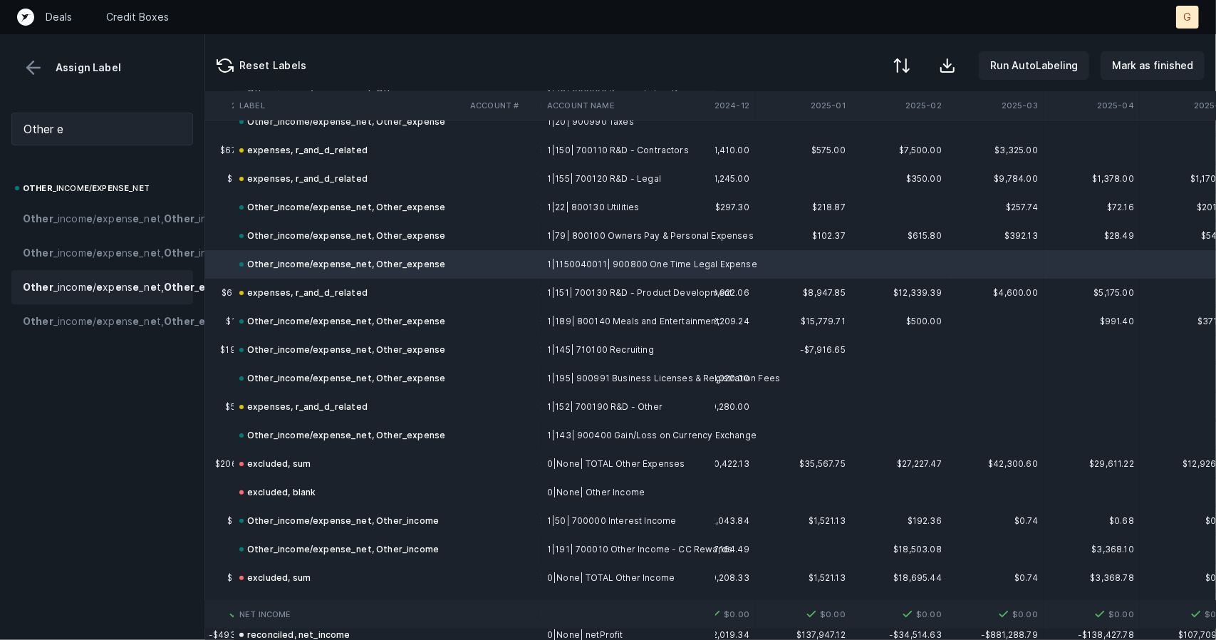
scroll to position [3729, 4131]
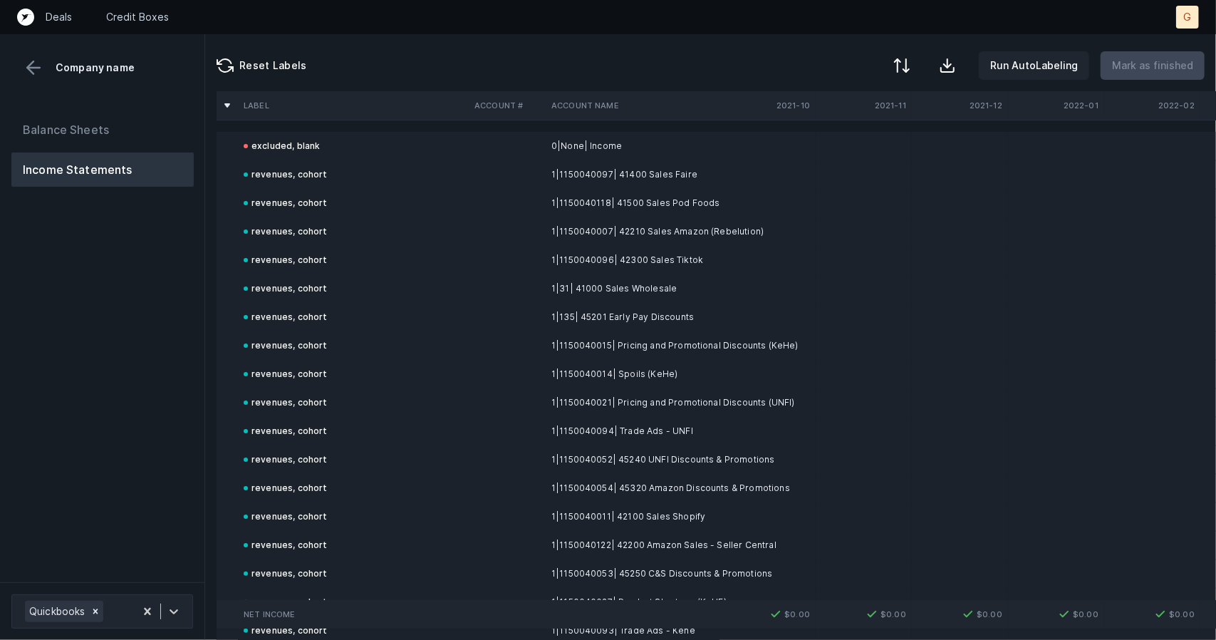
click at [922, 297] on td at bounding box center [960, 288] width 96 height 28
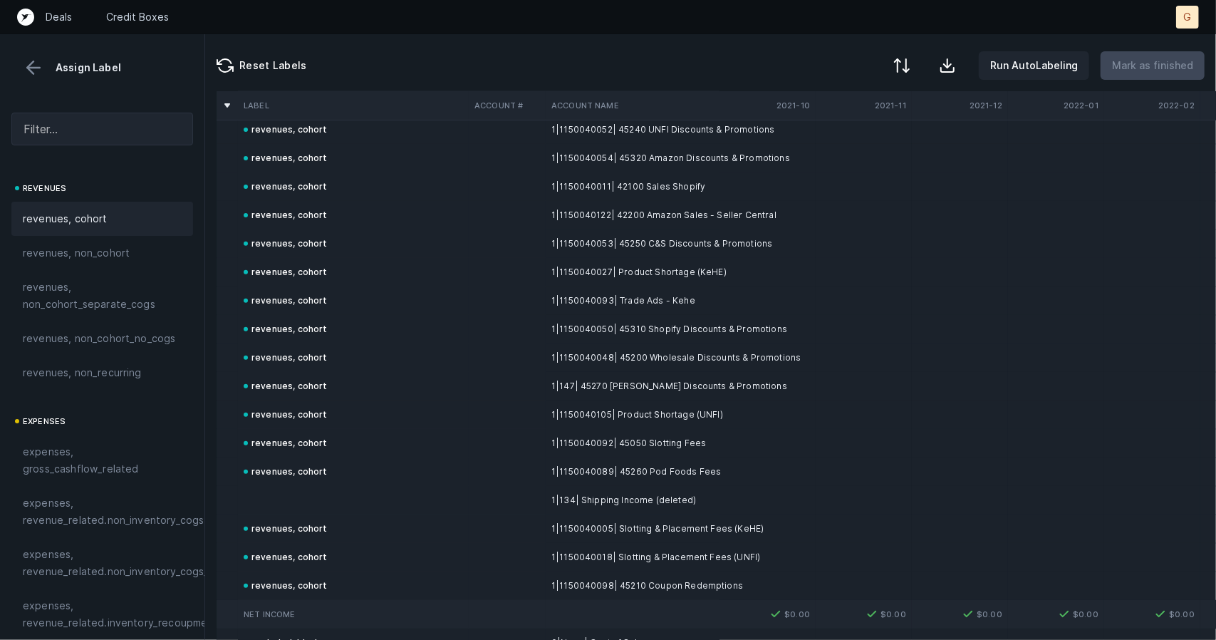
scroll to position [660, 0]
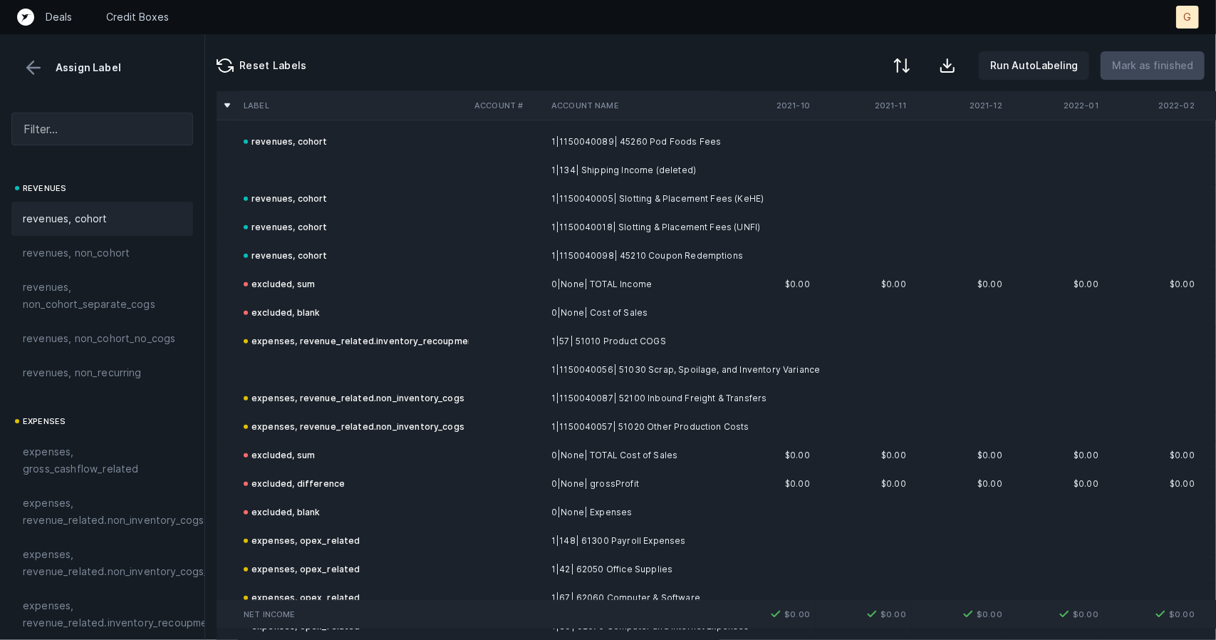
click at [301, 182] on td at bounding box center [353, 170] width 231 height 28
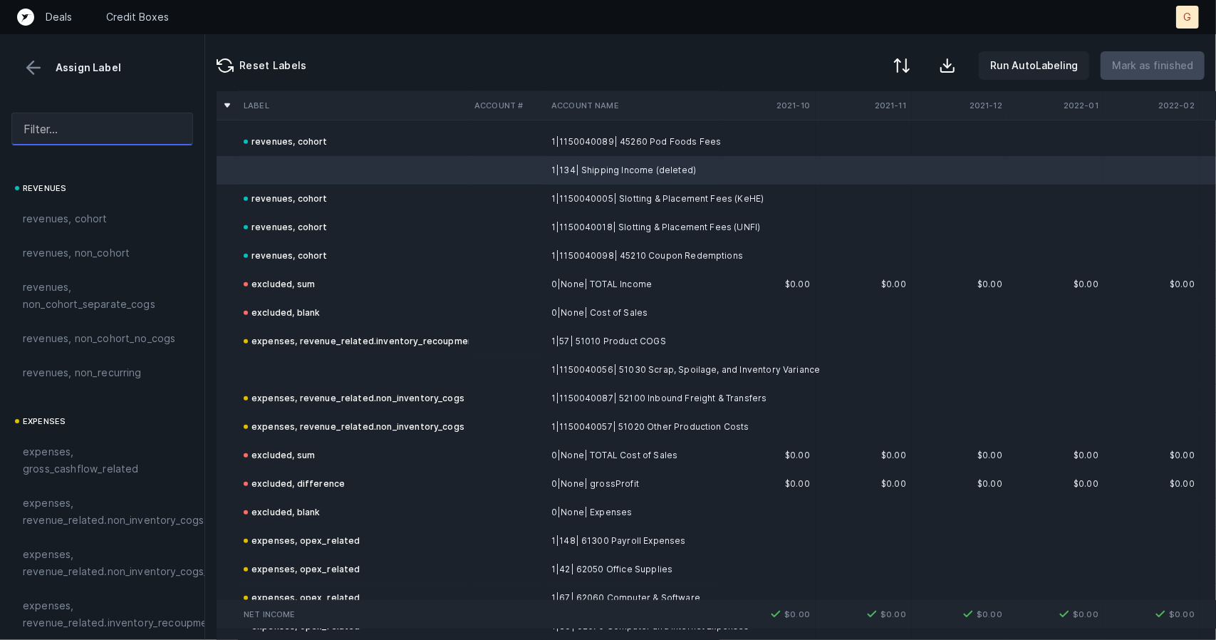
click at [59, 130] on input "text" at bounding box center [102, 129] width 182 height 33
click at [90, 224] on span "revenues, cohort" at bounding box center [65, 218] width 85 height 17
click at [324, 364] on td at bounding box center [353, 370] width 231 height 28
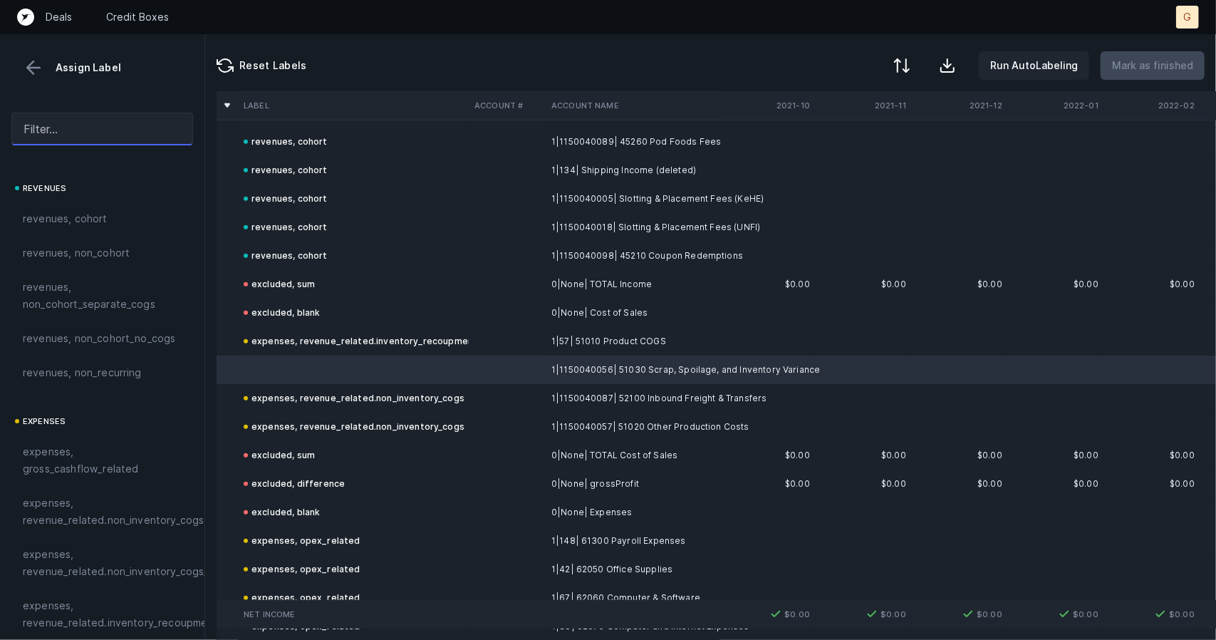
click at [77, 133] on input "text" at bounding box center [102, 129] width 182 height 33
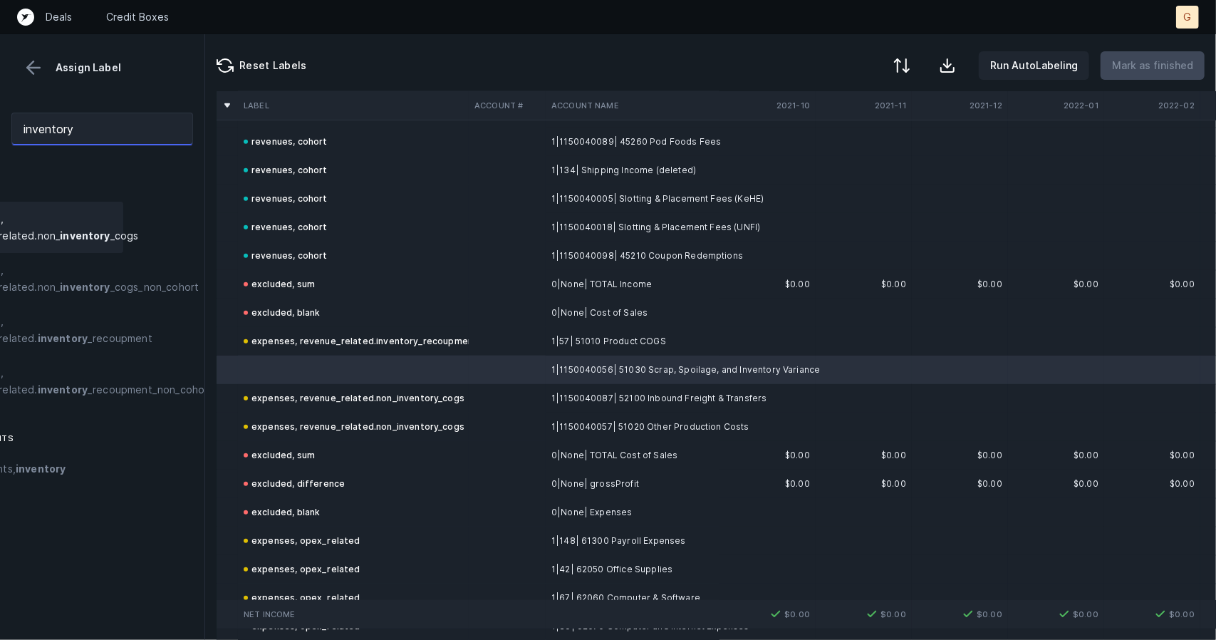
scroll to position [0, 79]
type input "inventory"
click at [109, 240] on span "expenses, revenue_related.non_ inventory _cogs" at bounding box center [36, 227] width 185 height 34
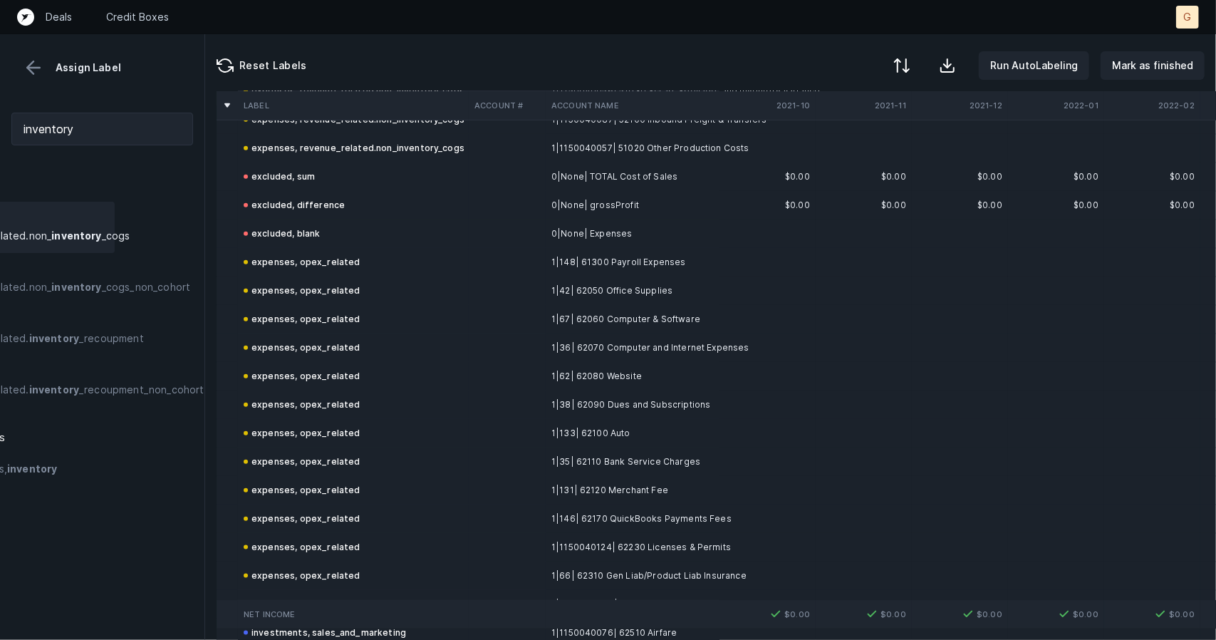
scroll to position [1137, 0]
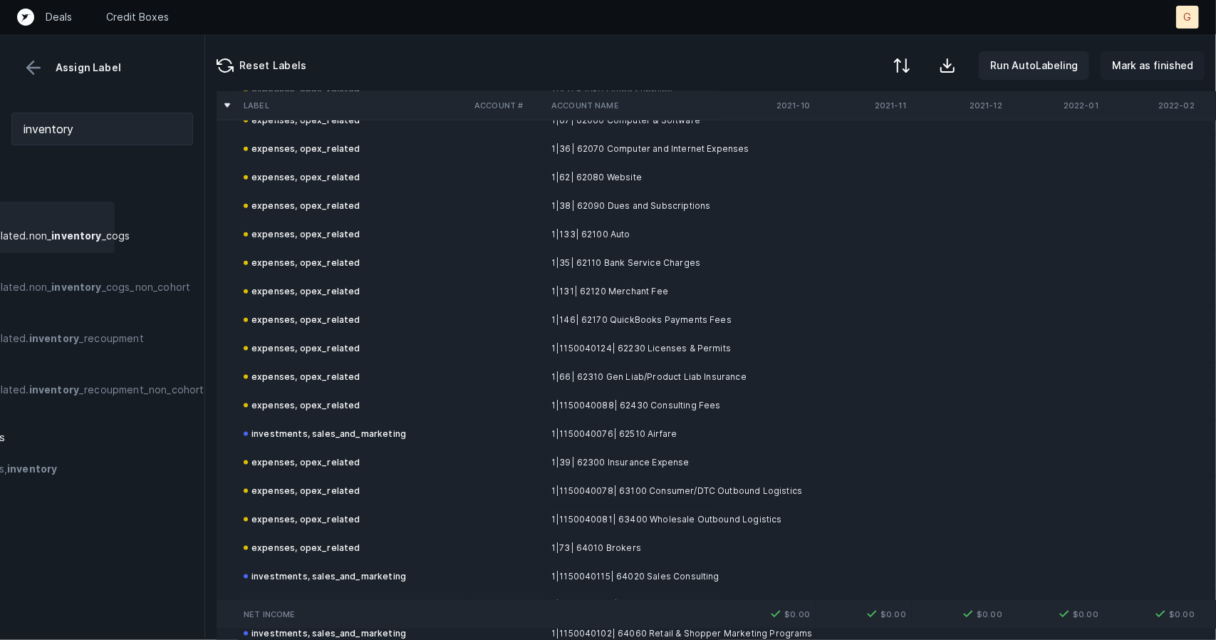
click at [1137, 62] on p "Mark as finished" at bounding box center [1152, 65] width 81 height 17
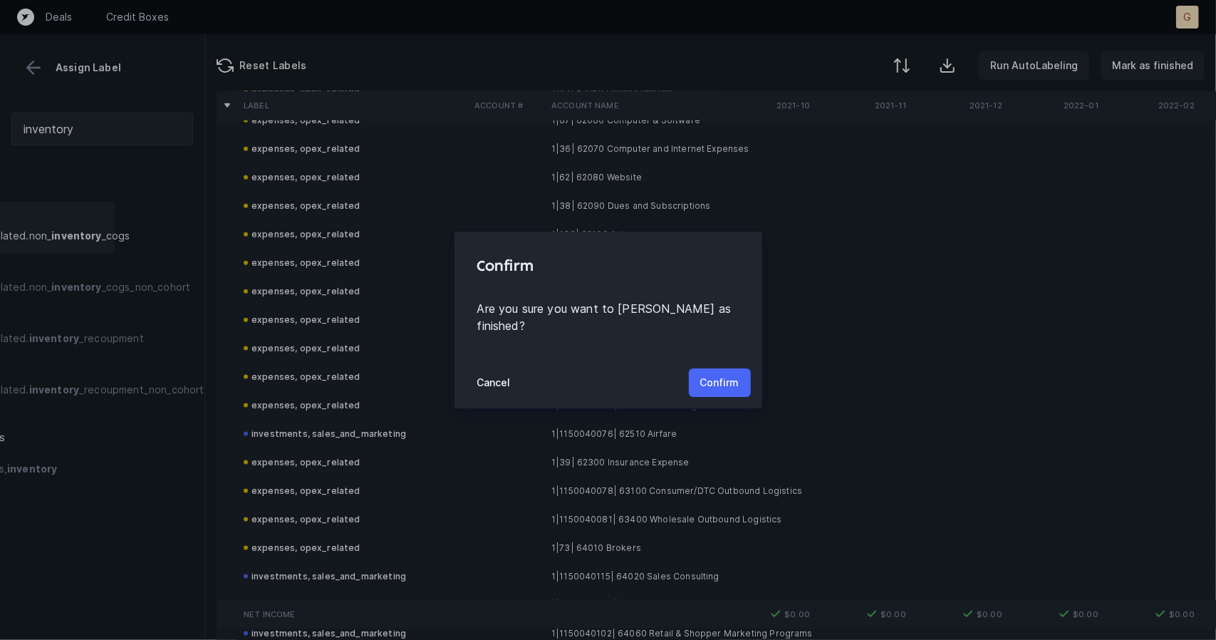
click at [743, 379] on button "Confirm" at bounding box center [720, 382] width 62 height 28
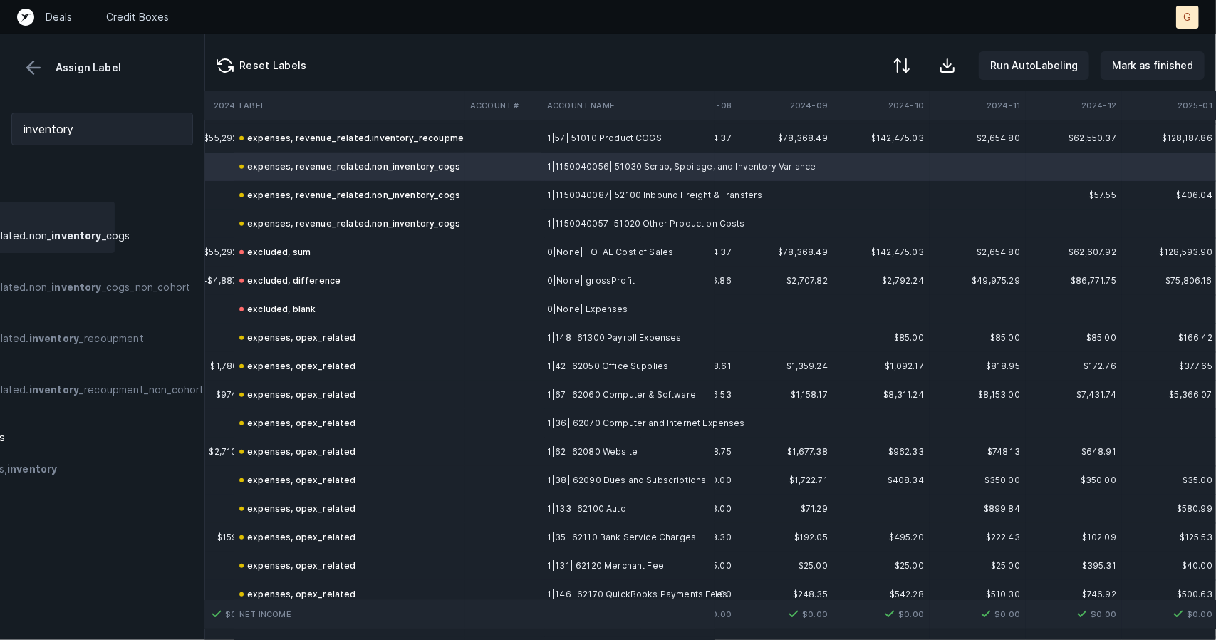
scroll to position [863, 4131]
